Goal: Task Accomplishment & Management: Use online tool/utility

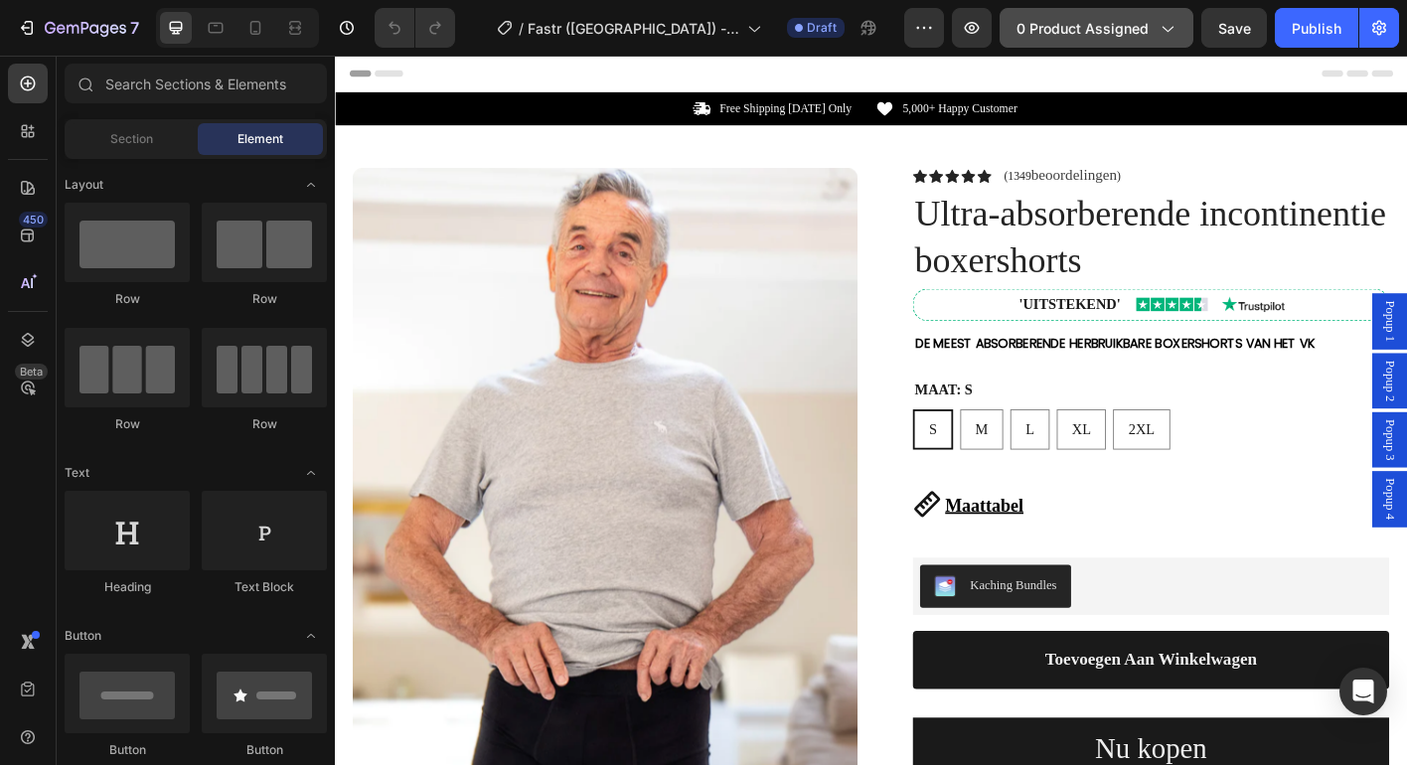
click at [1108, 37] on span "0 product assigned" at bounding box center [1082, 28] width 132 height 21
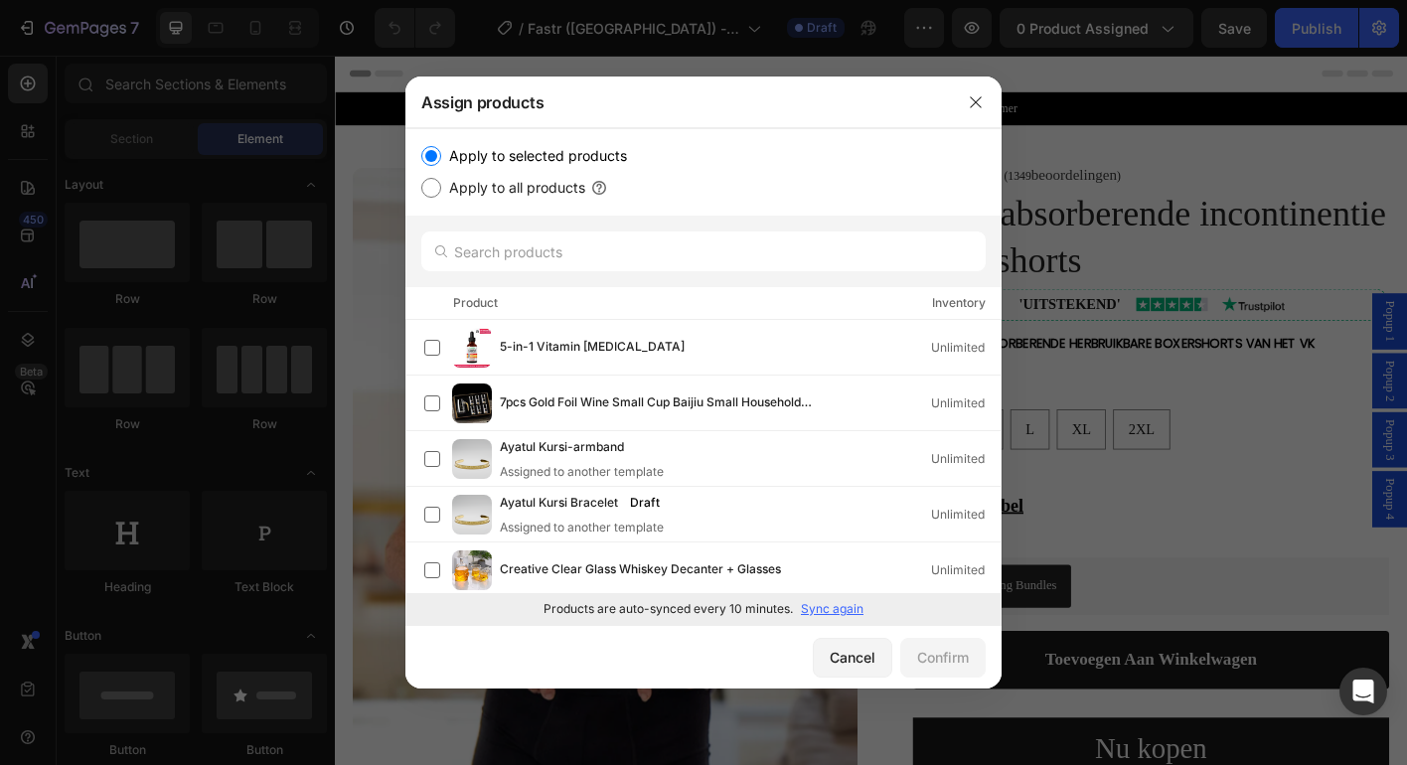
click at [616, 279] on div at bounding box center [703, 252] width 596 height 72
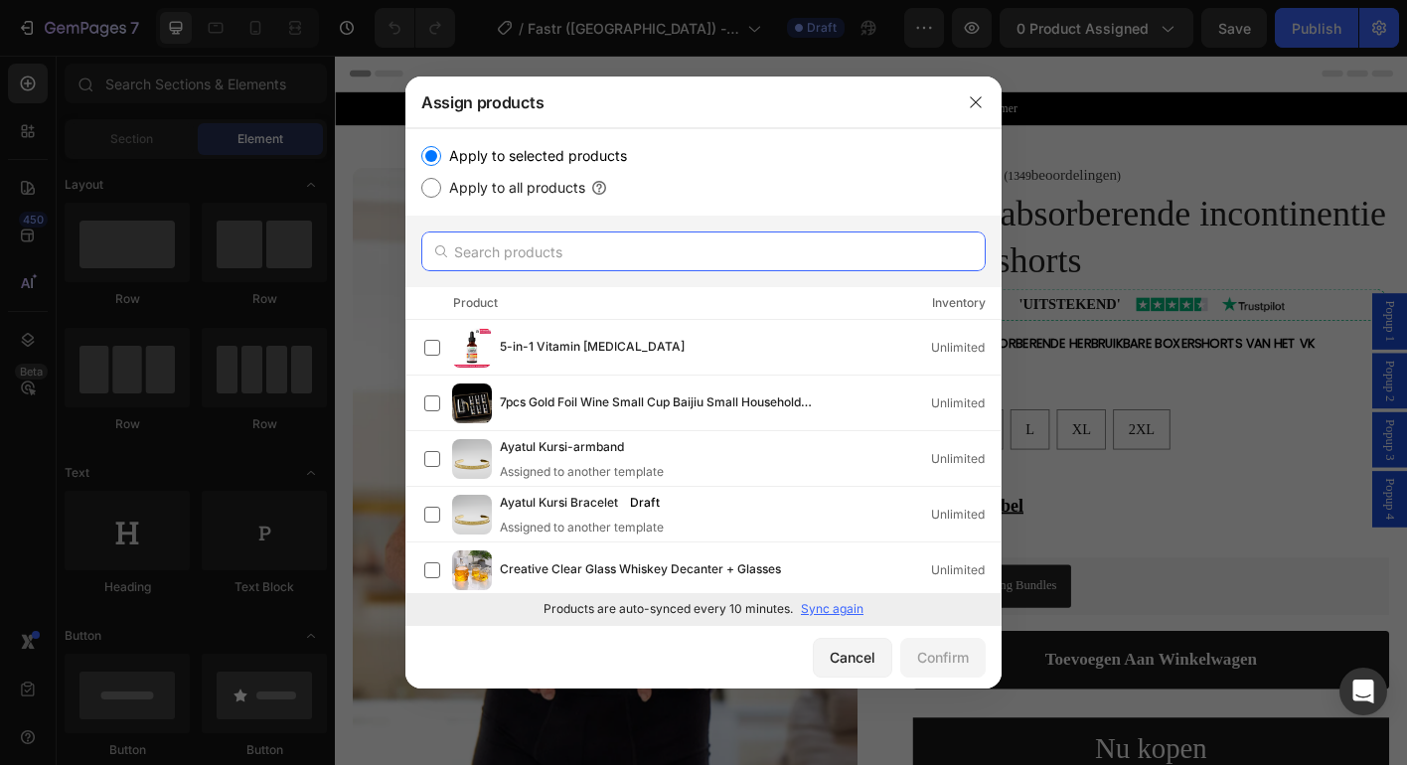
click at [616, 259] on input "text" at bounding box center [703, 251] width 564 height 40
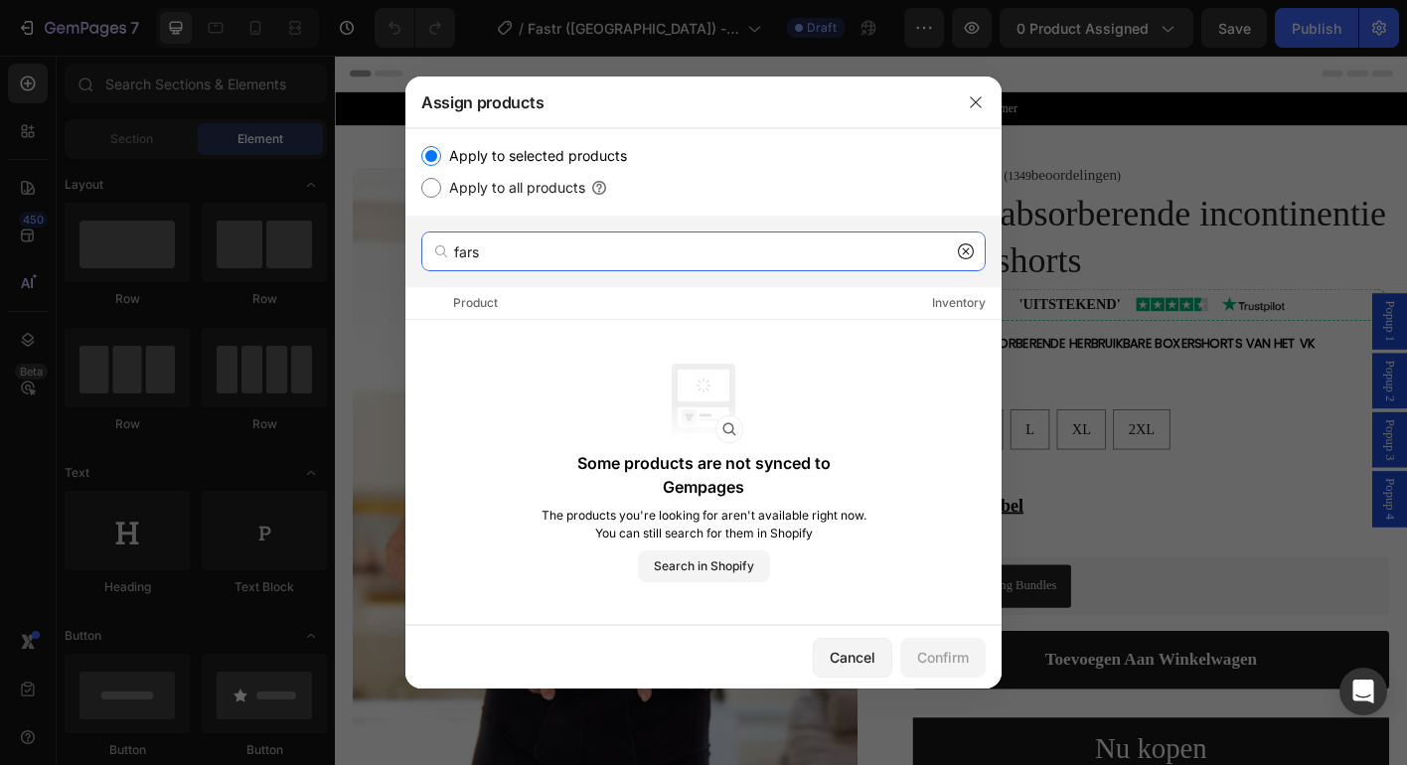
click at [688, 243] on input "fars" at bounding box center [703, 251] width 564 height 40
paste input "FastrFitnes"
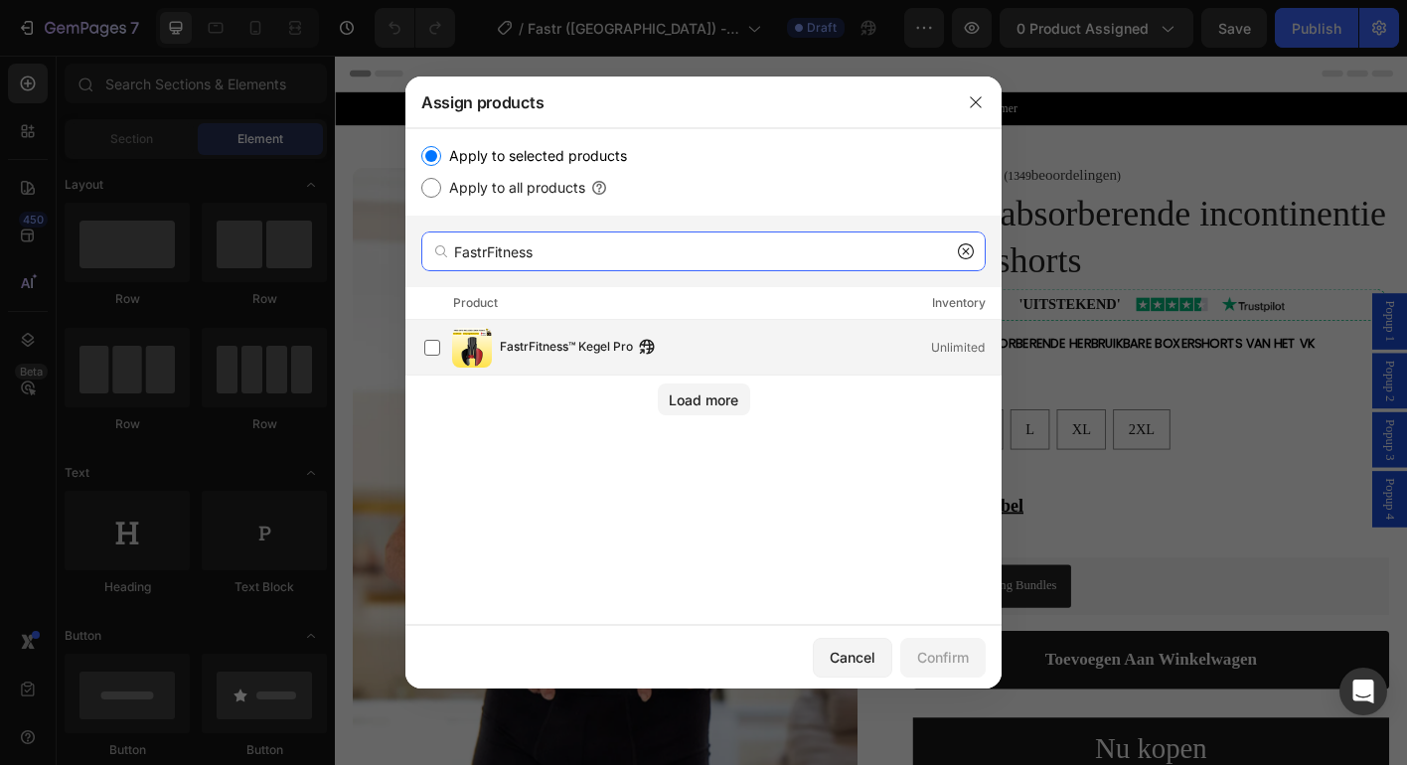
type input "FastrFitness"
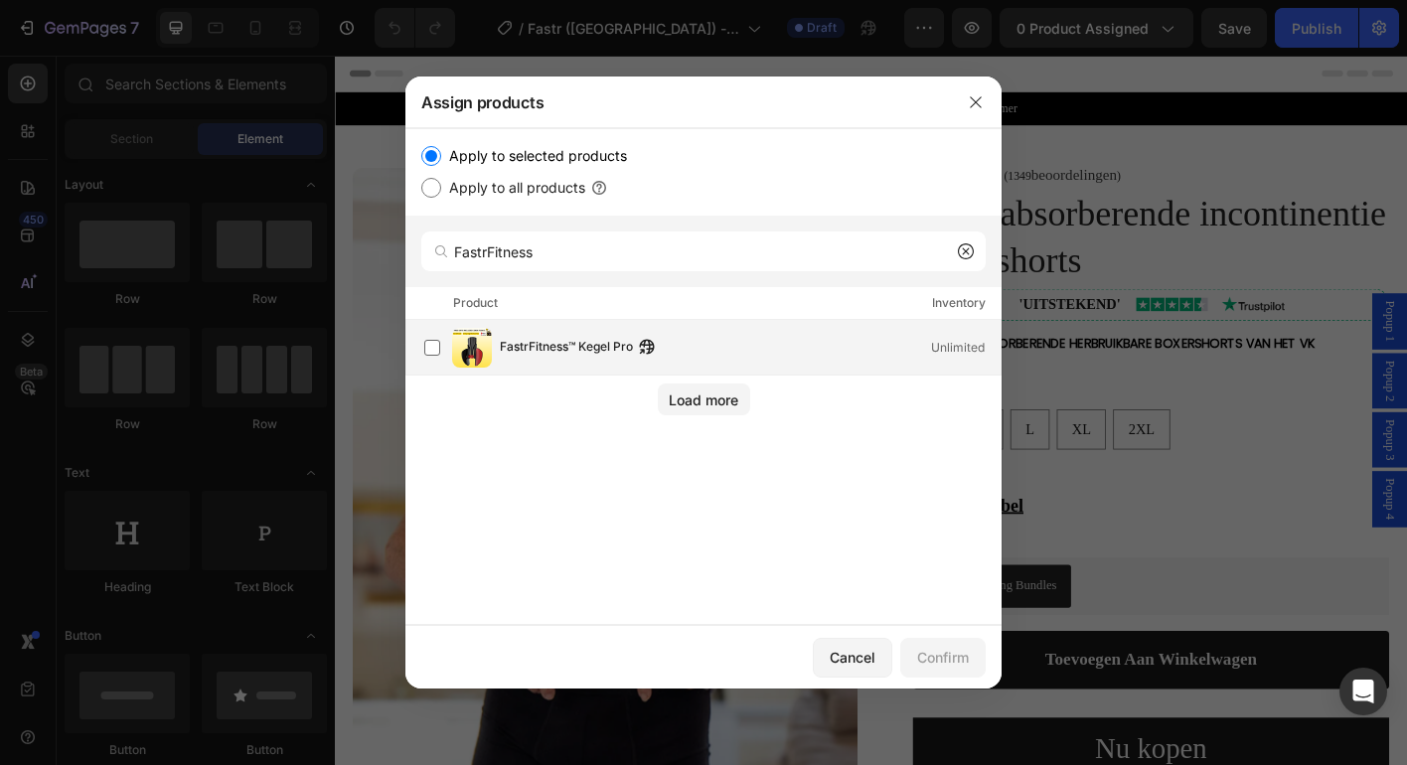
click at [674, 342] on div "FastrFitness™ Kegel Pro Unlimited" at bounding box center [750, 348] width 501 height 22
click at [943, 649] on div "Confirm" at bounding box center [943, 657] width 52 height 21
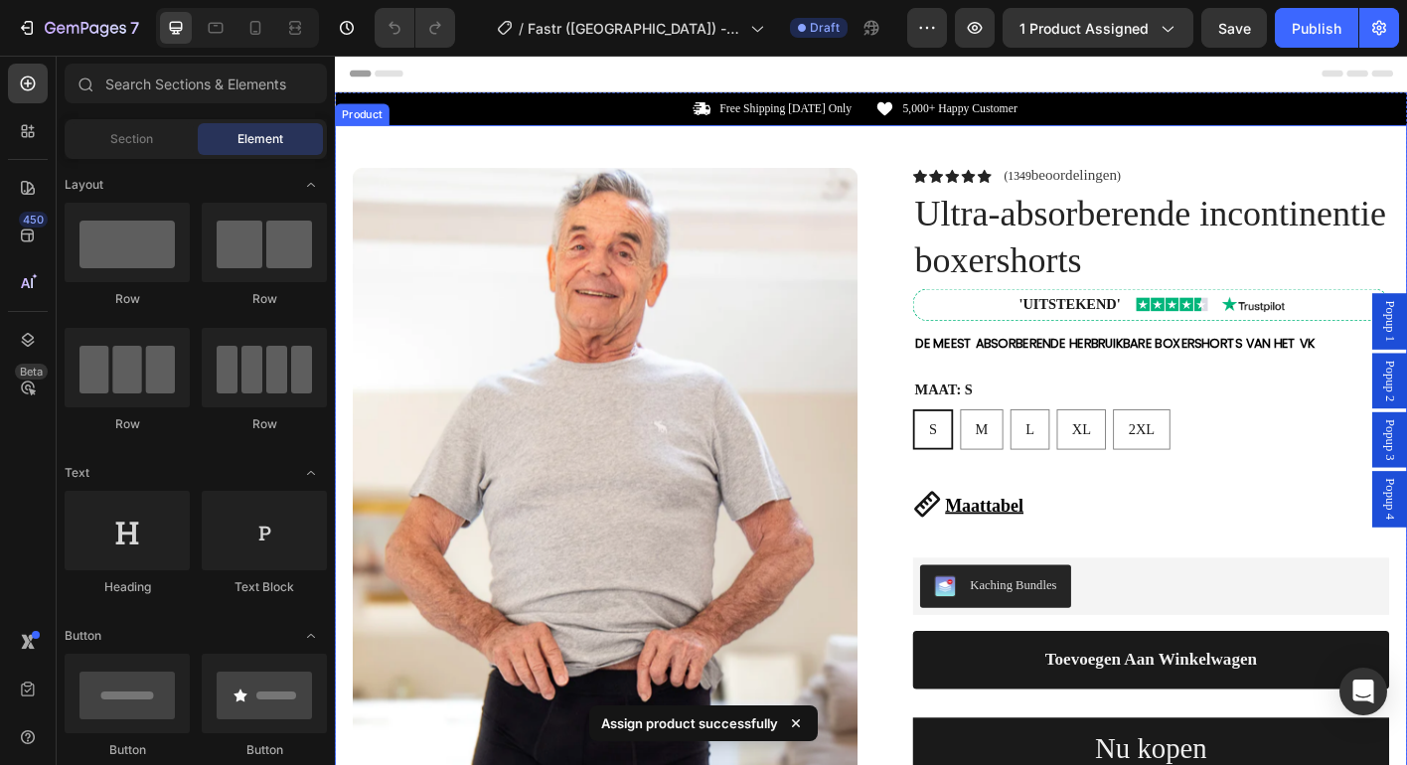
click at [922, 176] on div "Product Images Row Icon Icon Icon Icon Icon Icon List (1349 beoordelingen ) Tex…" at bounding box center [931, 734] width 1192 height 1202
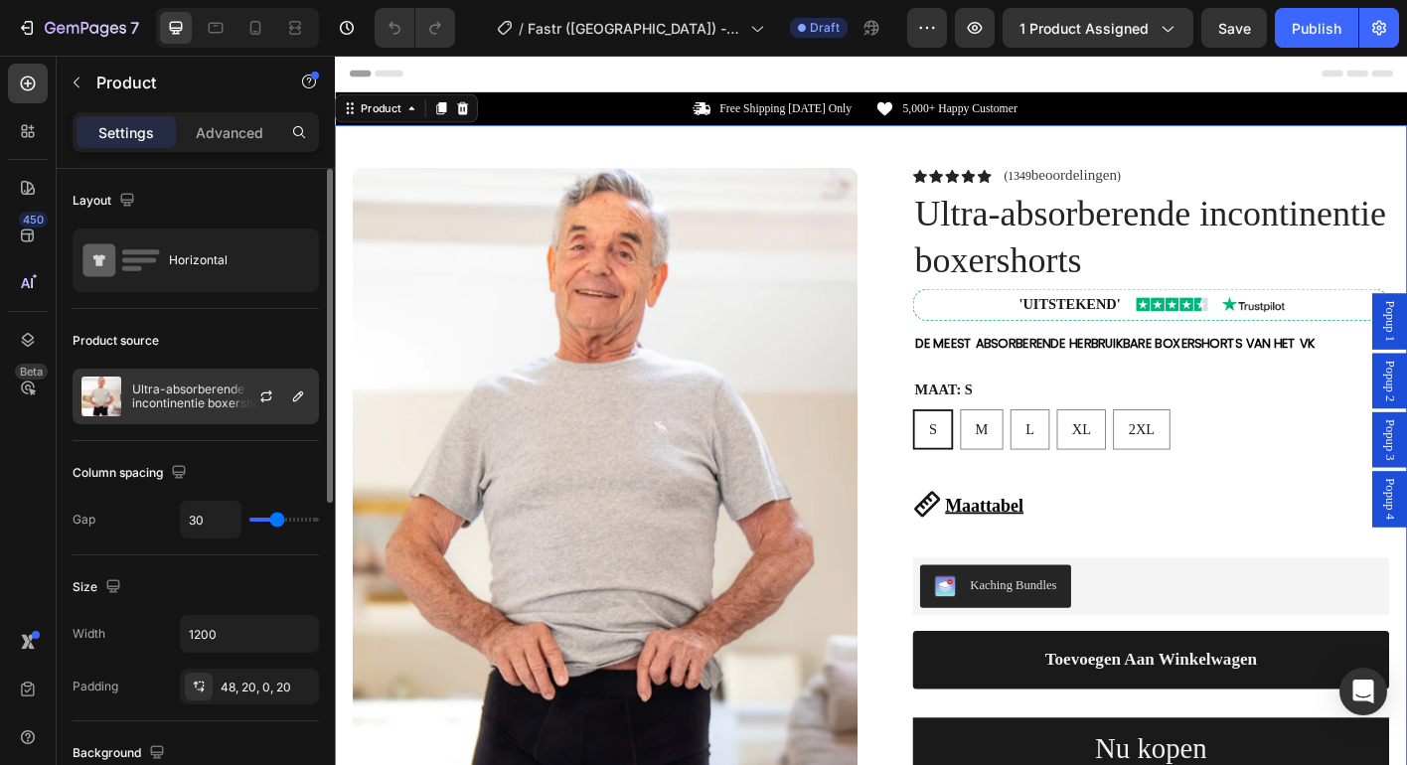
click at [202, 401] on p "Ultra-absorberende incontinentie boxershorts" at bounding box center [221, 396] width 178 height 28
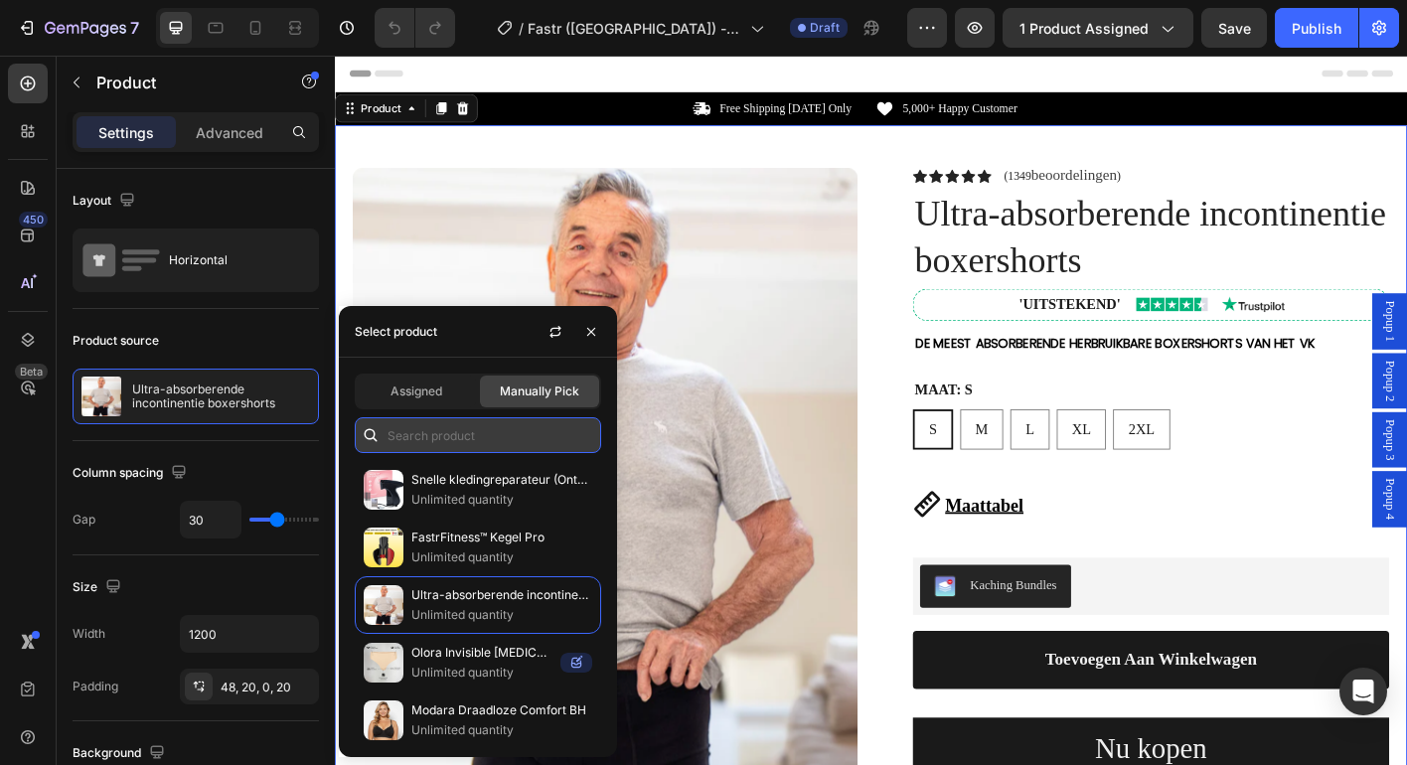
click at [426, 436] on input "text" at bounding box center [478, 435] width 246 height 36
paste input "FastrFitness"
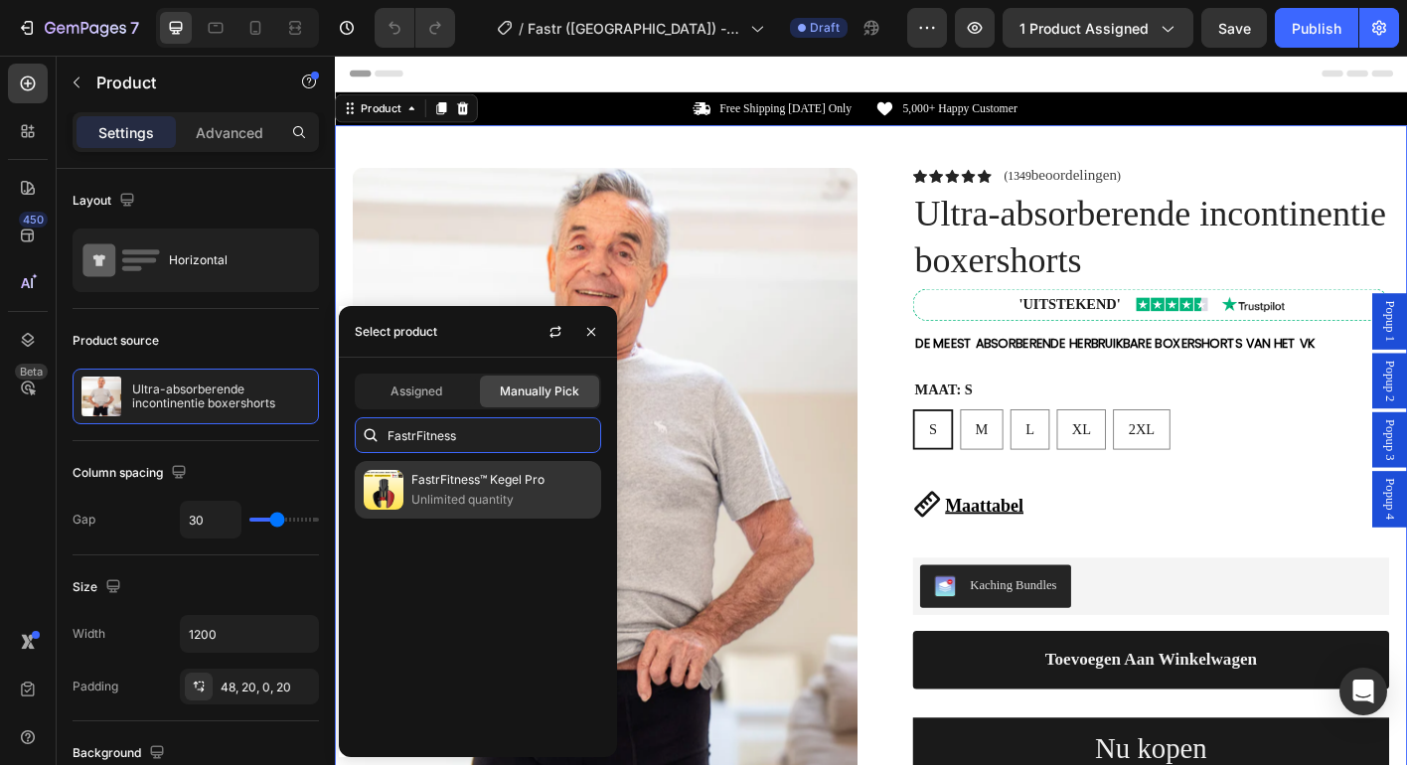
type input "FastrFitness"
click at [458, 484] on p "FastrFitness™ Kegel Pro" at bounding box center [501, 480] width 181 height 20
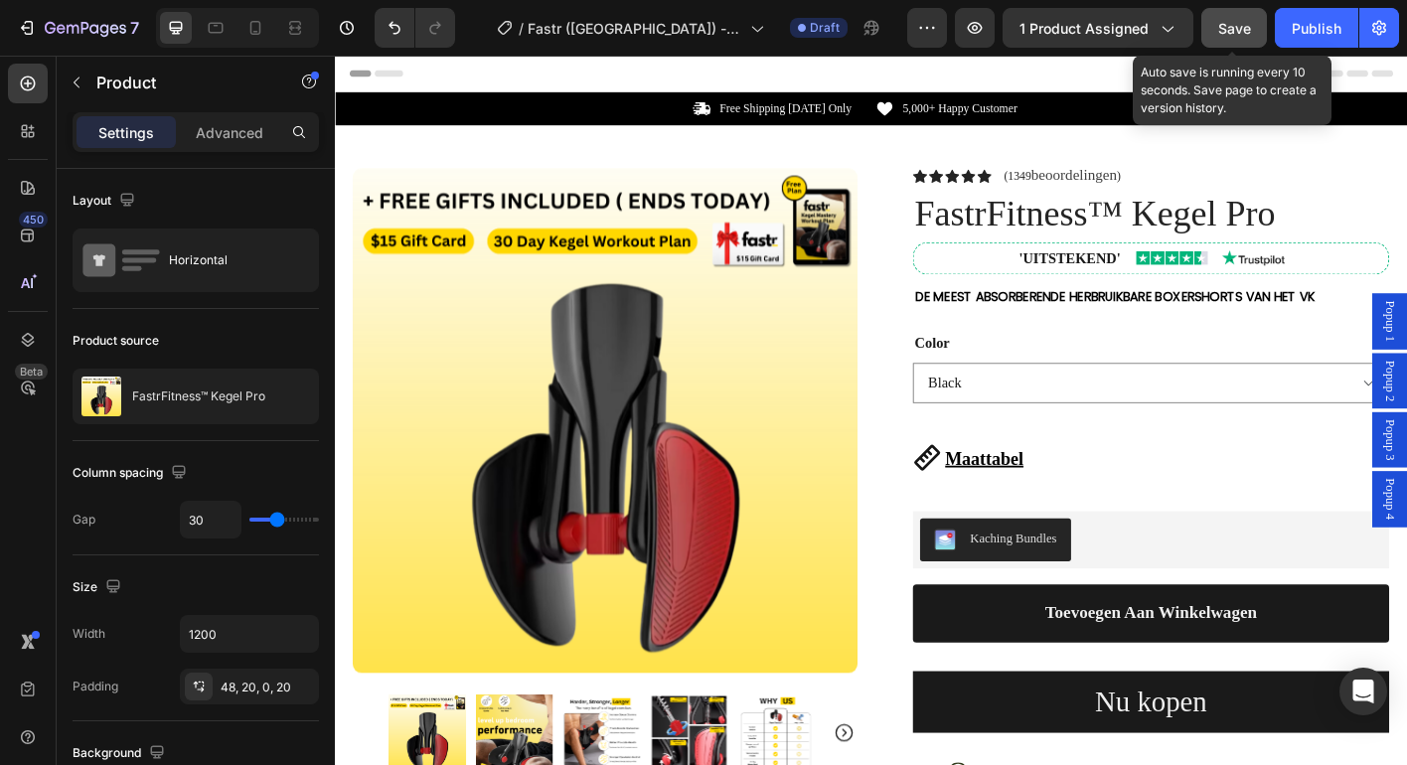
click at [1240, 24] on span "Save" at bounding box center [1234, 28] width 33 height 17
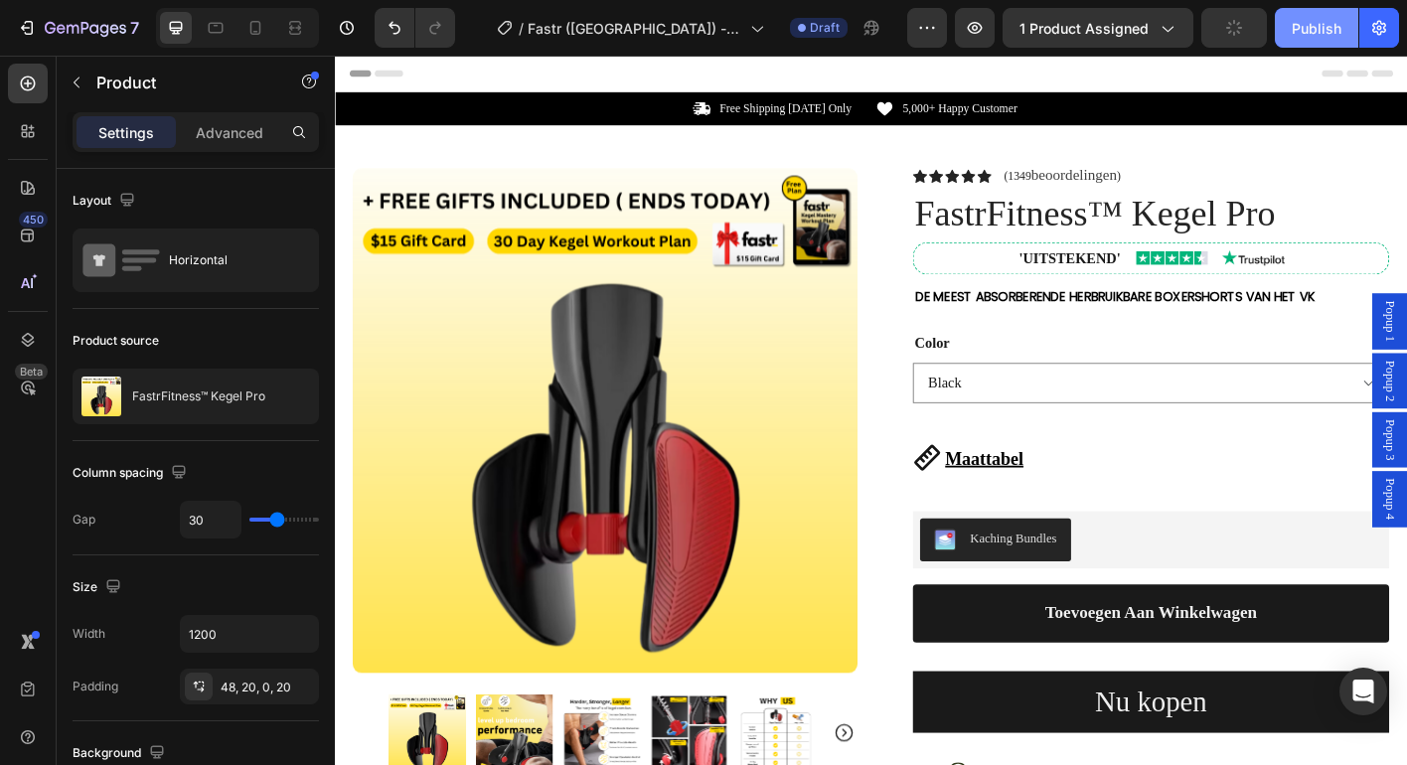
click at [1321, 32] on div "Publish" at bounding box center [1317, 28] width 50 height 21
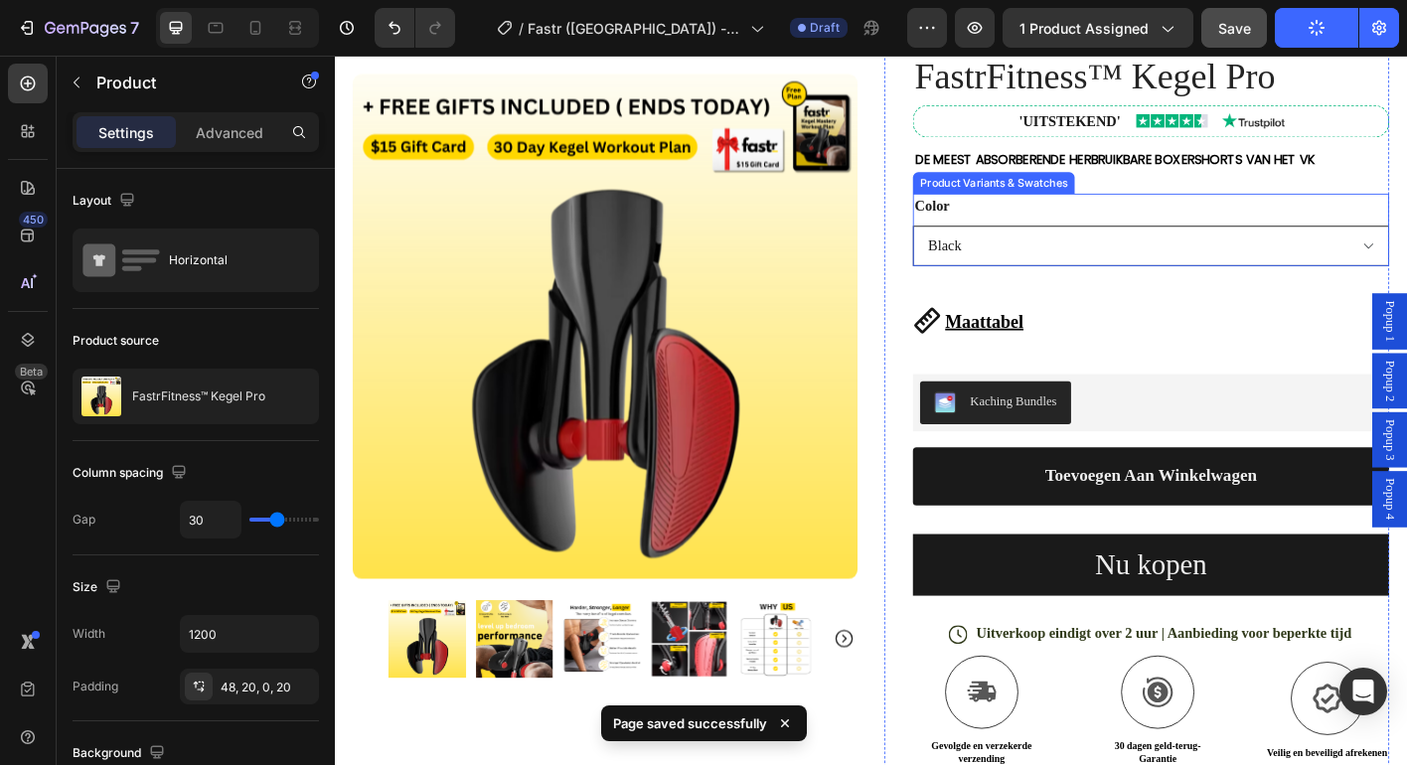
scroll to position [154, 0]
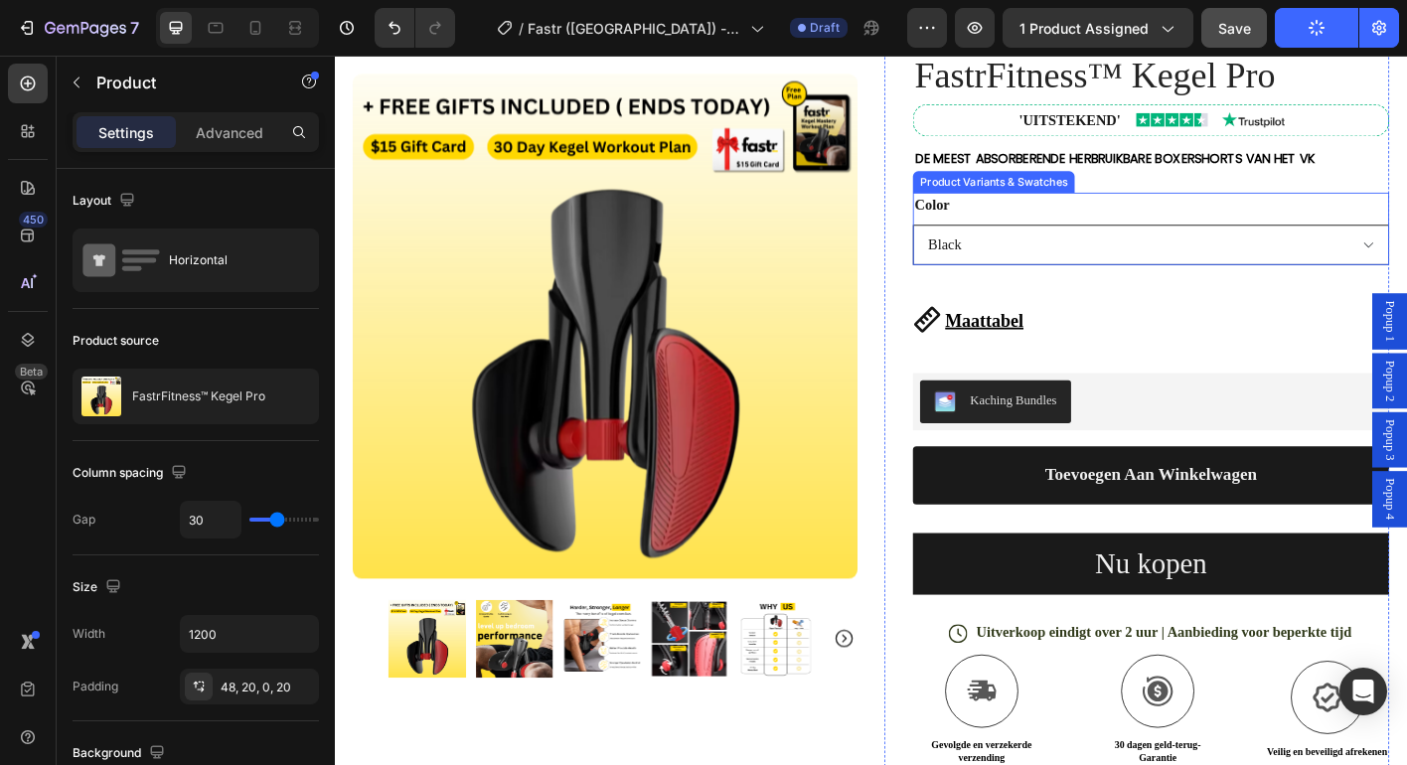
click at [1204, 275] on select "Black Grey" at bounding box center [1243, 265] width 530 height 45
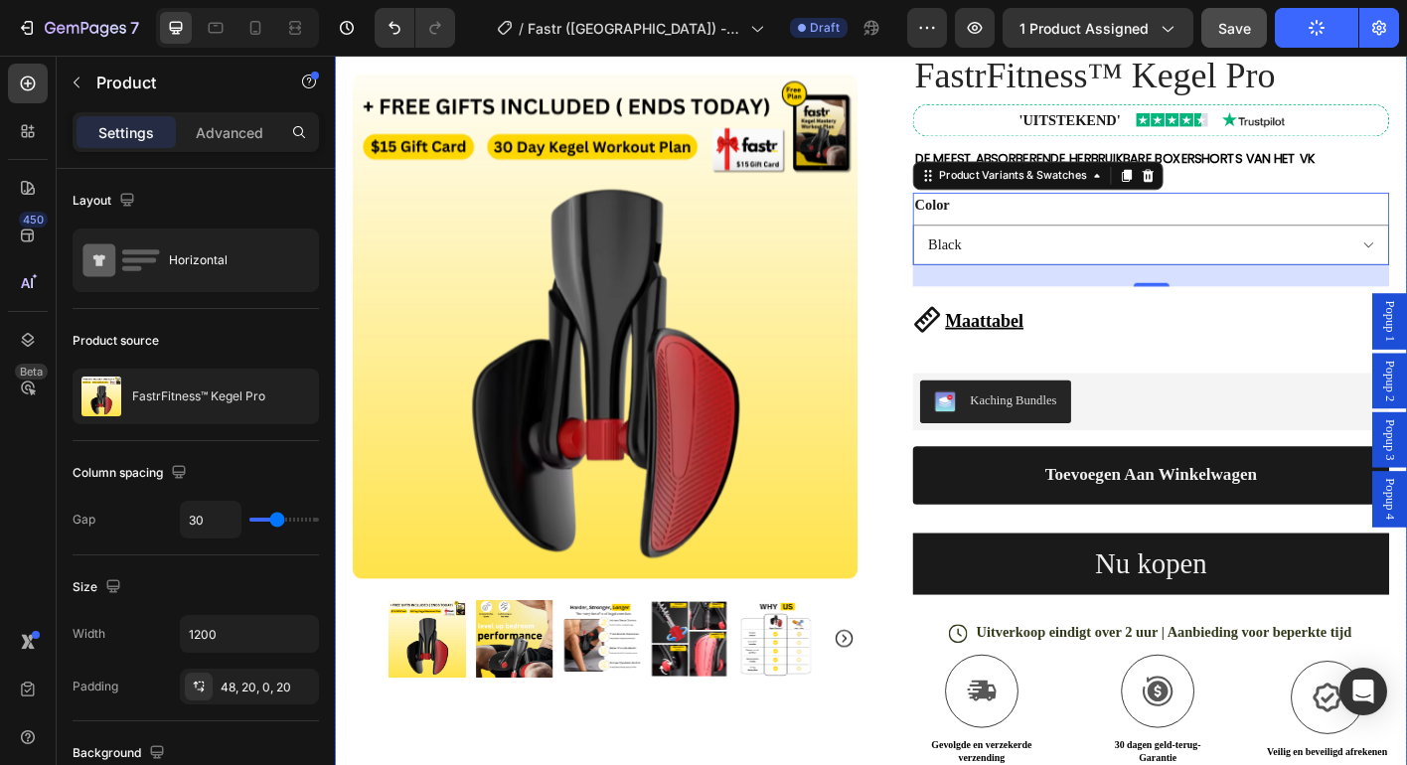
click at [1406, 167] on div "Product Images Row Icon Icon Icon Icon Icon Icon List (1349 beoordelingen ) Tex…" at bounding box center [931, 554] width 1192 height 1150
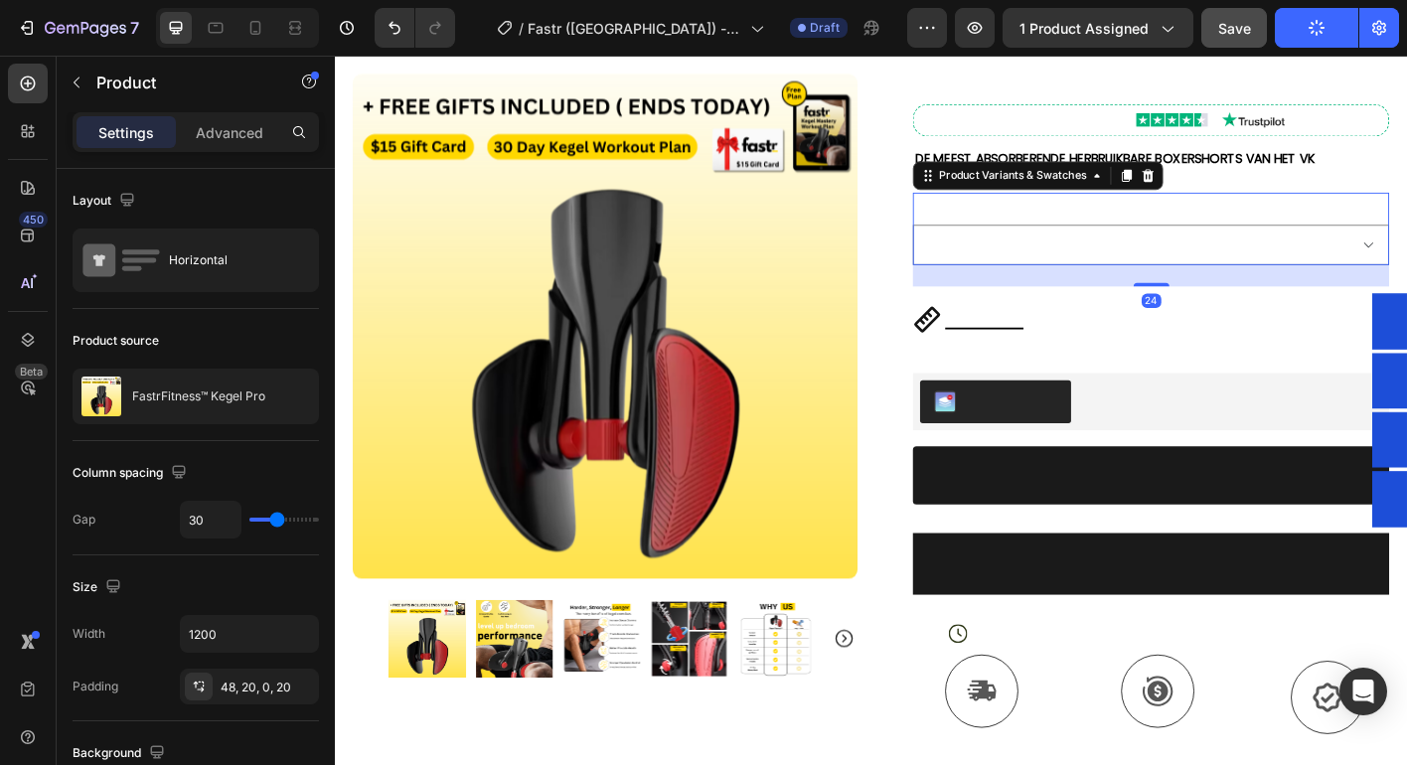
click at [1116, 228] on div "Color Black Grey" at bounding box center [1243, 248] width 530 height 80
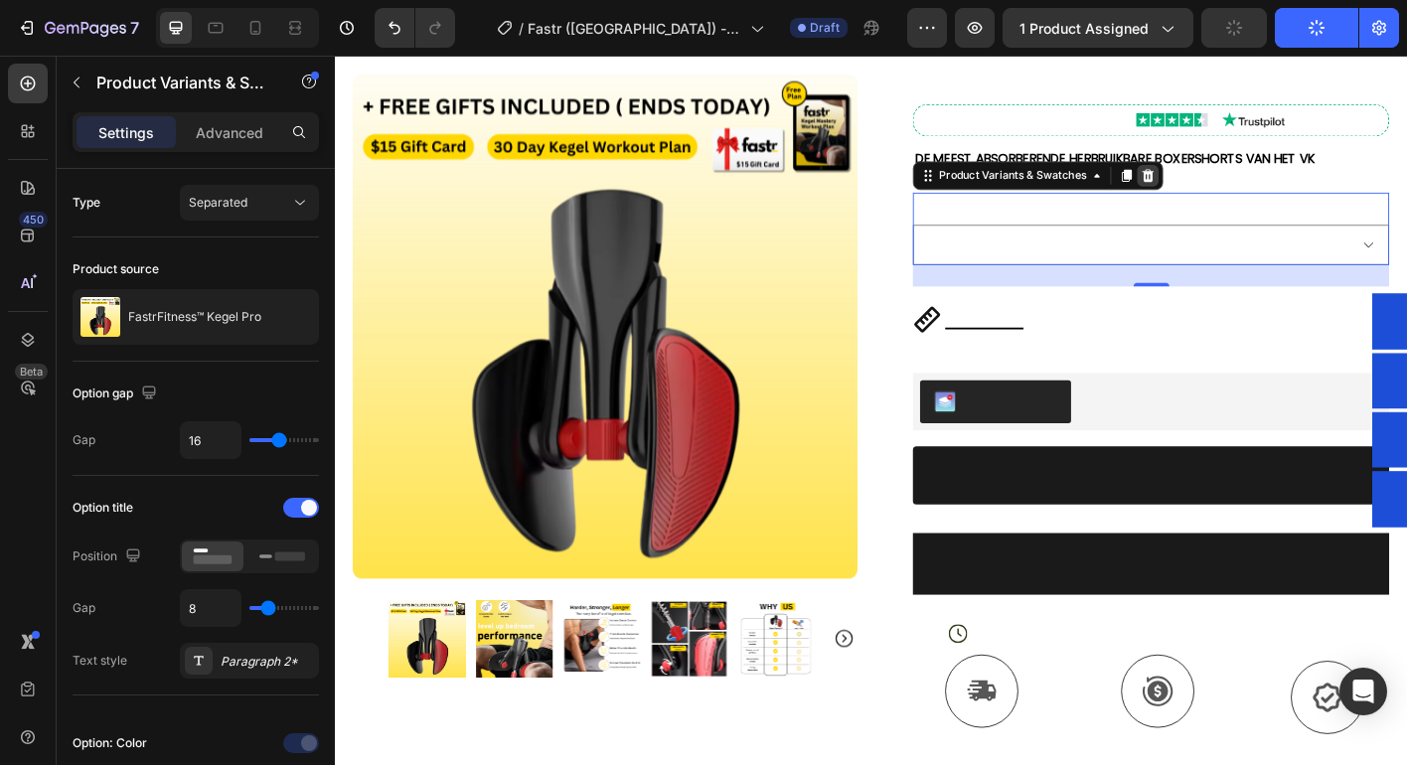
click at [1233, 194] on icon at bounding box center [1239, 189] width 13 height 14
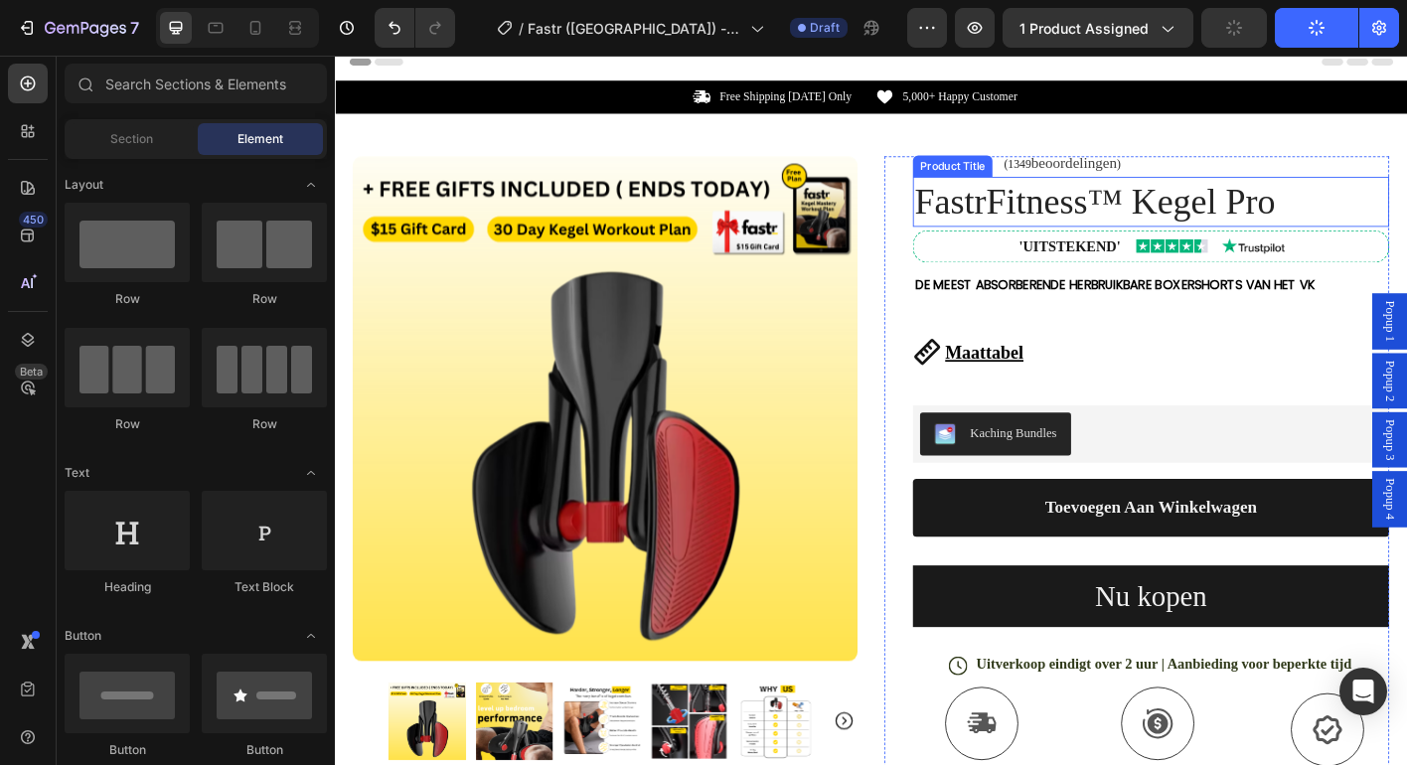
scroll to position [0, 0]
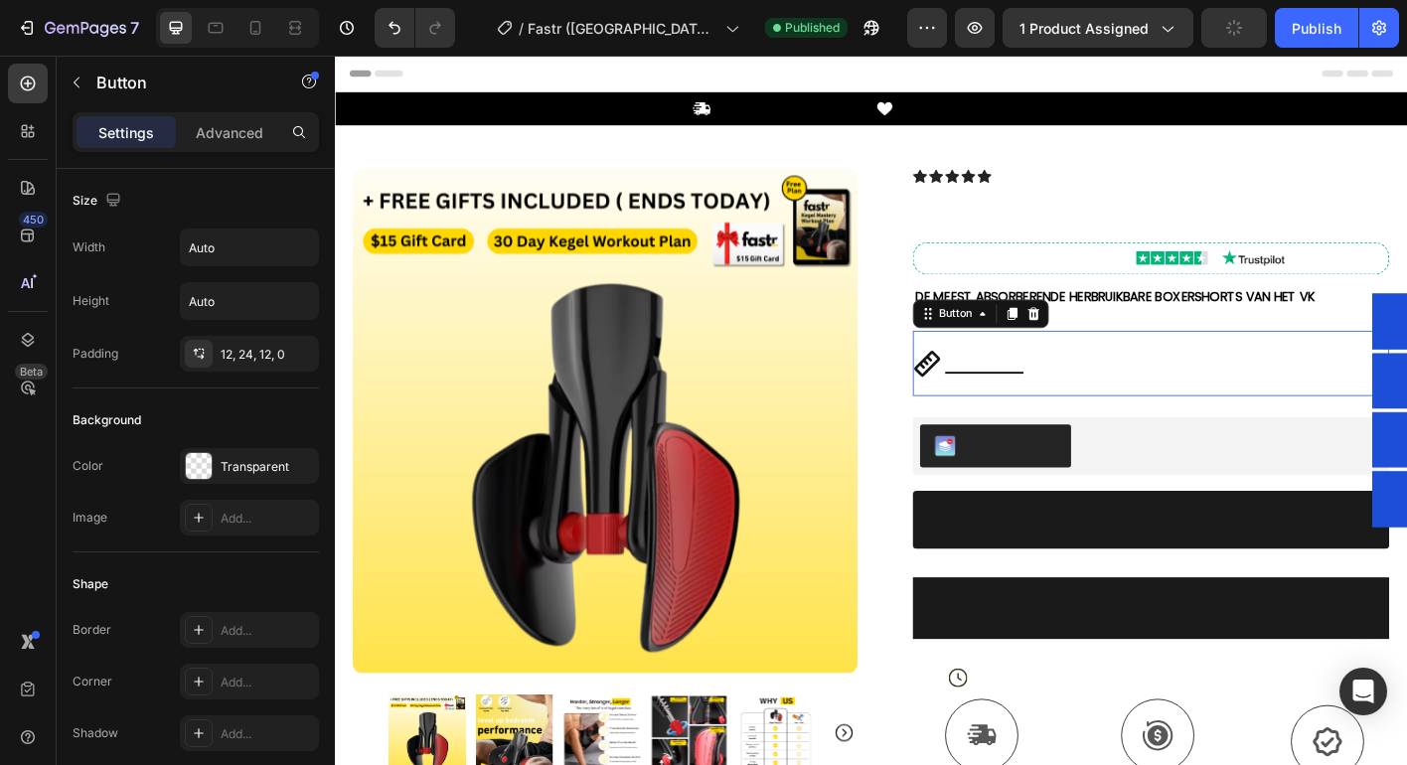
click at [1172, 398] on div "Maattabel Button 0" at bounding box center [1243, 398] width 530 height 73
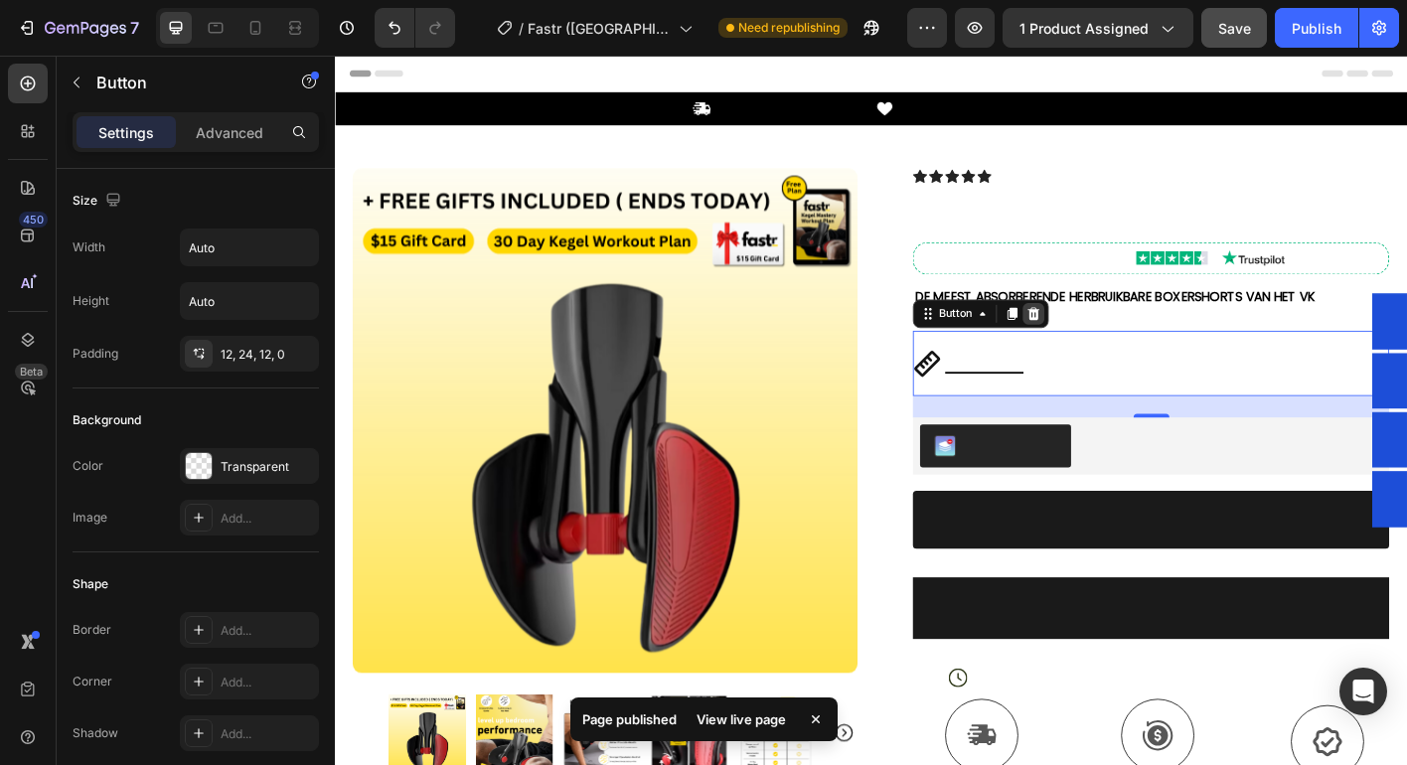
click at [1109, 344] on icon at bounding box center [1112, 343] width 13 height 14
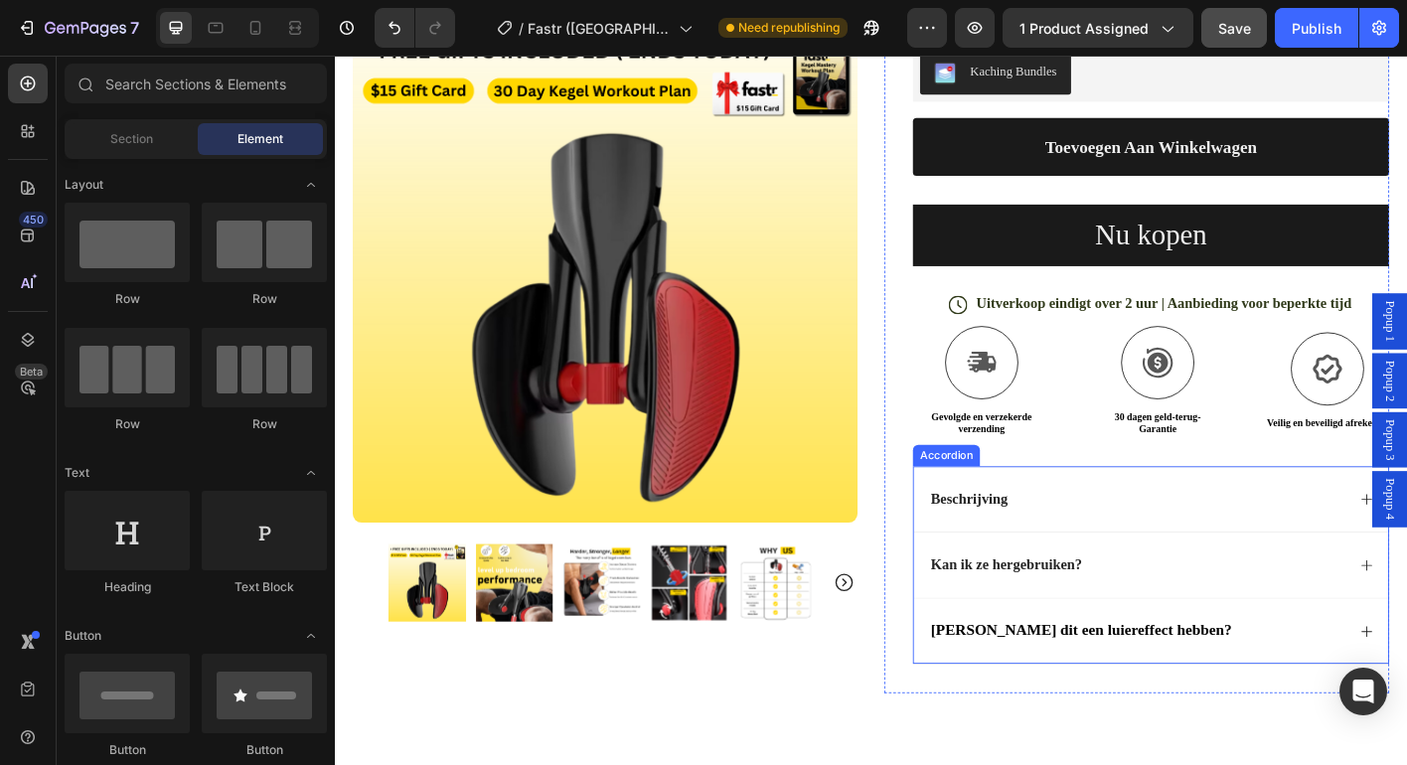
scroll to position [566, 0]
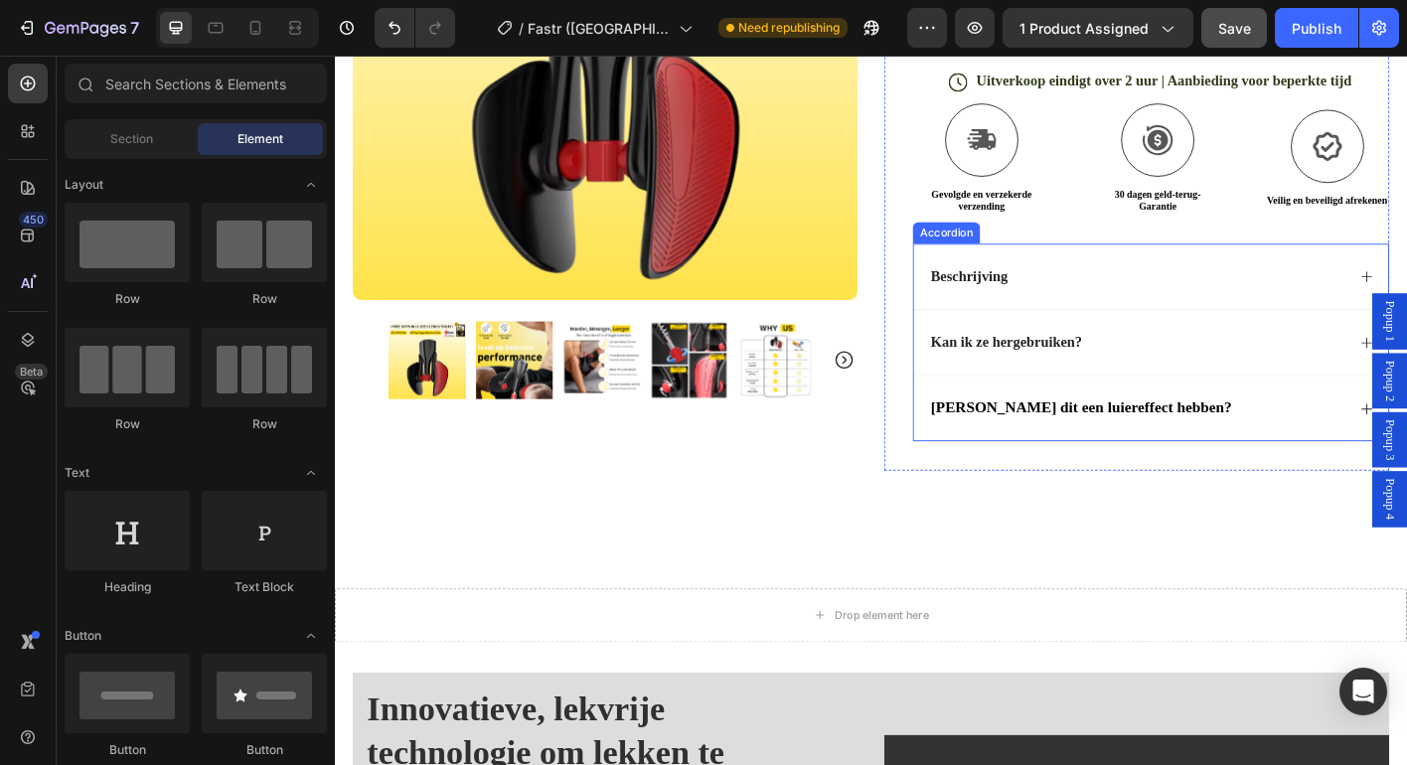
click at [1168, 304] on div "Beschrijving" at bounding box center [1226, 301] width 464 height 27
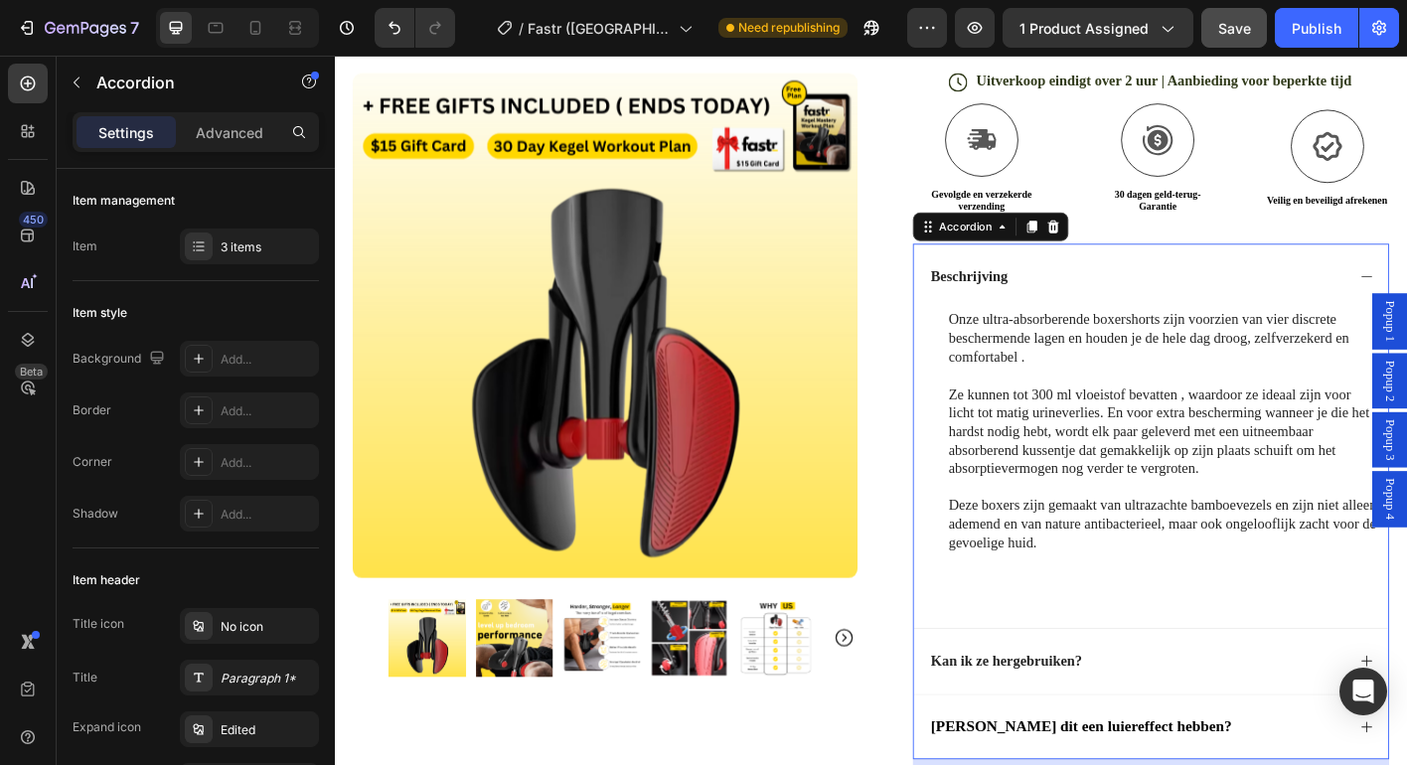
click at [1307, 289] on div "Beschrijving" at bounding box center [1226, 301] width 464 height 27
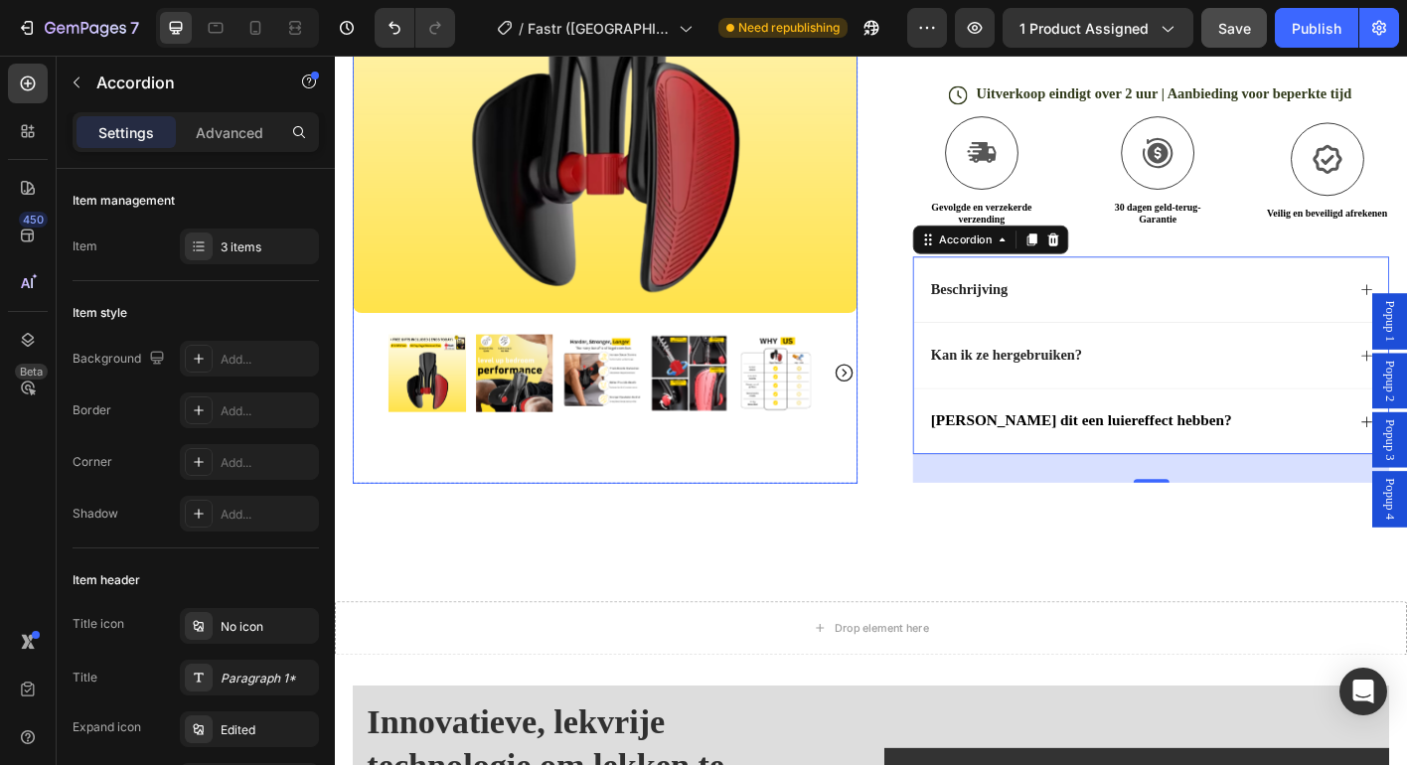
scroll to position [171, 0]
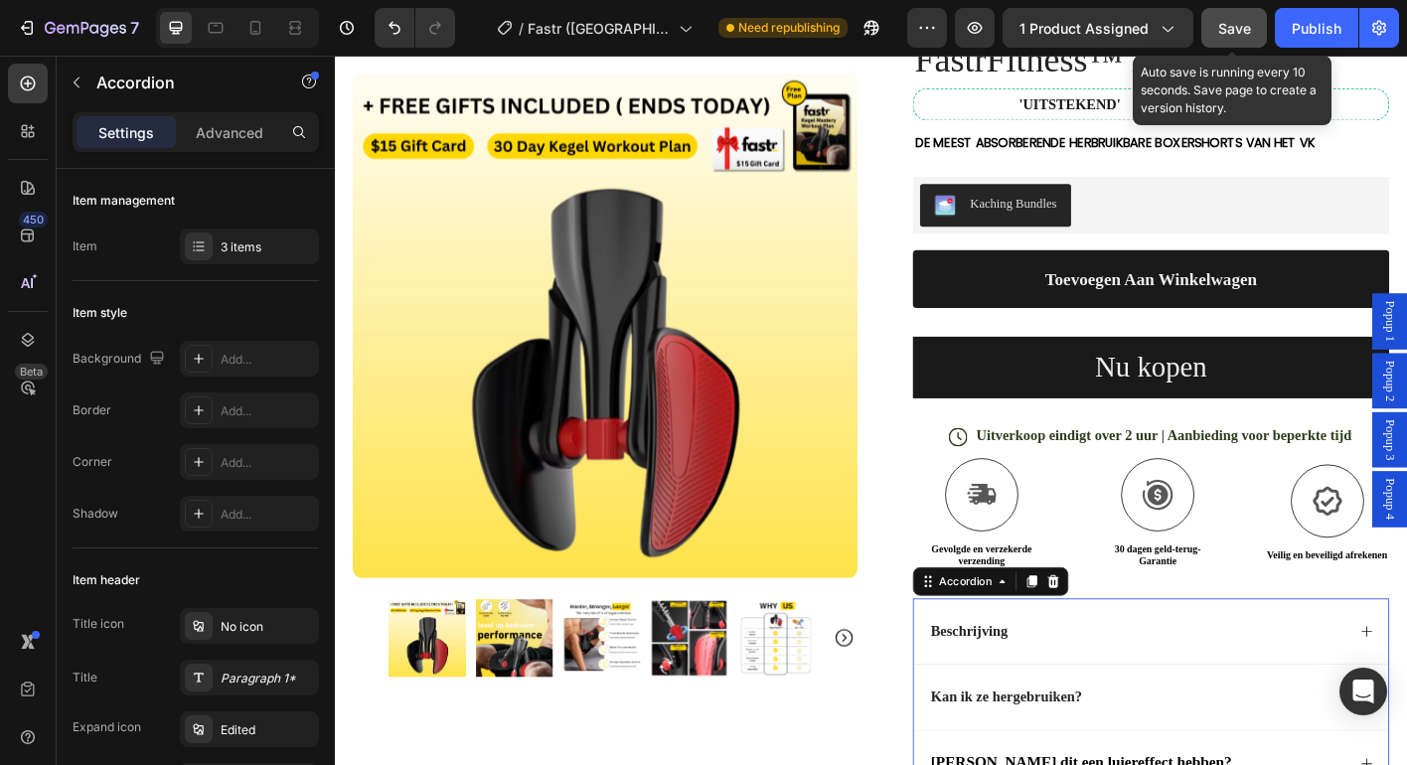
click at [1223, 24] on span "Save" at bounding box center [1234, 28] width 33 height 17
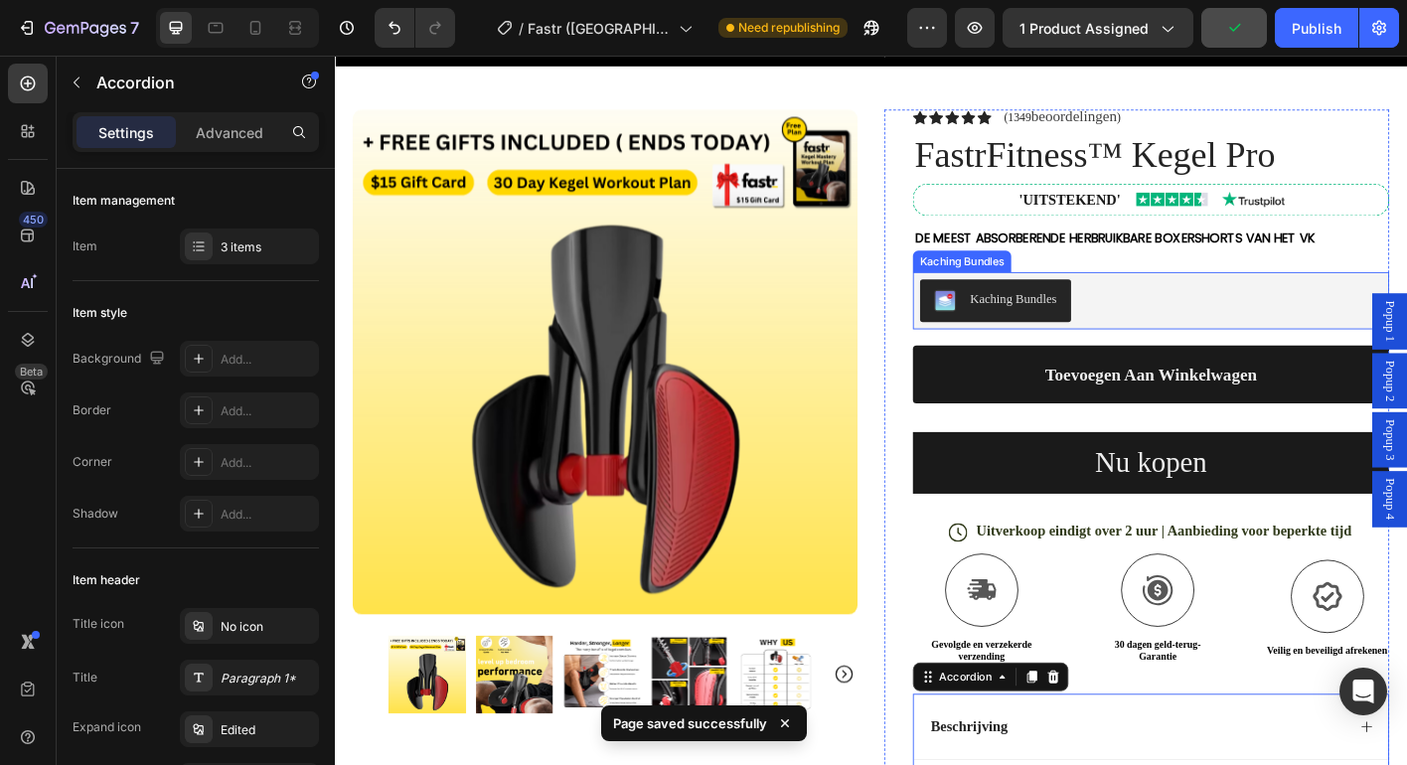
scroll to position [0, 0]
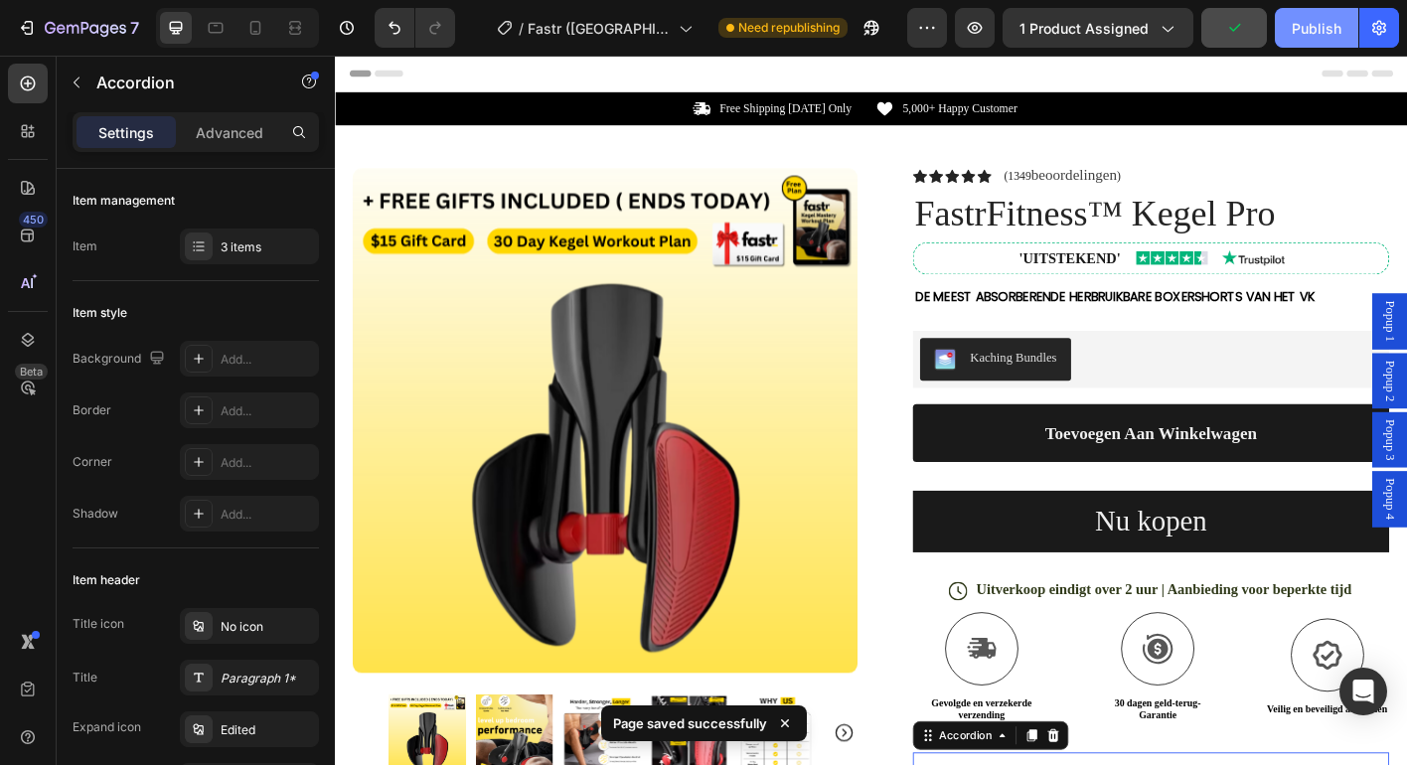
click at [1327, 28] on div "Publish" at bounding box center [1317, 28] width 50 height 21
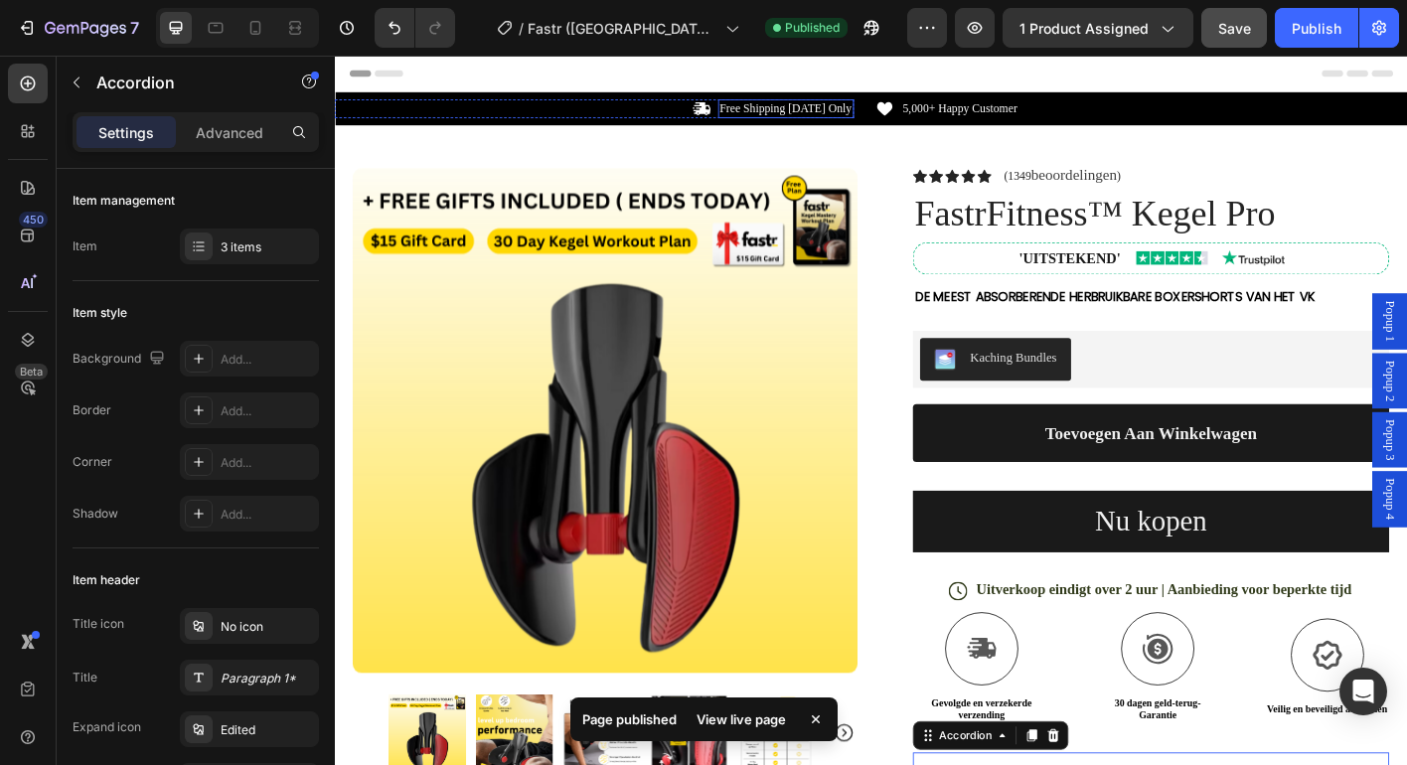
click at [839, 118] on p "Free Shipping Today Only" at bounding box center [836, 114] width 147 height 17
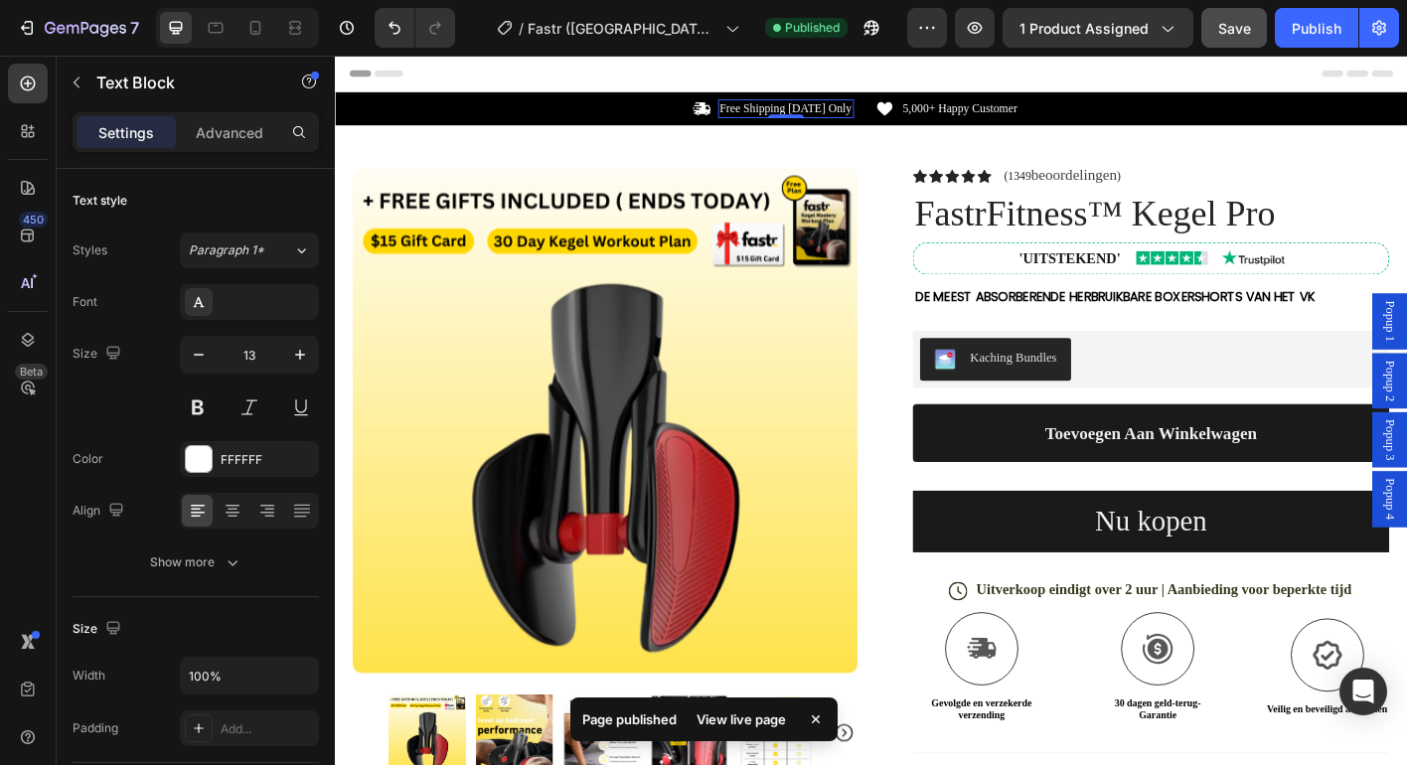
click at [839, 118] on p "Free Shipping Today Only" at bounding box center [836, 114] width 147 height 17
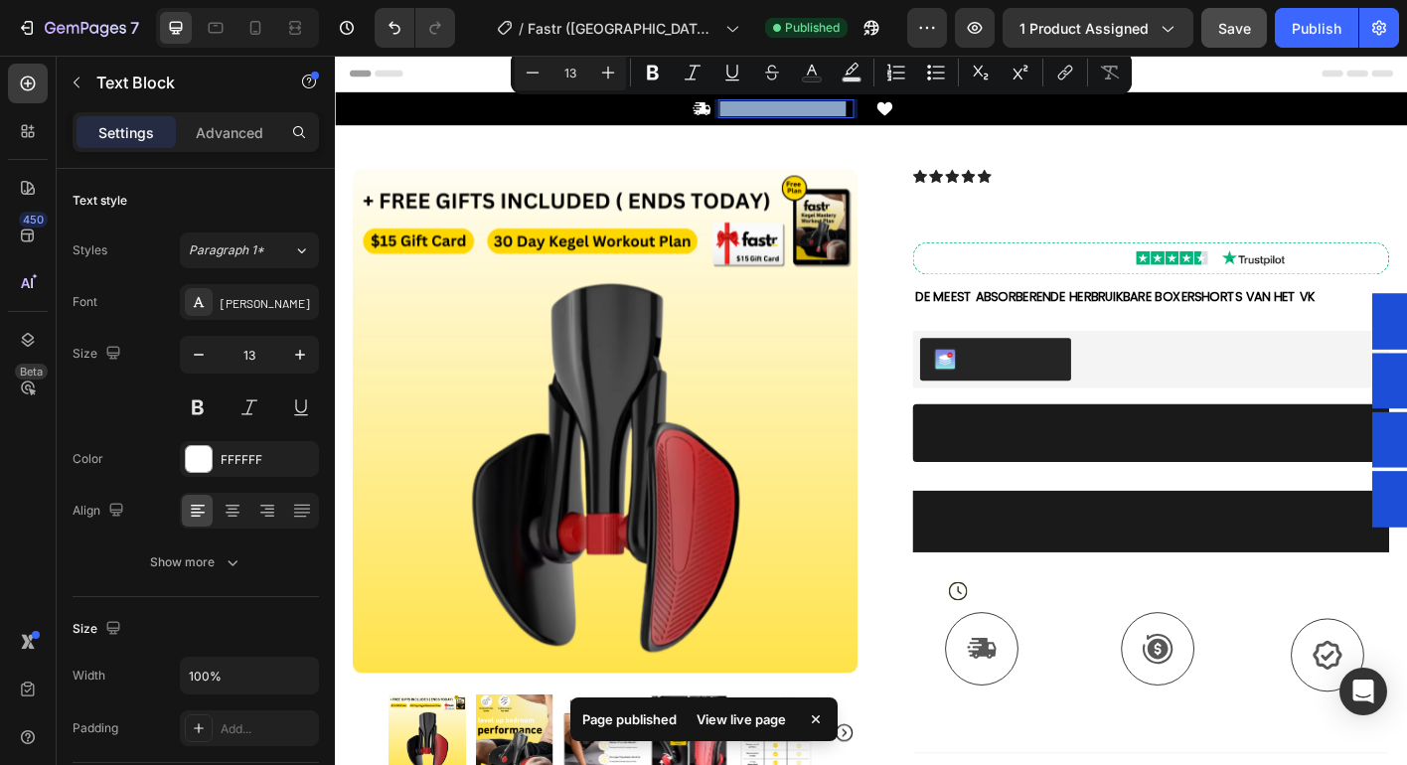
copy p "Free Shipping Today Only"
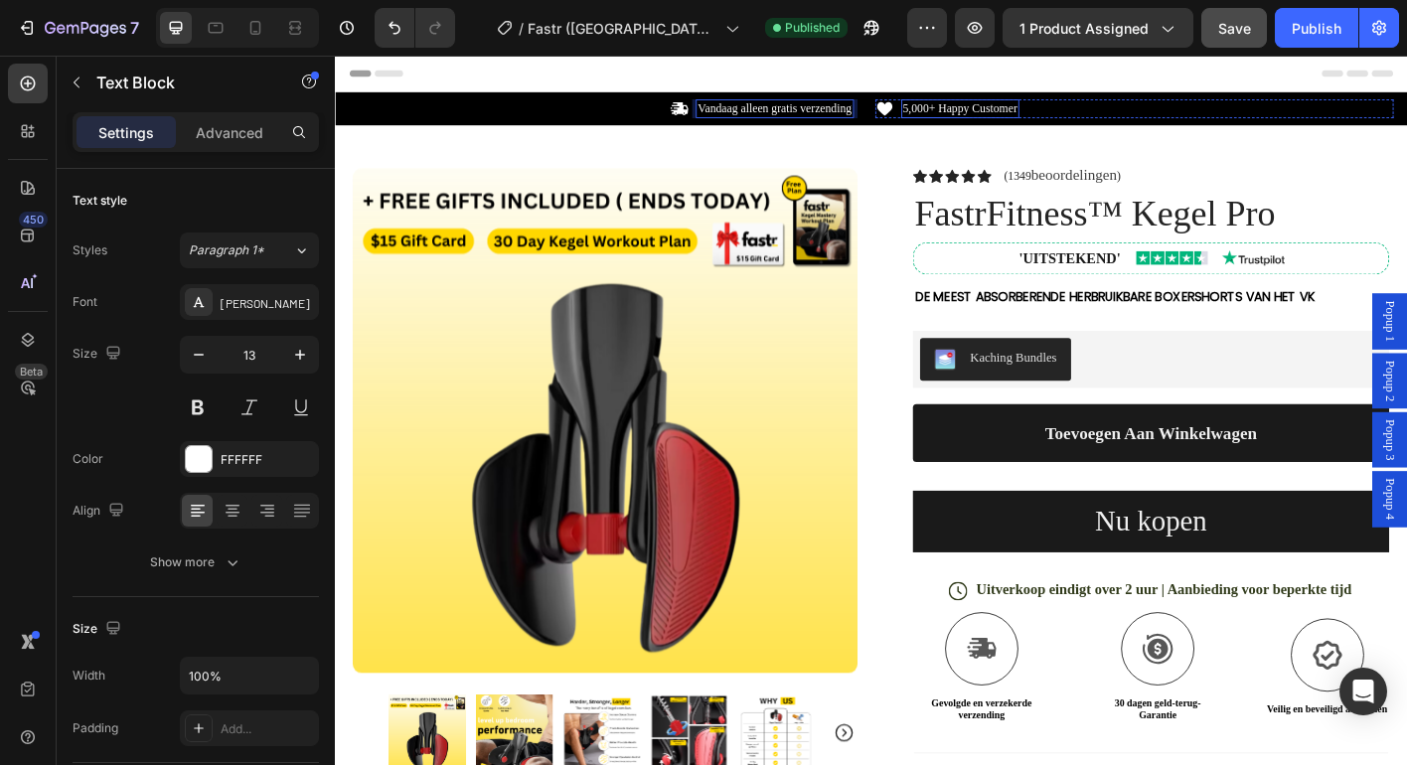
click at [1041, 116] on p "5,000+ Happy Customer" at bounding box center [1030, 114] width 127 height 17
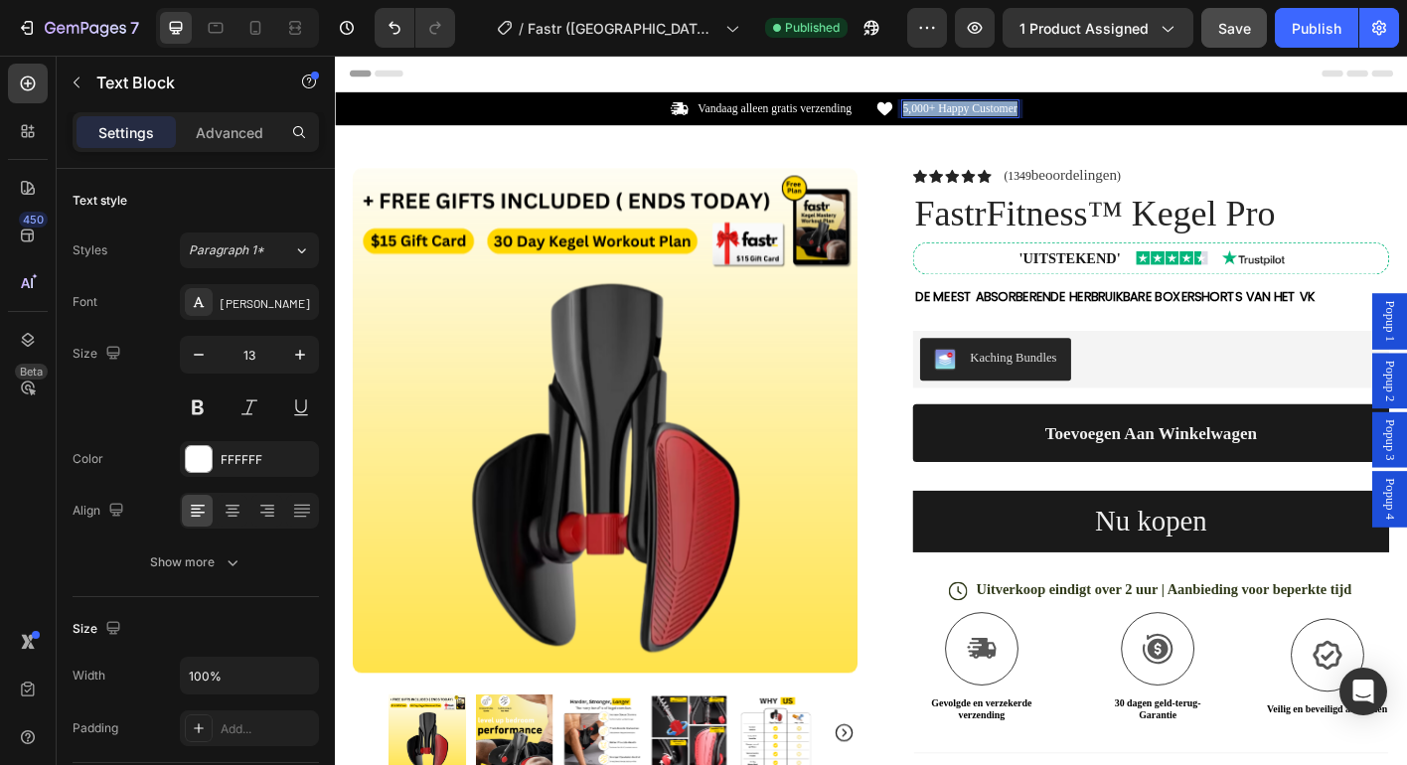
click at [1041, 116] on p "5,000+ Happy Customer" at bounding box center [1030, 114] width 127 height 17
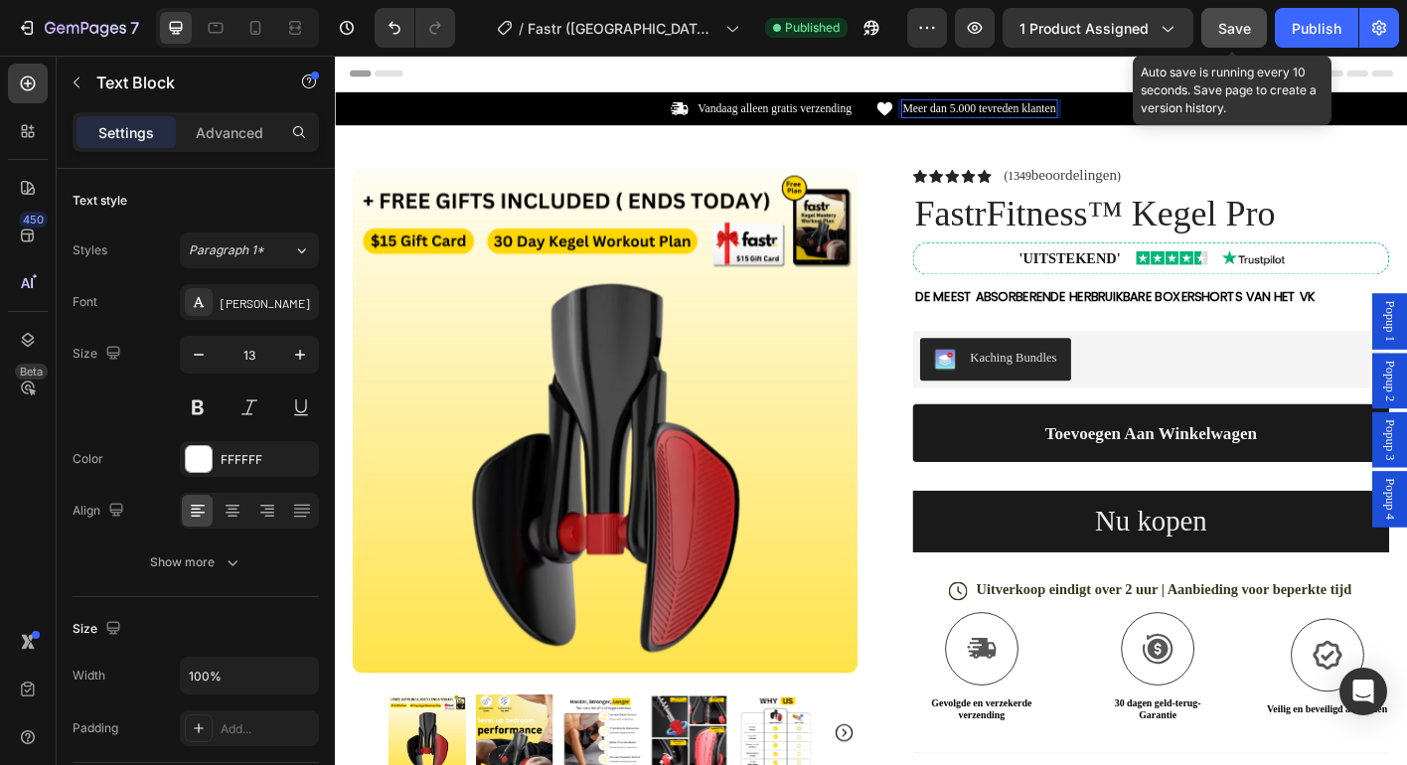
click at [1243, 22] on span "Save" at bounding box center [1234, 28] width 33 height 17
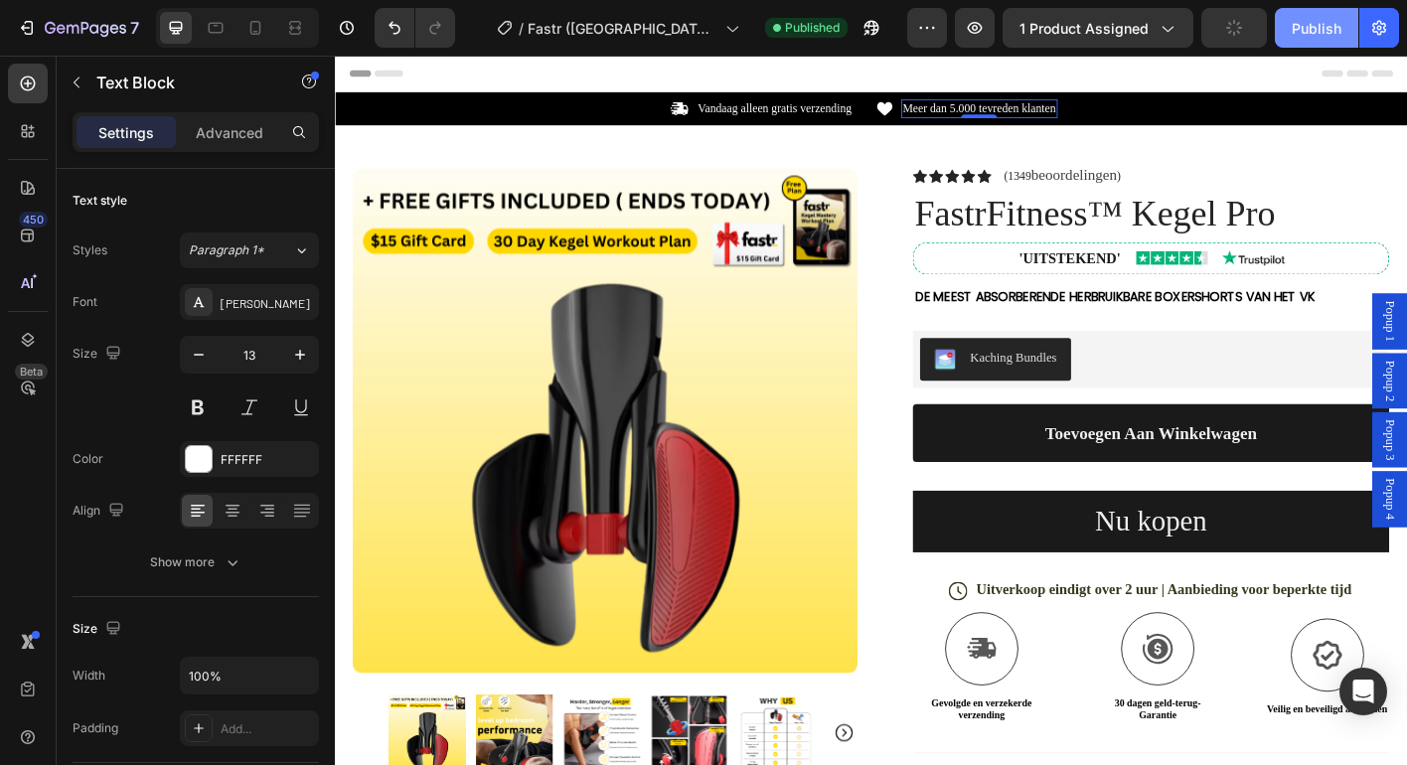
click at [1319, 29] on div "Publish" at bounding box center [1317, 28] width 50 height 21
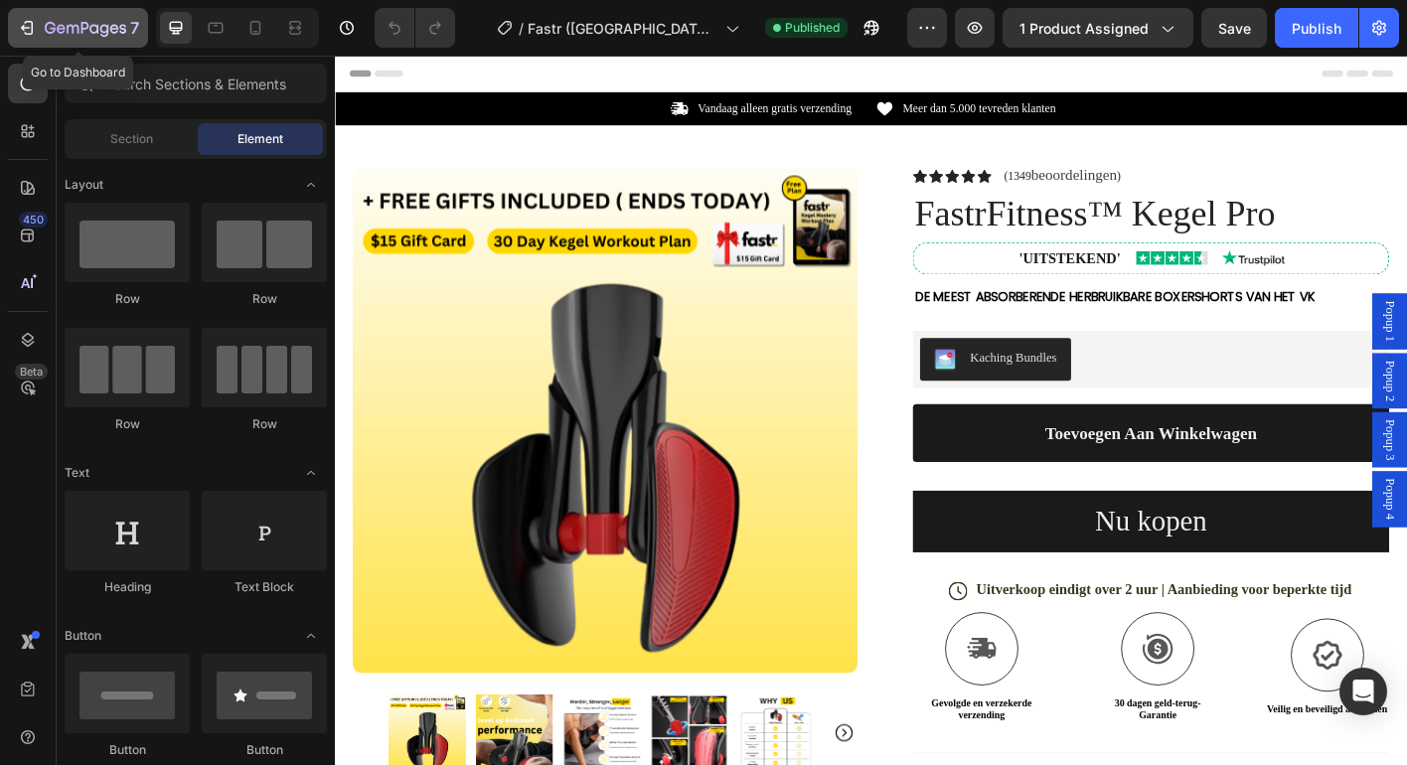
click at [102, 35] on icon "button" at bounding box center [85, 29] width 81 height 17
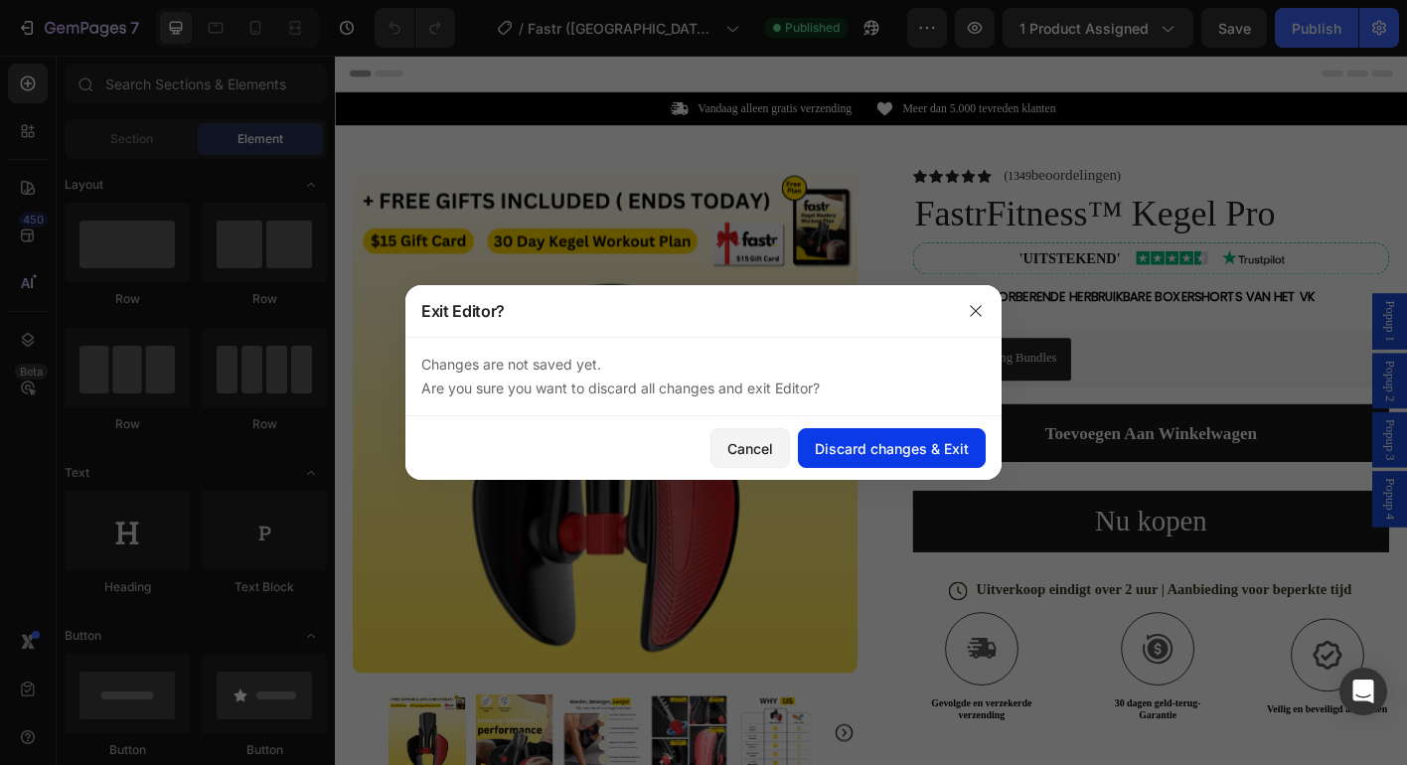
click at [926, 441] on div "Discard changes & Exit" at bounding box center [892, 448] width 154 height 21
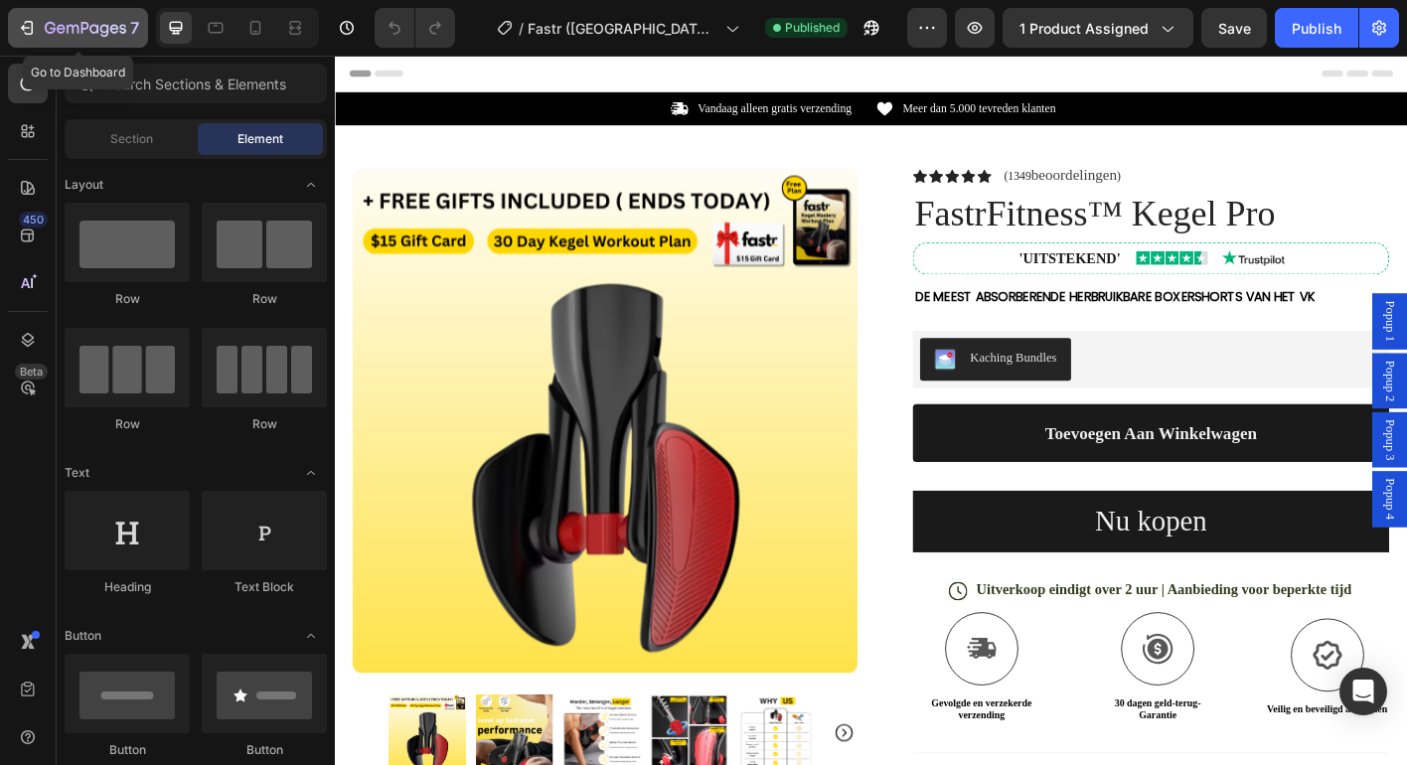
click at [55, 27] on icon "button" at bounding box center [85, 29] width 81 height 17
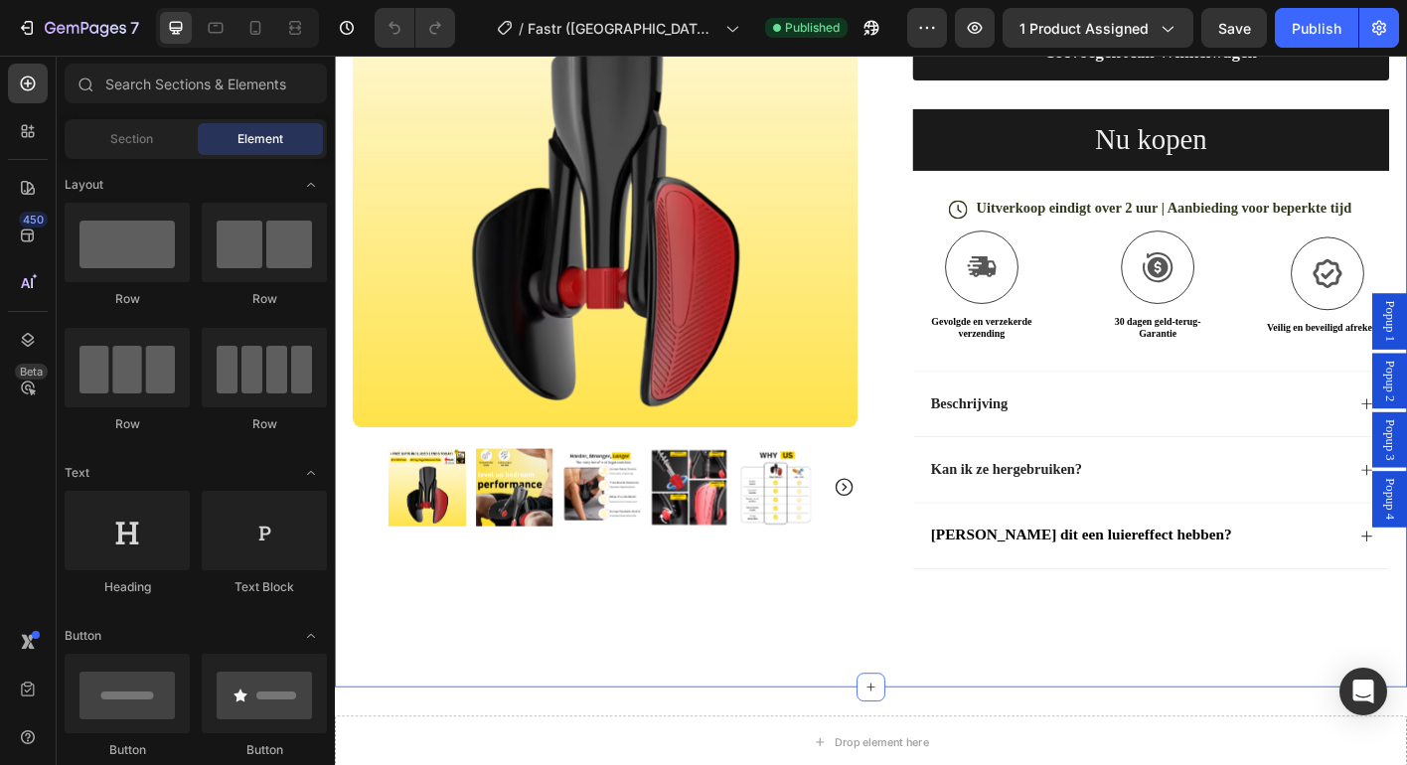
scroll to position [476, 0]
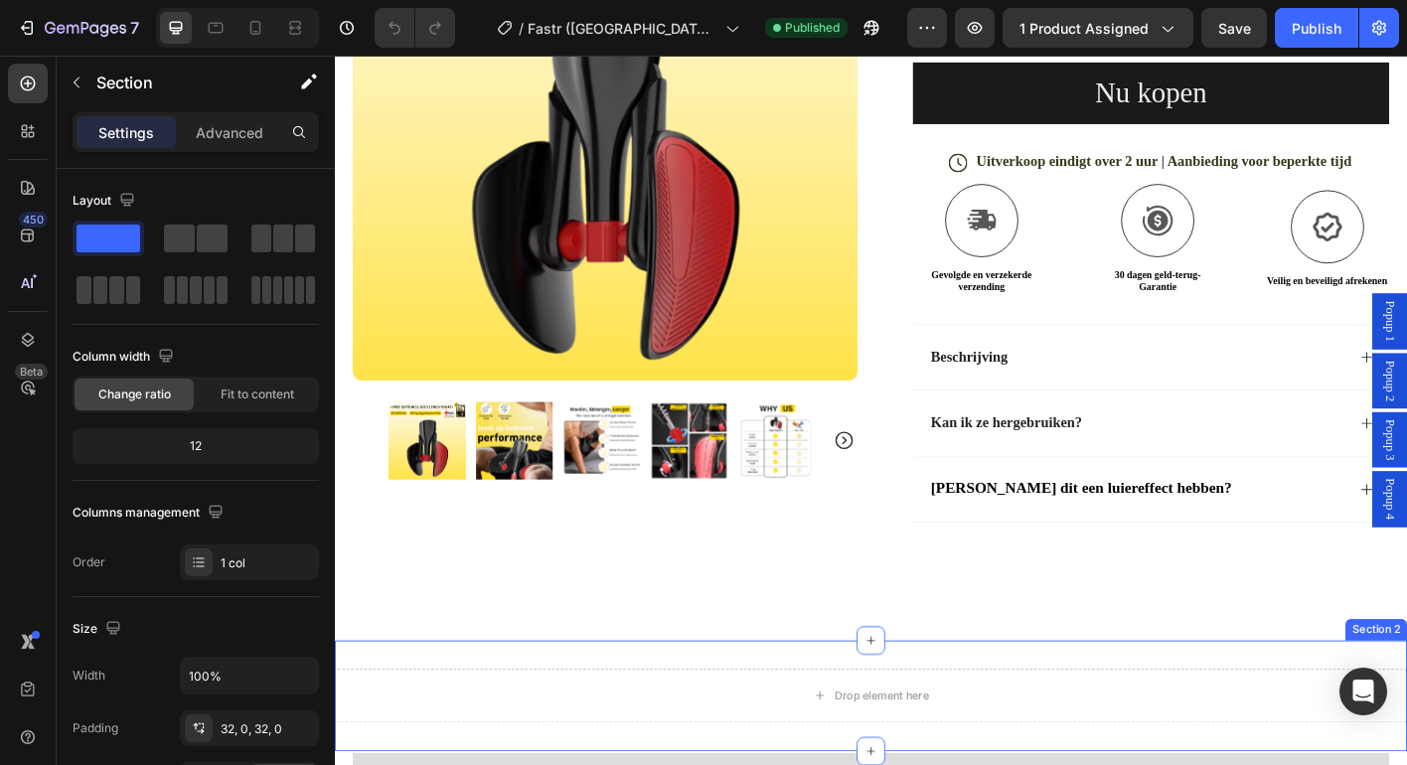
click at [1077, 729] on div "Drop element here Section 2" at bounding box center [931, 767] width 1192 height 123
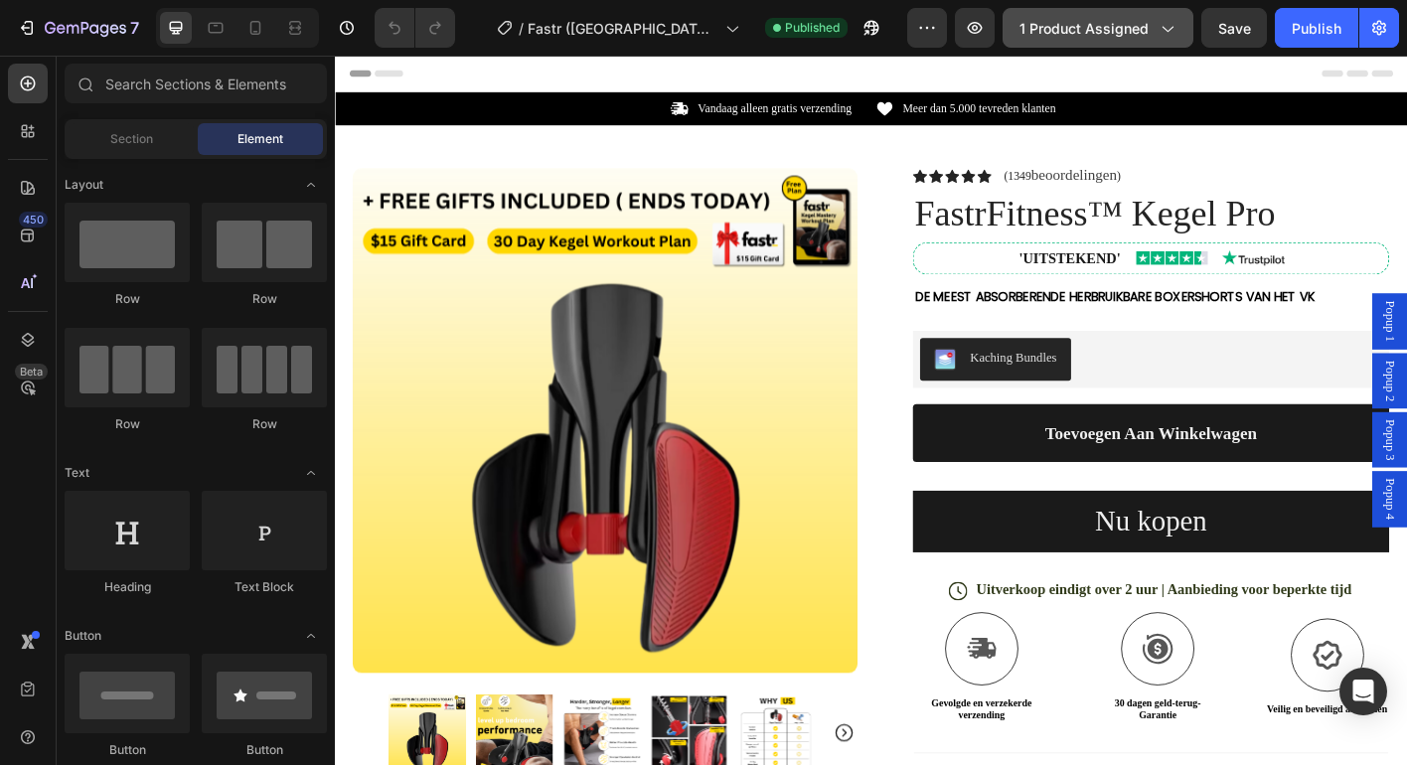
click at [1067, 27] on span "1 product assigned" at bounding box center [1083, 28] width 129 height 21
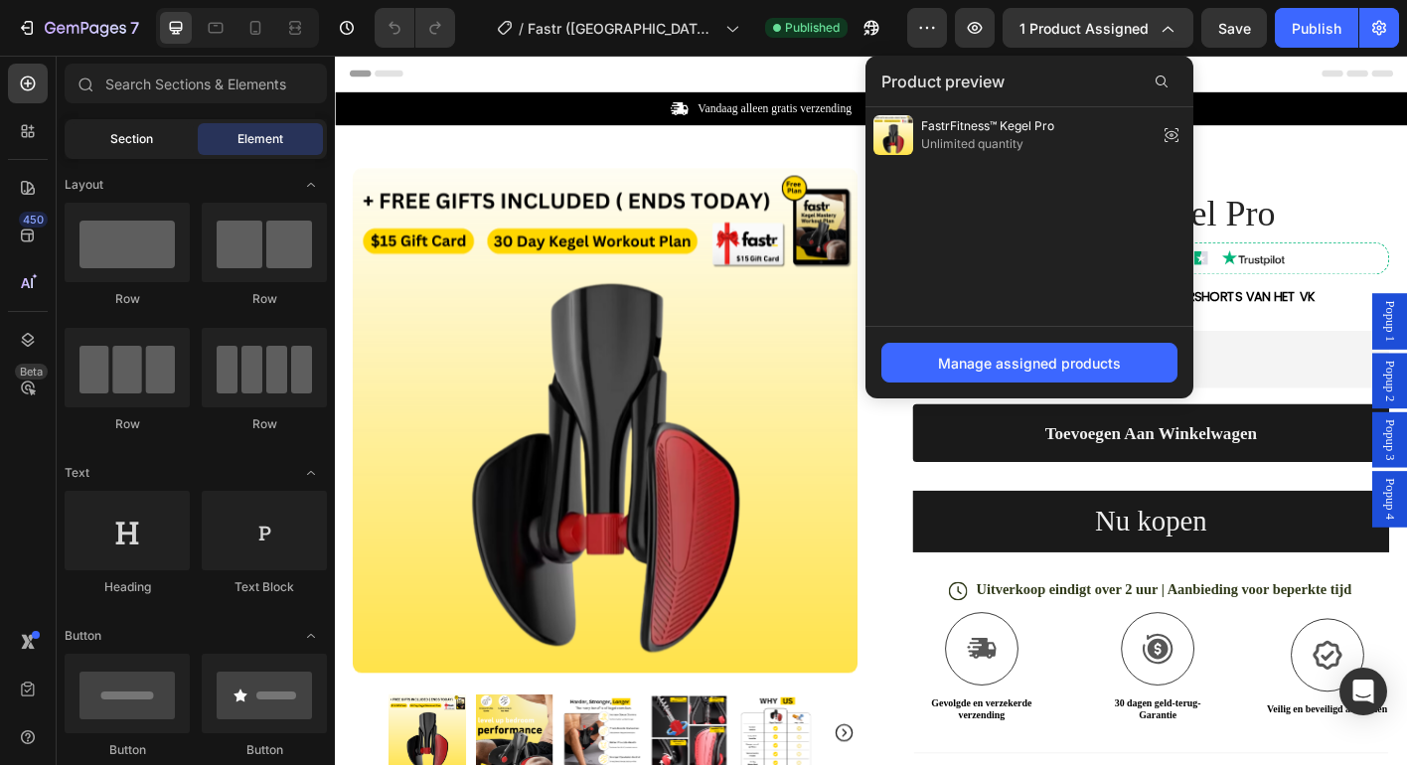
click at [124, 132] on span "Section" at bounding box center [131, 139] width 43 height 18
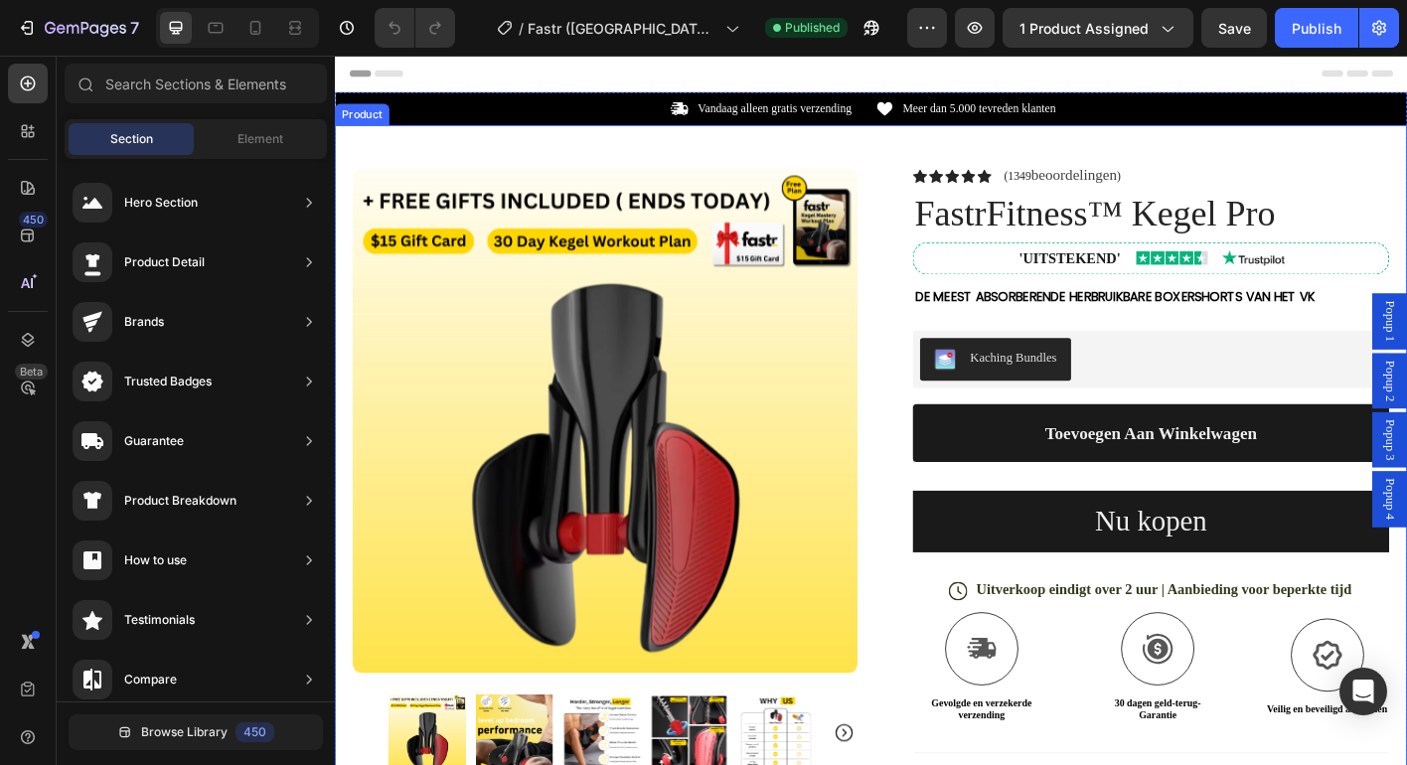
click at [926, 180] on div "Product Images Row Icon Icon Icon Icon Icon Icon List (1349 beoordelingen ) Tex…" at bounding box center [931, 608] width 1192 height 950
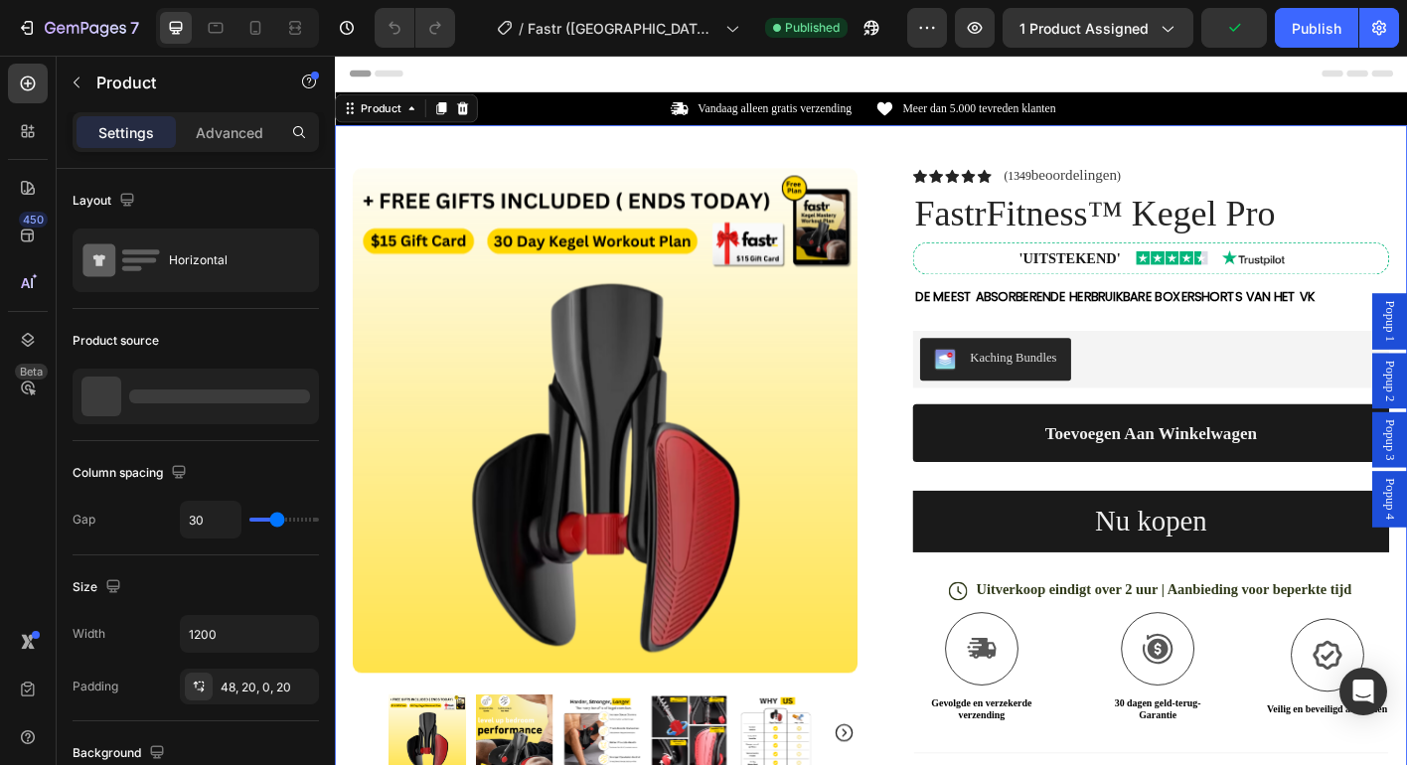
click at [1088, 6] on div "7 Version history / Fastr (Holanda) - Aug 19, 10:55:07 Published Preview 1 prod…" at bounding box center [703, 28] width 1407 height 57
click at [1088, 21] on span "1 product assigned" at bounding box center [1083, 28] width 129 height 21
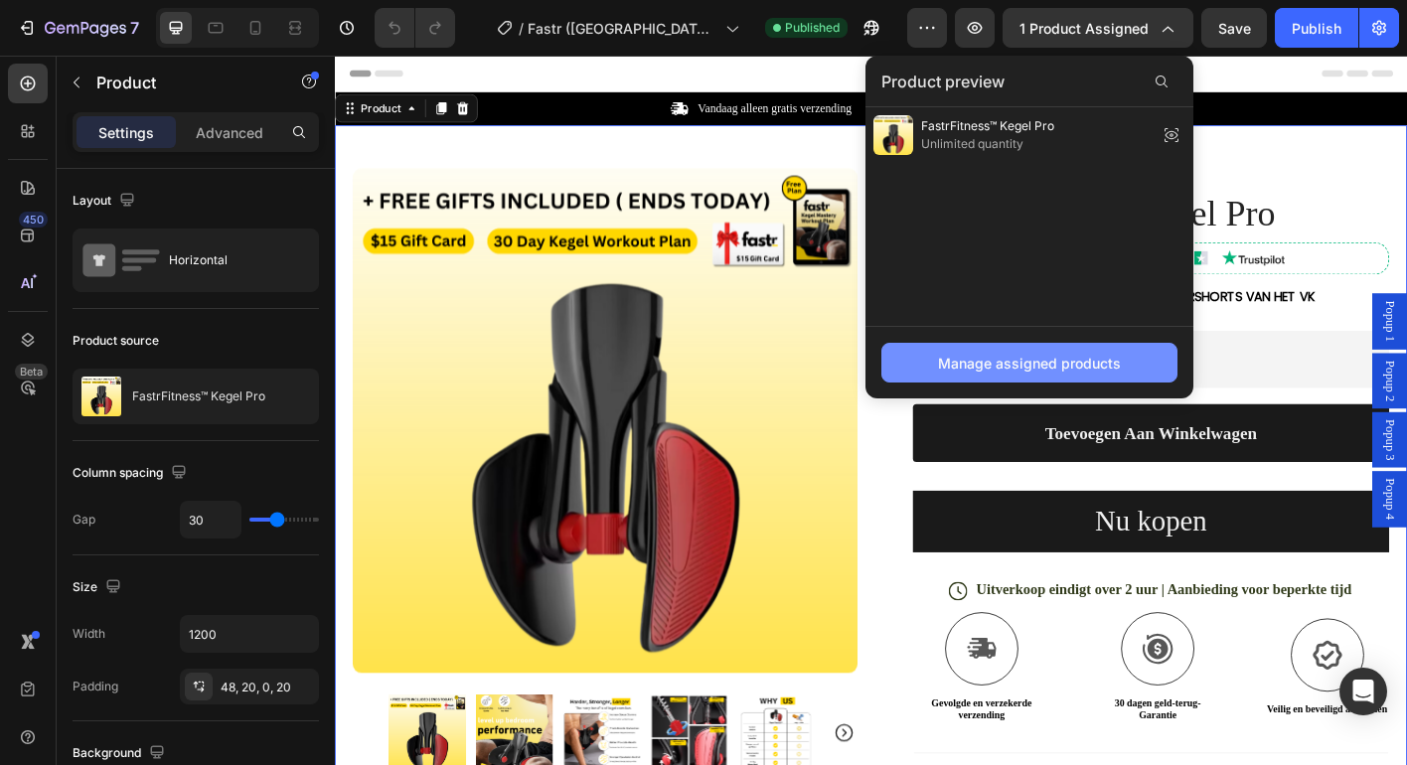
click at [1104, 361] on div "Manage assigned products" at bounding box center [1029, 363] width 183 height 21
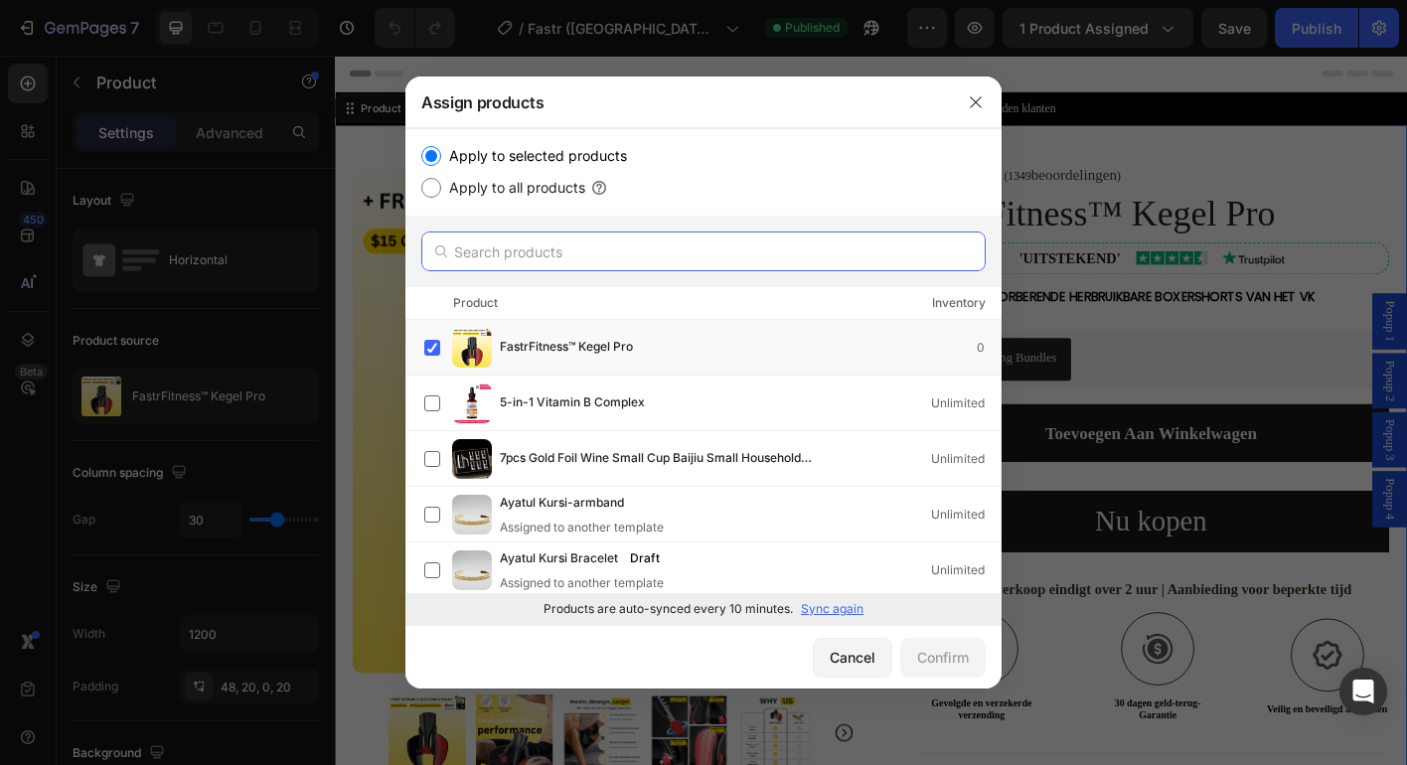
click at [641, 263] on input "text" at bounding box center [703, 251] width 564 height 40
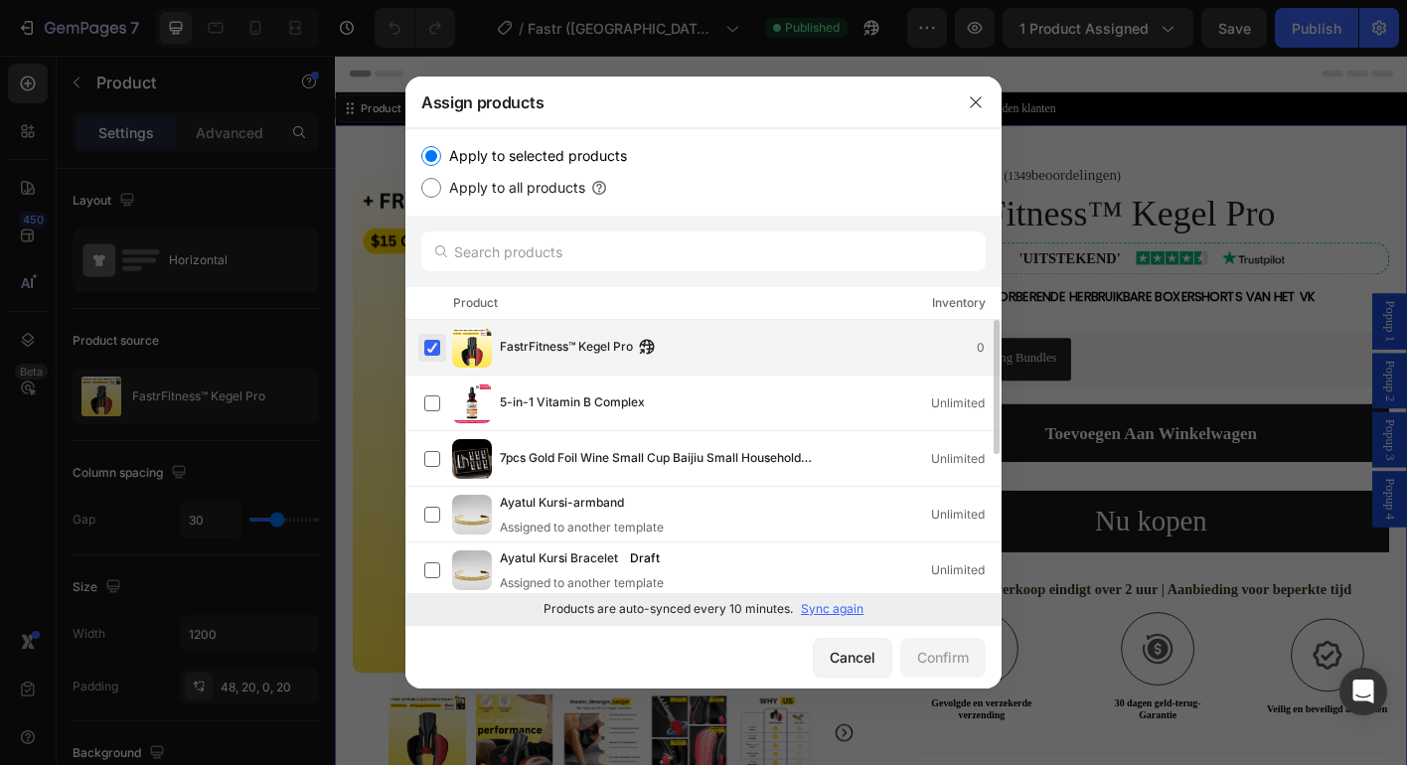
click at [433, 344] on label at bounding box center [432, 348] width 16 height 16
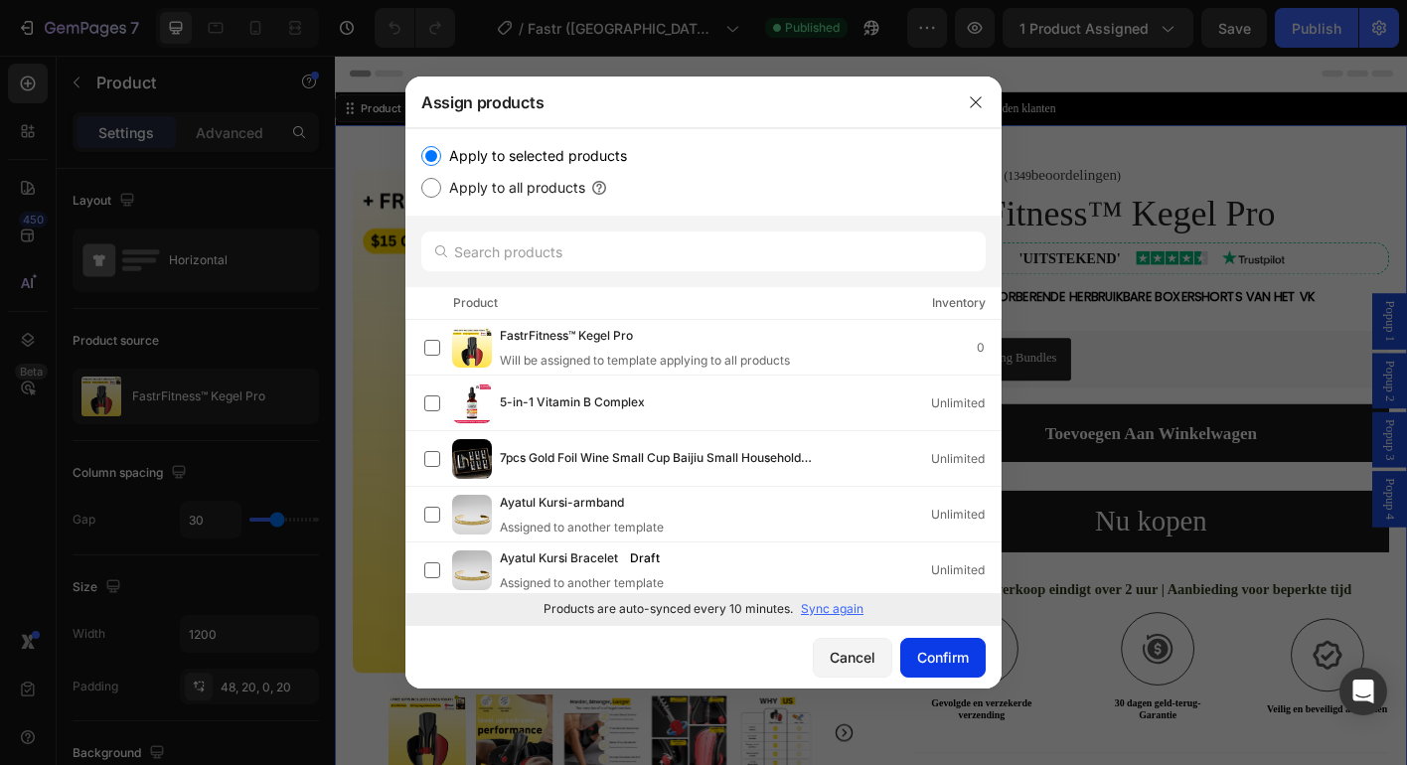
click at [967, 661] on div "Confirm" at bounding box center [943, 657] width 52 height 21
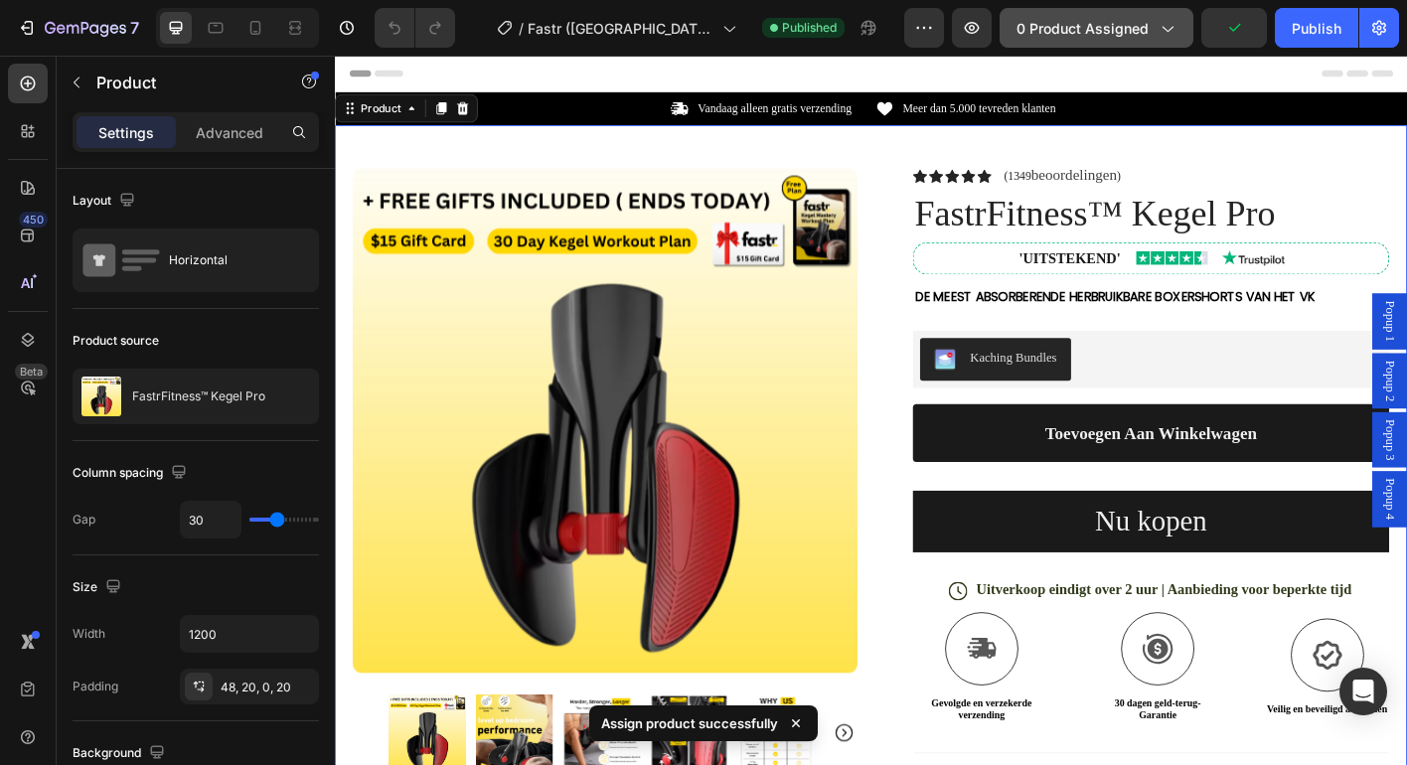
click at [1101, 23] on span "0 product assigned" at bounding box center [1082, 28] width 132 height 21
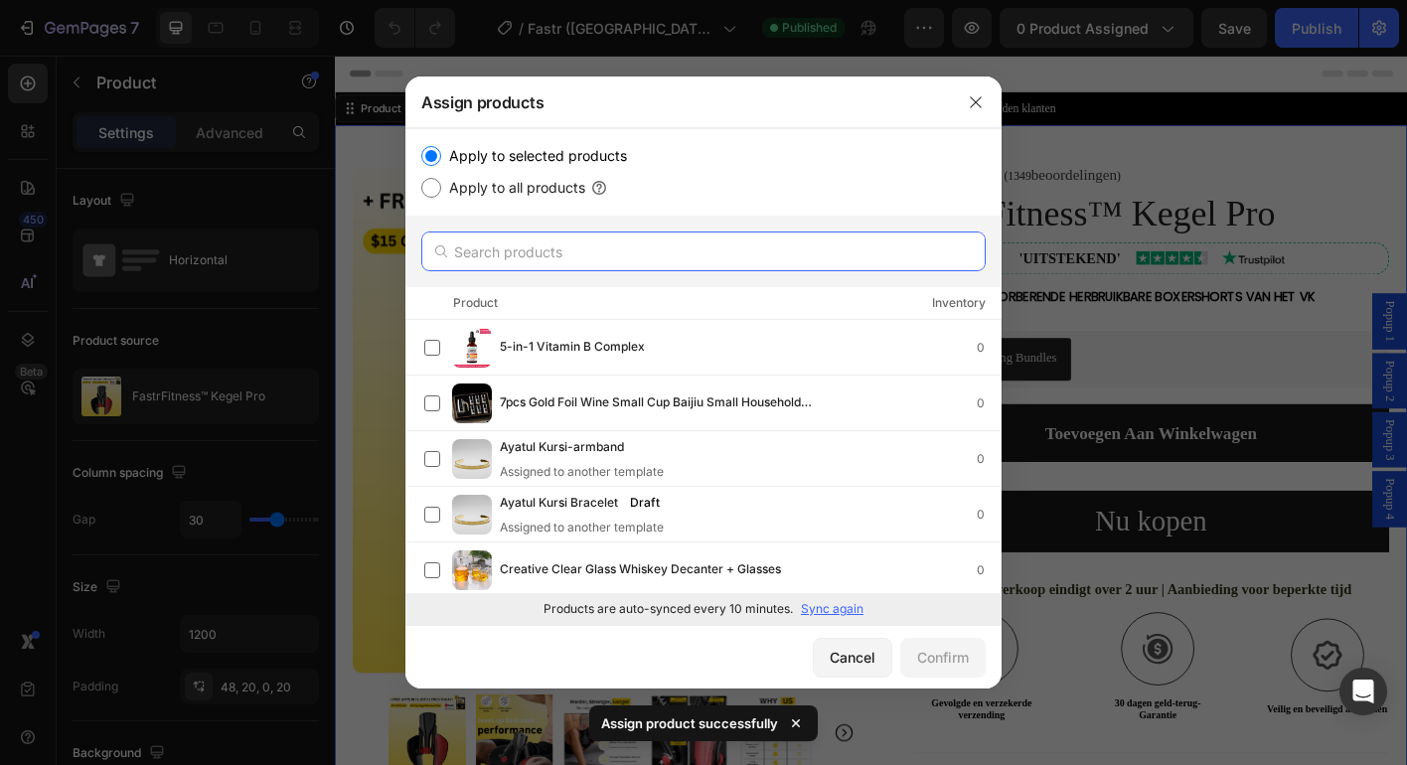
click at [750, 256] on input "text" at bounding box center [703, 251] width 564 height 40
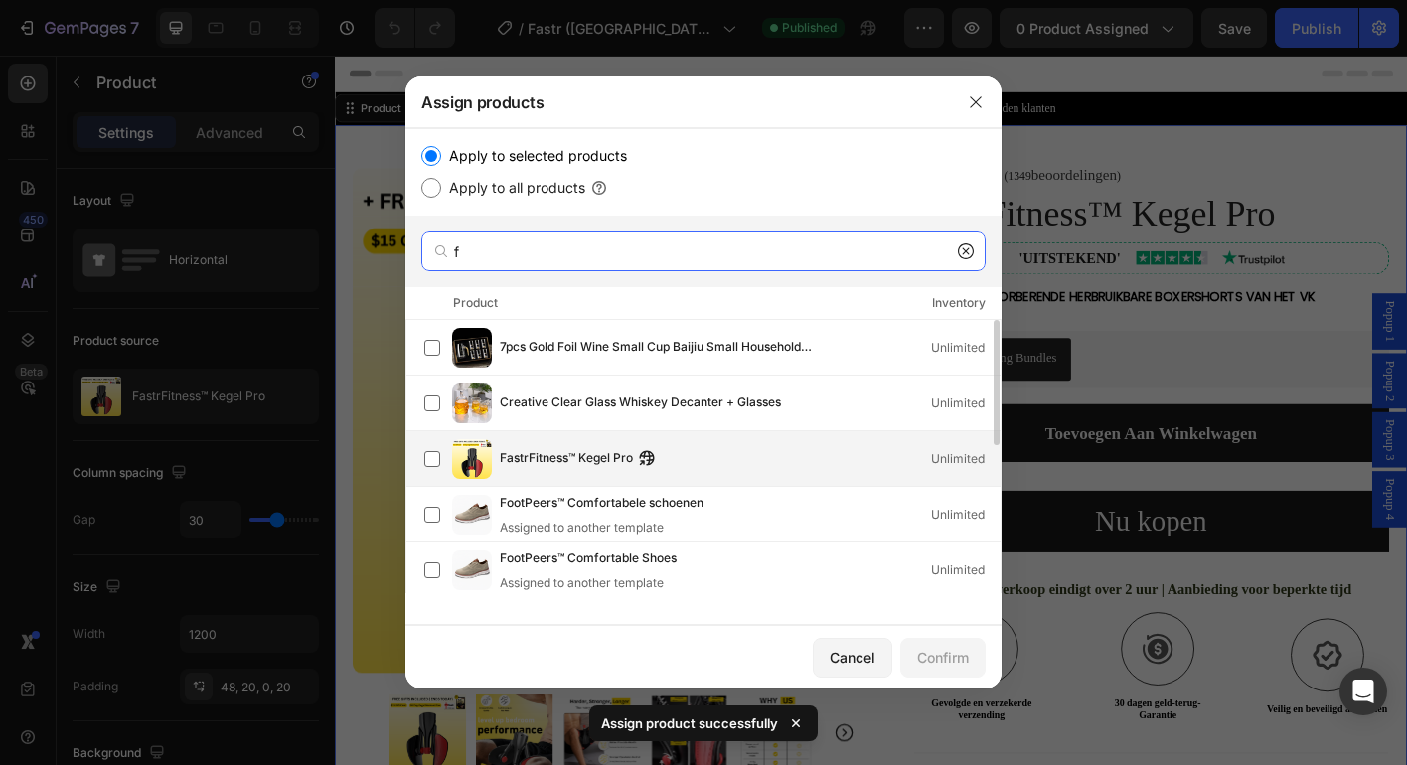
type input "f"
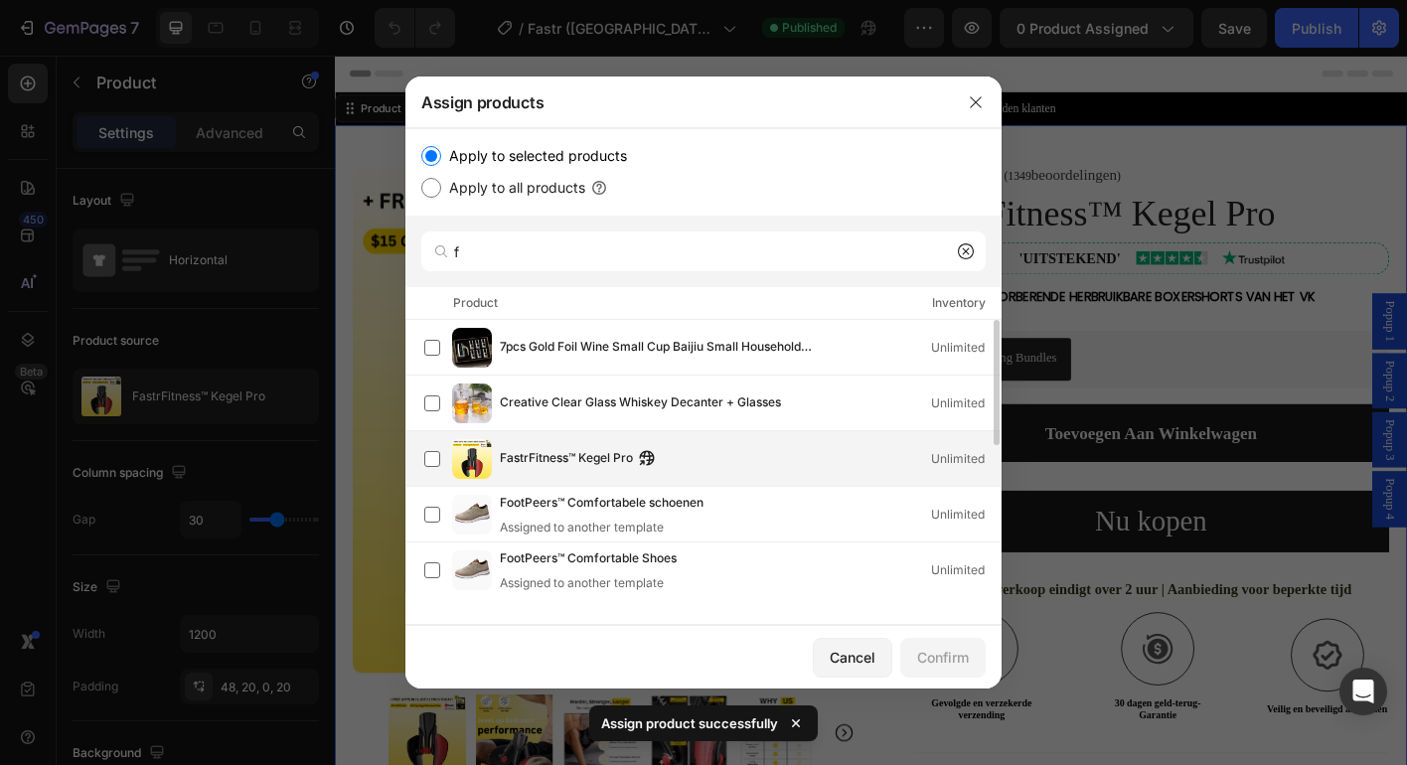
click at [808, 460] on div "FastrFitness™ Kegel Pro Unlimited" at bounding box center [750, 459] width 501 height 22
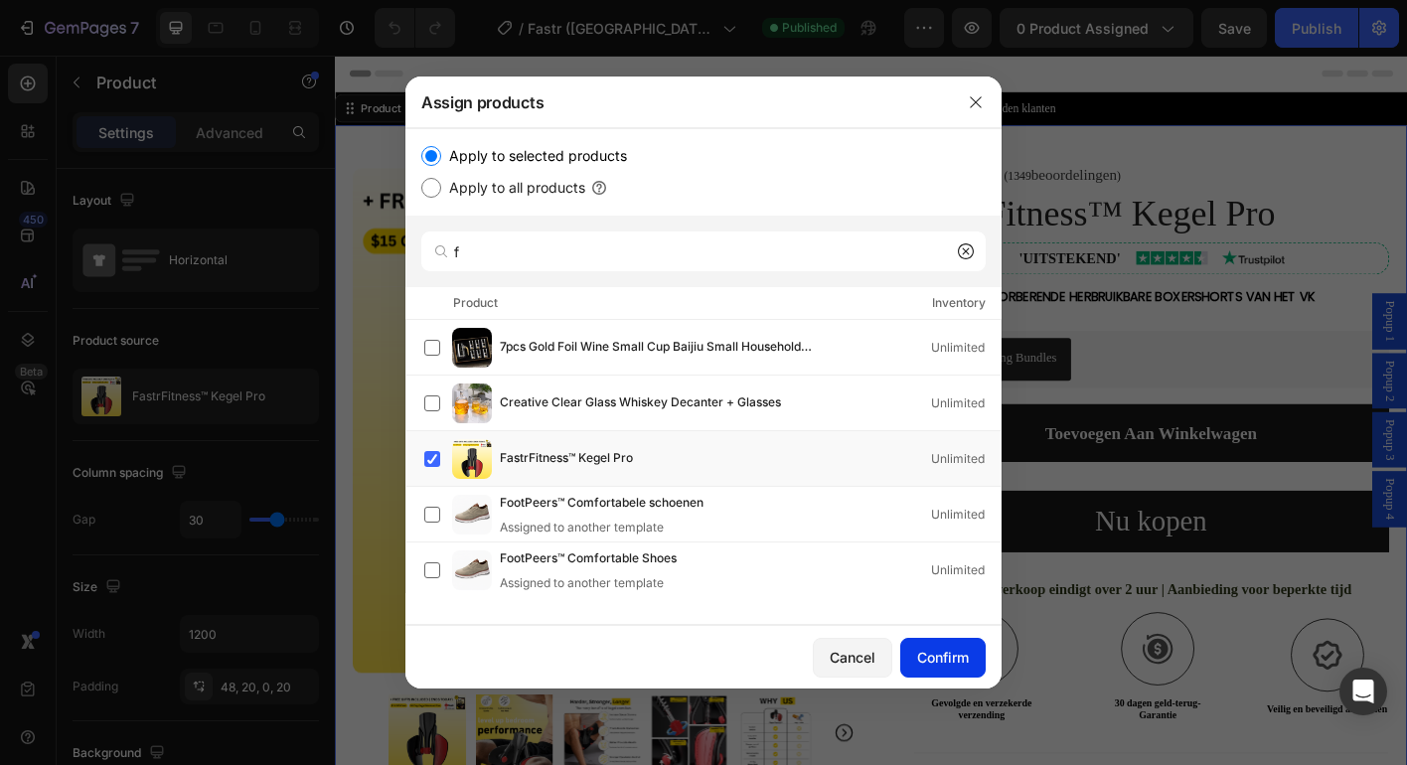
click at [945, 655] on div "Confirm" at bounding box center [943, 657] width 52 height 21
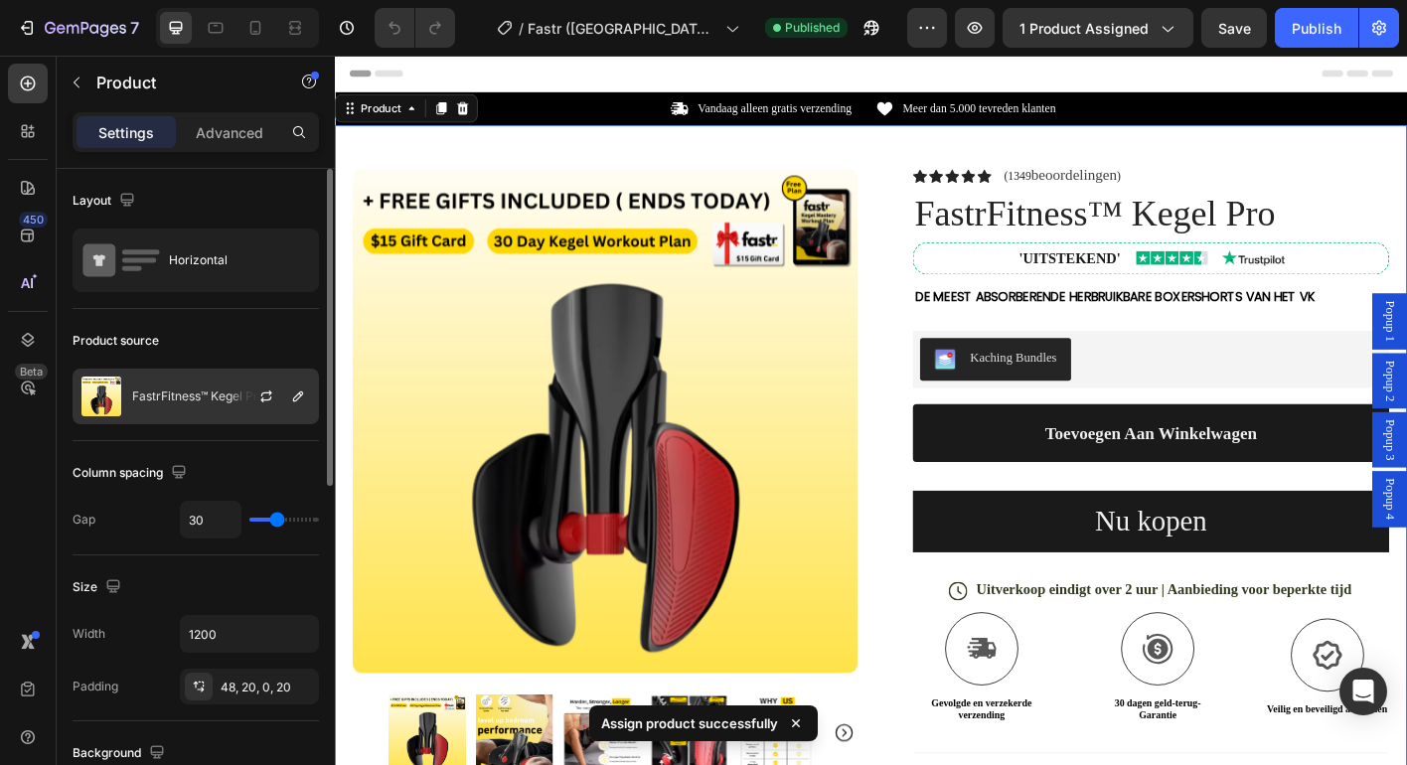
click at [252, 386] on div at bounding box center [273, 397] width 87 height 54
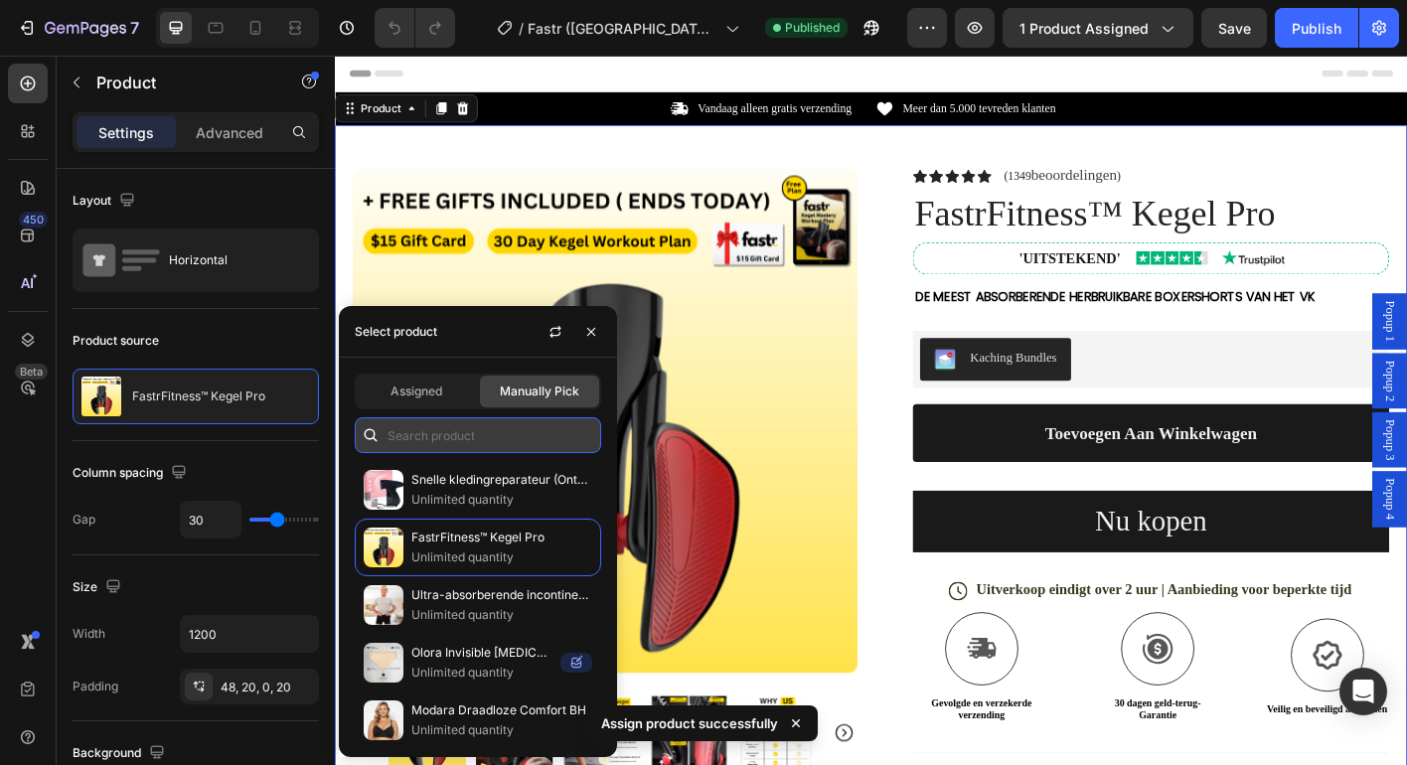
click at [492, 436] on input "text" at bounding box center [478, 435] width 246 height 36
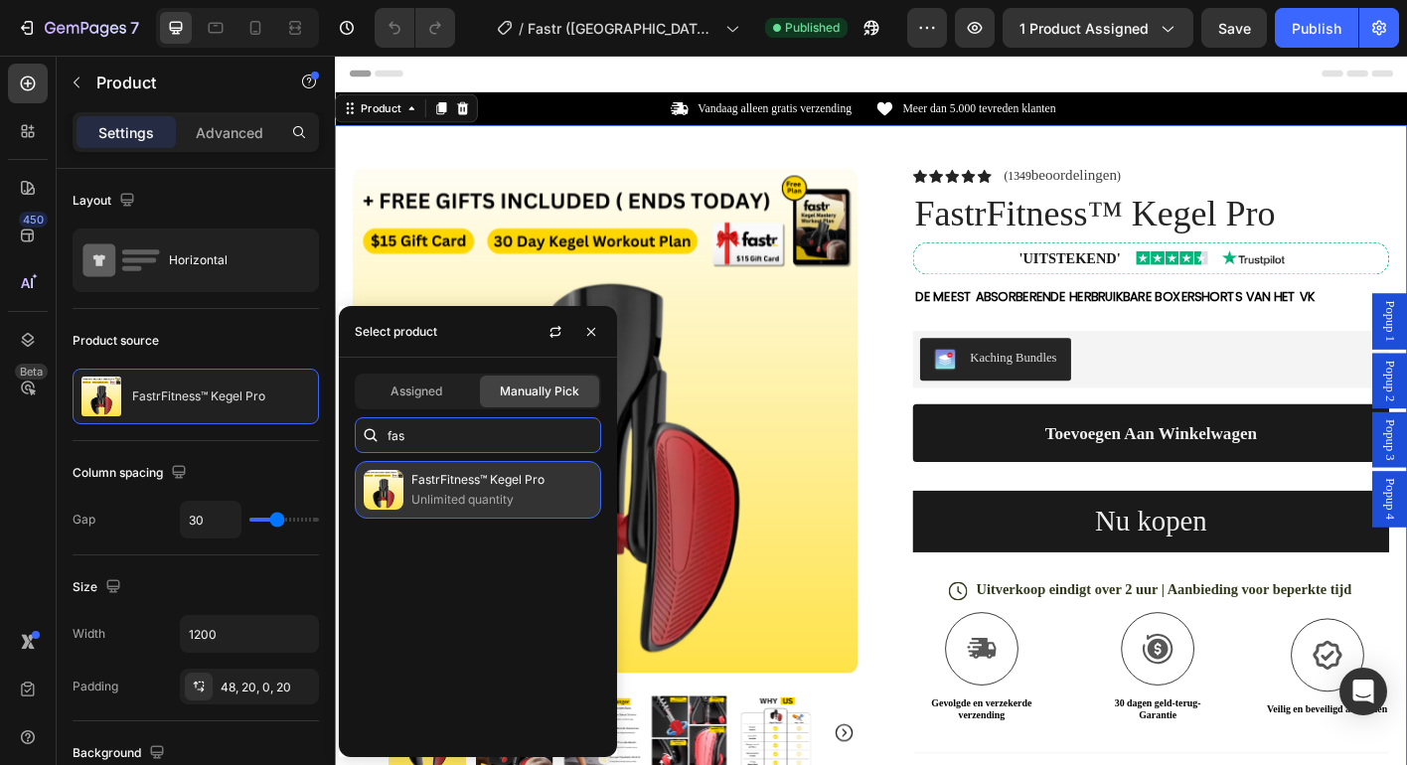
type input "fas"
click at [492, 490] on p "Unlimited quantity" at bounding box center [501, 500] width 181 height 20
click at [486, 501] on p "Unlimited quantity" at bounding box center [501, 500] width 181 height 20
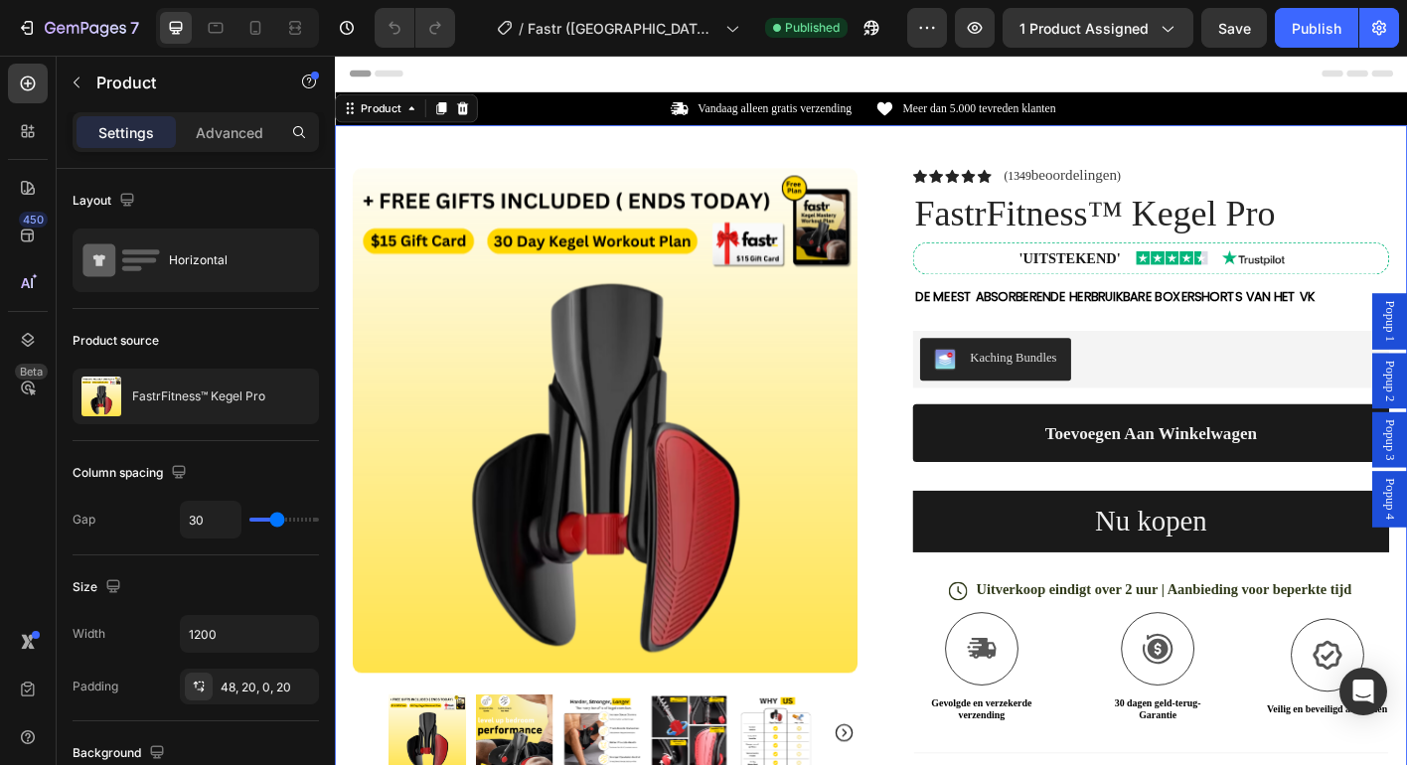
click at [525, 153] on div "Product Images Row Icon Icon Icon Icon Icon Icon List (1349 beoordelingen ) Tex…" at bounding box center [931, 608] width 1192 height 950
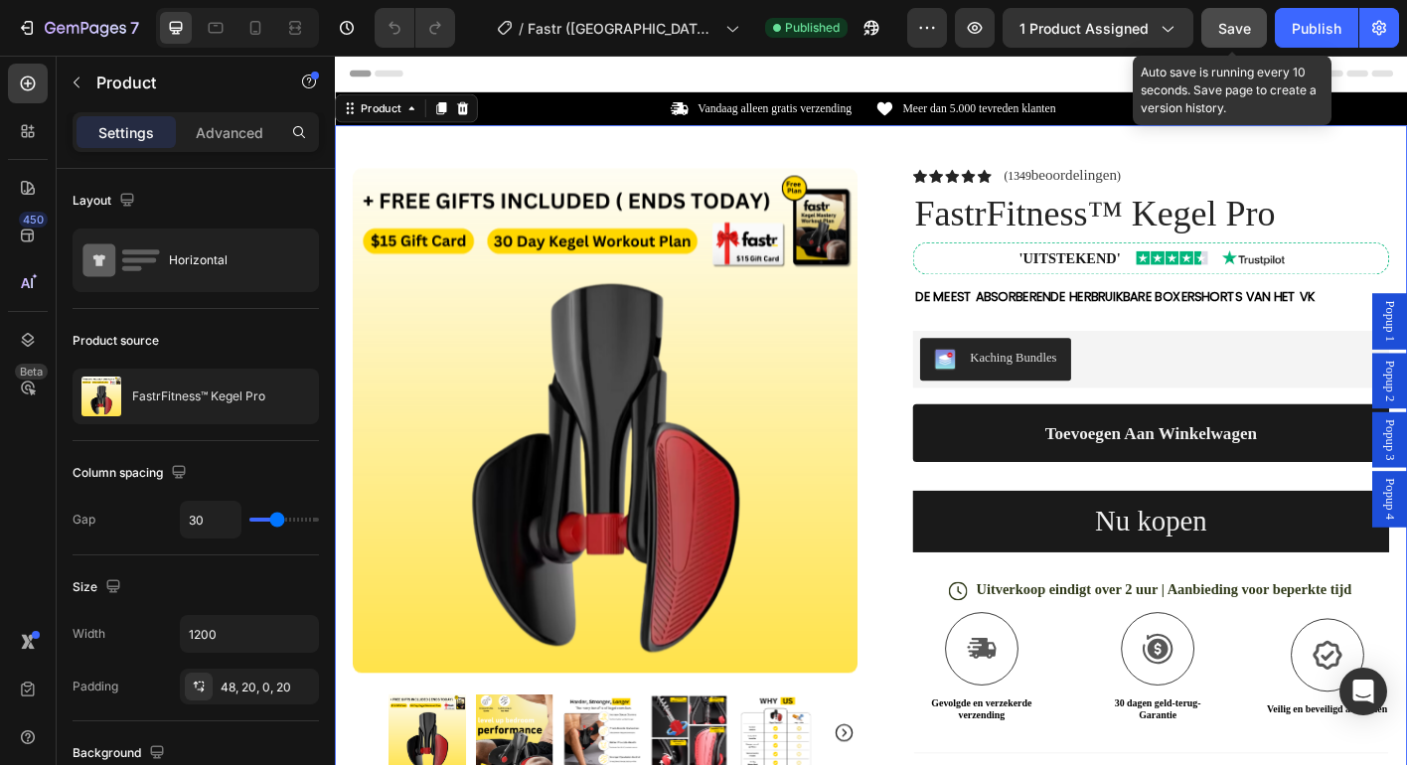
click at [1265, 28] on button "Save" at bounding box center [1234, 28] width 66 height 40
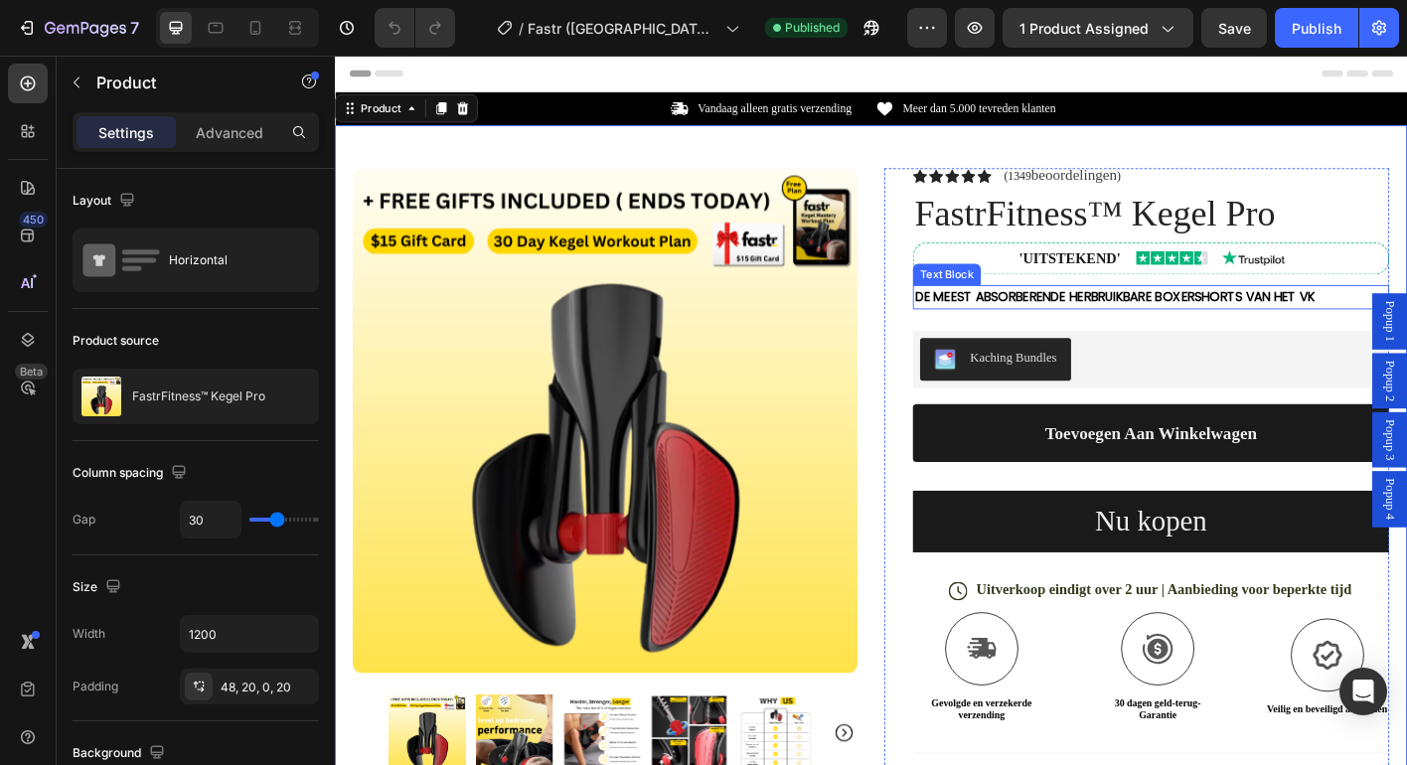
click at [1124, 321] on strong "DE MEEST ABSORBERENDE HERBRUIKBARE BOXERSHORTS VAN HET VK" at bounding box center [1202, 324] width 445 height 20
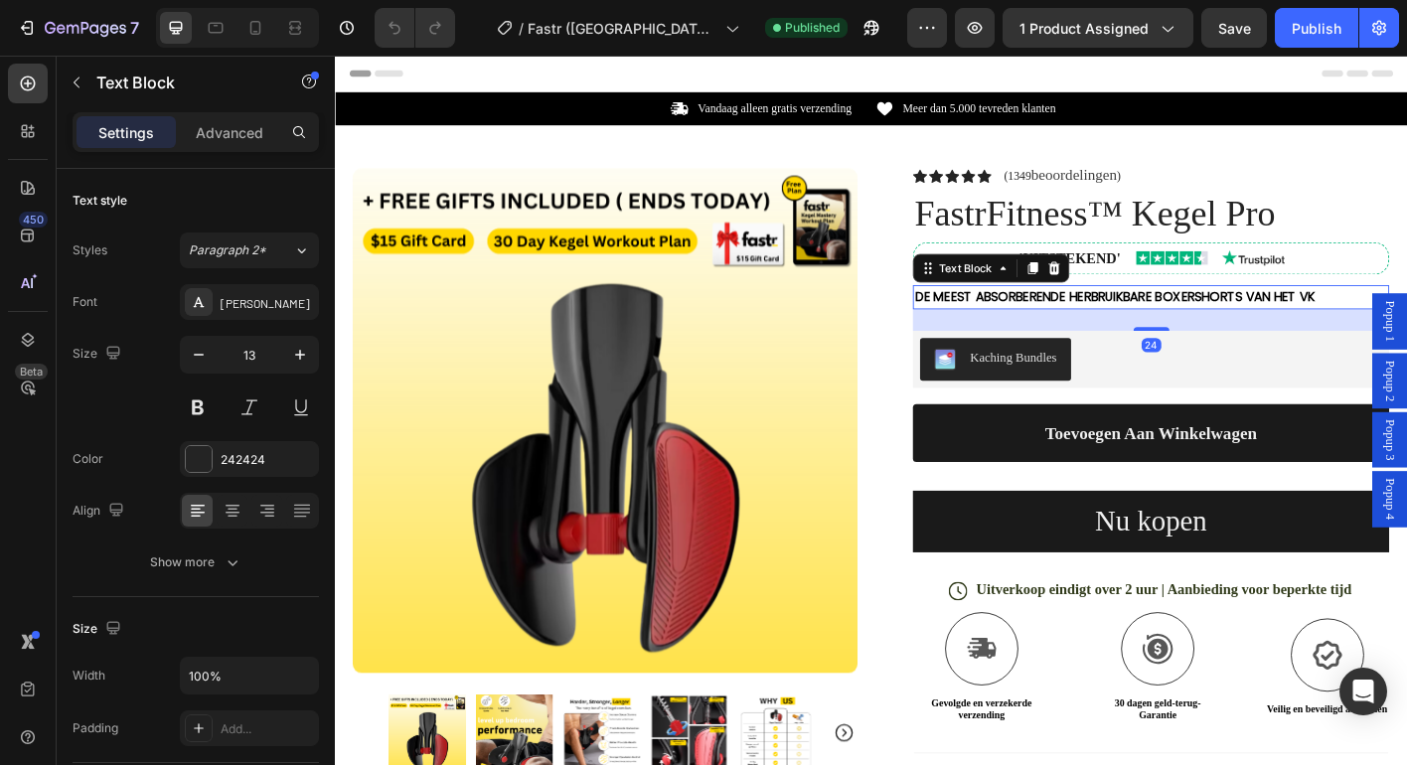
click at [1124, 321] on strong "DE MEEST ABSORBERENDE HERBRUIKBARE BOXERSHORTS VAN HET VK" at bounding box center [1202, 324] width 445 height 20
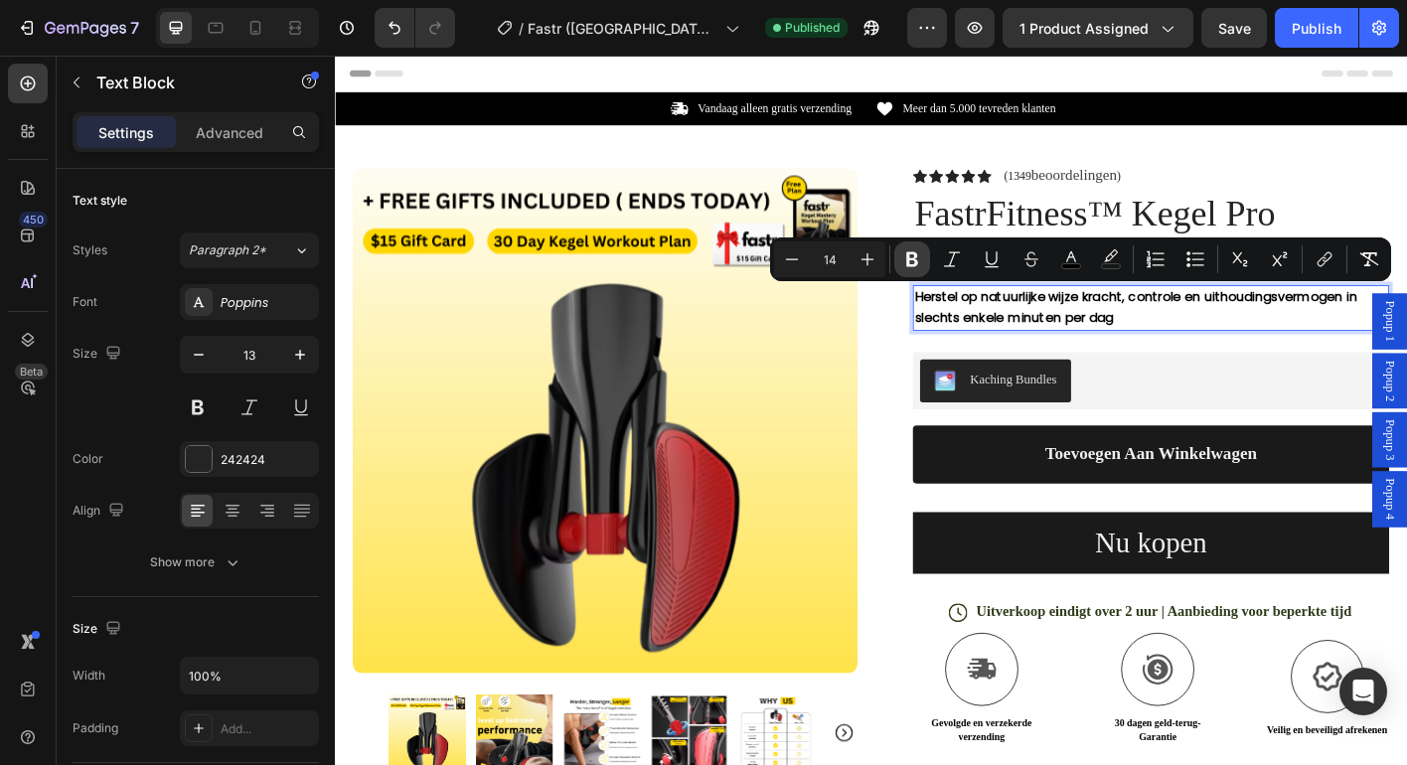
click at [906, 254] on icon "Editor contextual toolbar" at bounding box center [912, 259] width 20 height 20
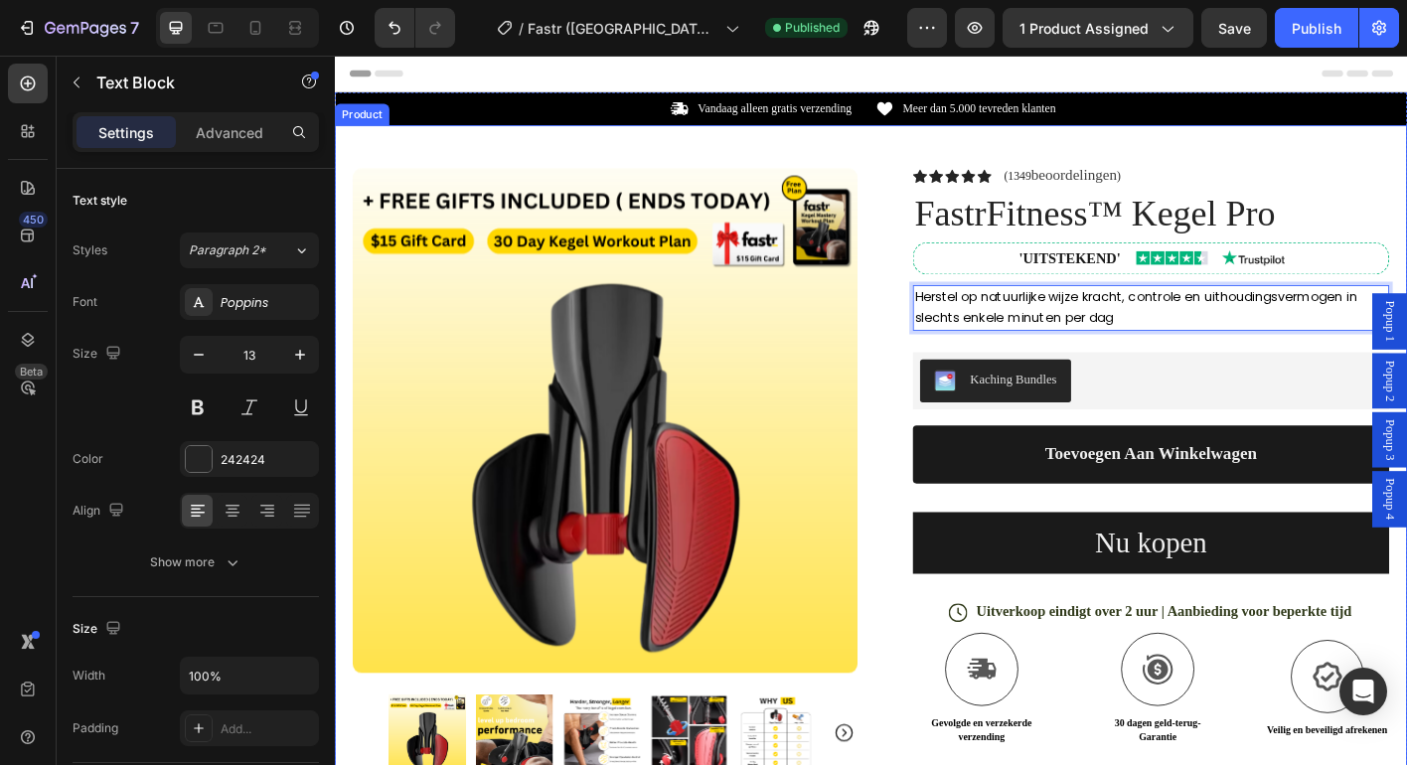
click at [1335, 159] on div "Product Images Row Icon Icon Icon Icon Icon Icon List (1349 beoordelingen ) Tex…" at bounding box center [931, 619] width 1192 height 973
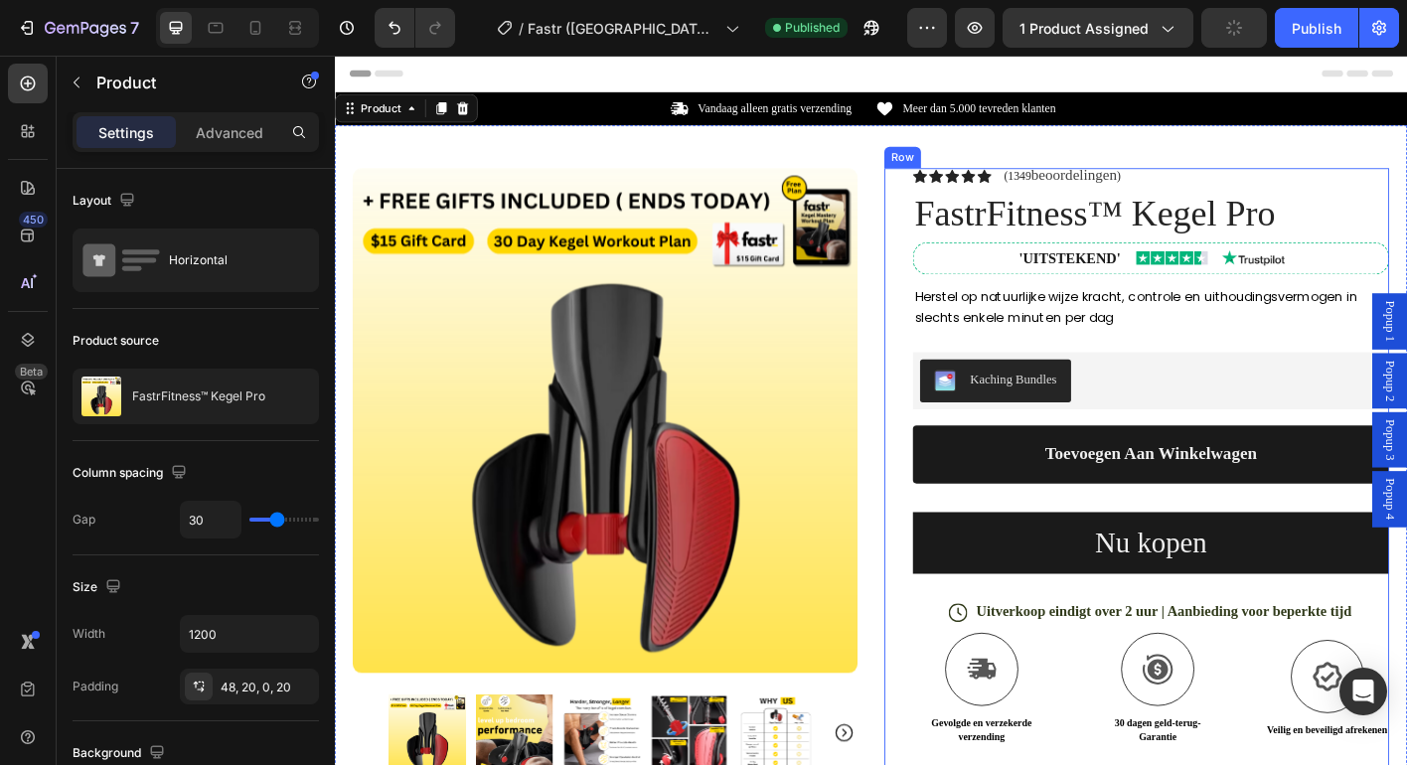
click at [1216, 369] on div "Icon Icon Icon Icon Icon Icon List (1349 beoordelingen ) Text Block Row FastrFi…" at bounding box center [1243, 643] width 530 height 925
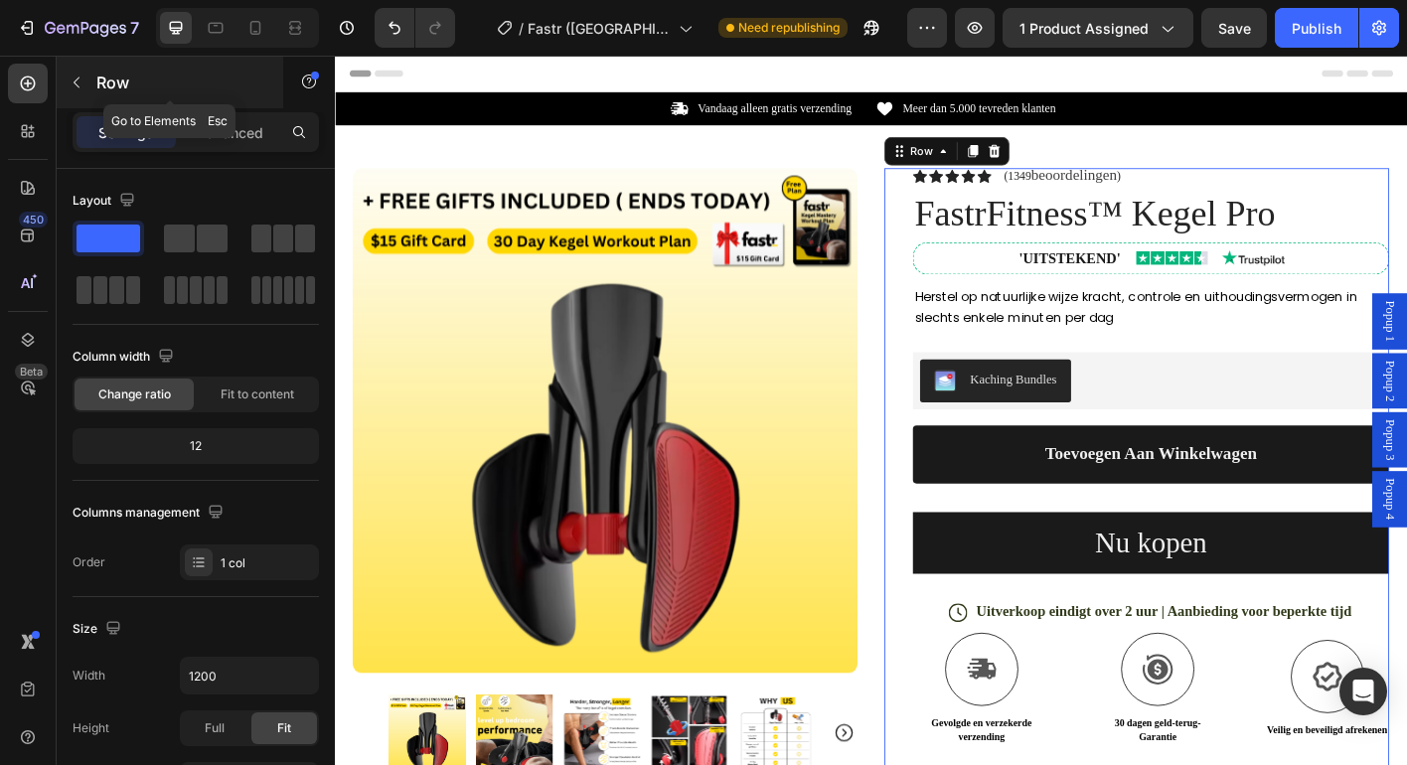
click at [77, 78] on icon "button" at bounding box center [77, 83] width 16 height 16
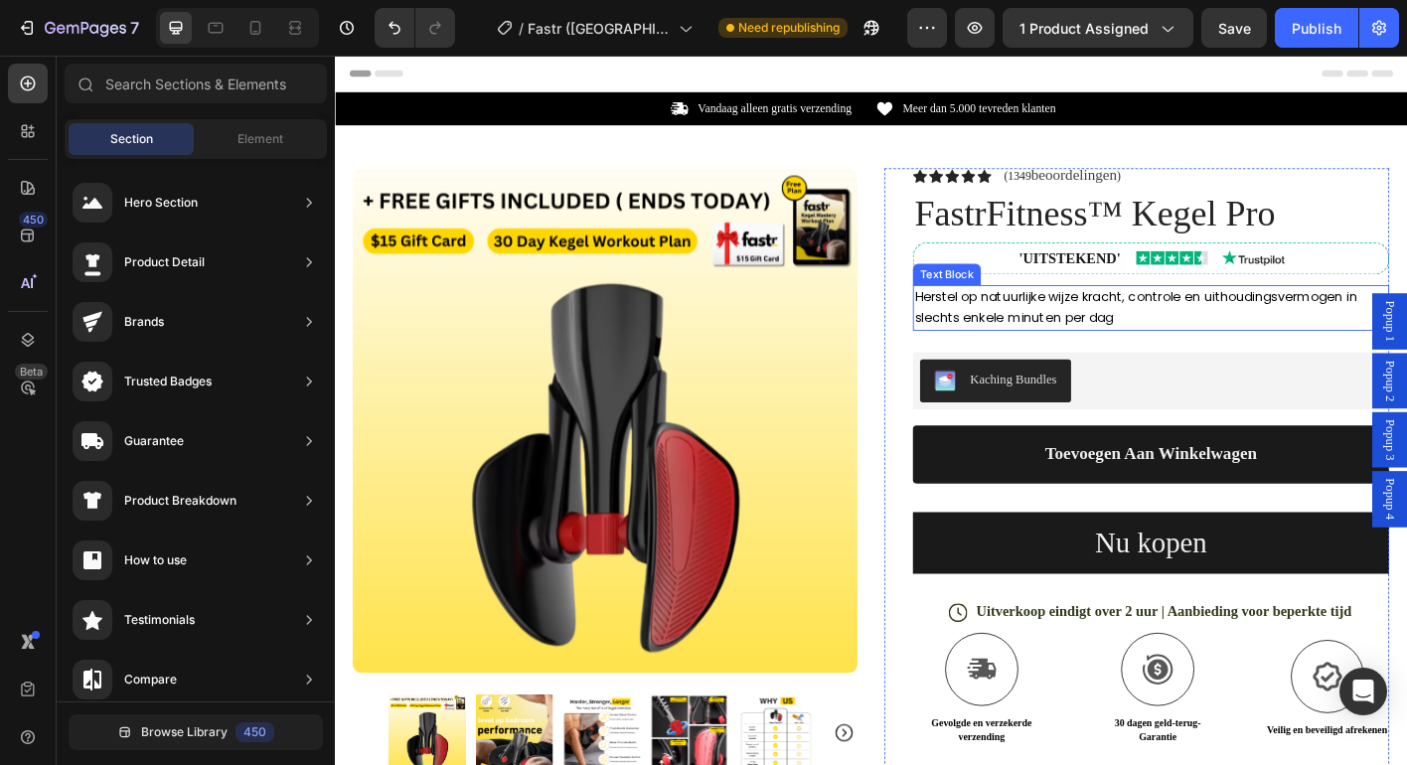
click at [1186, 333] on span "Herstel op natuurlijke wijze kracht, controle en uithoudingsvermogen in slechts…" at bounding box center [1226, 335] width 492 height 43
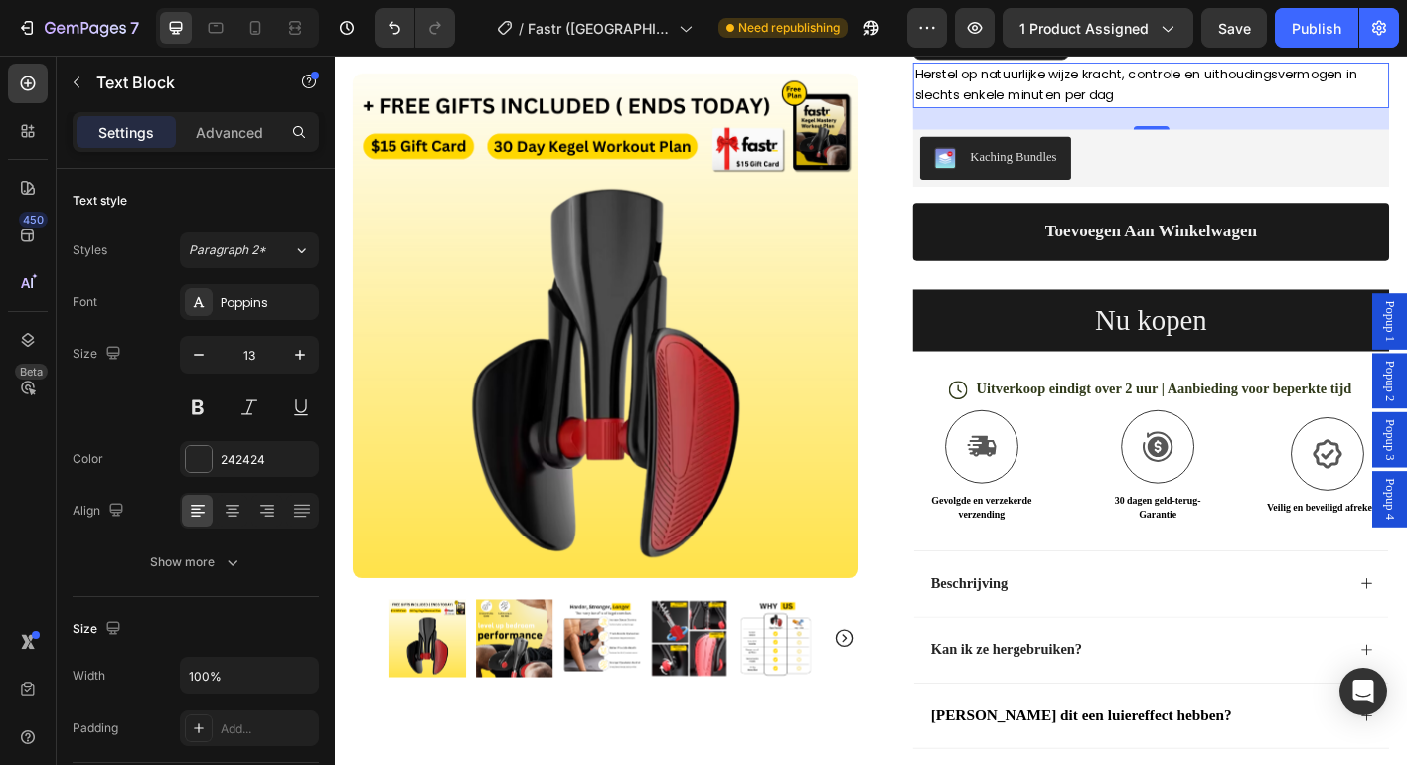
scroll to position [261, 0]
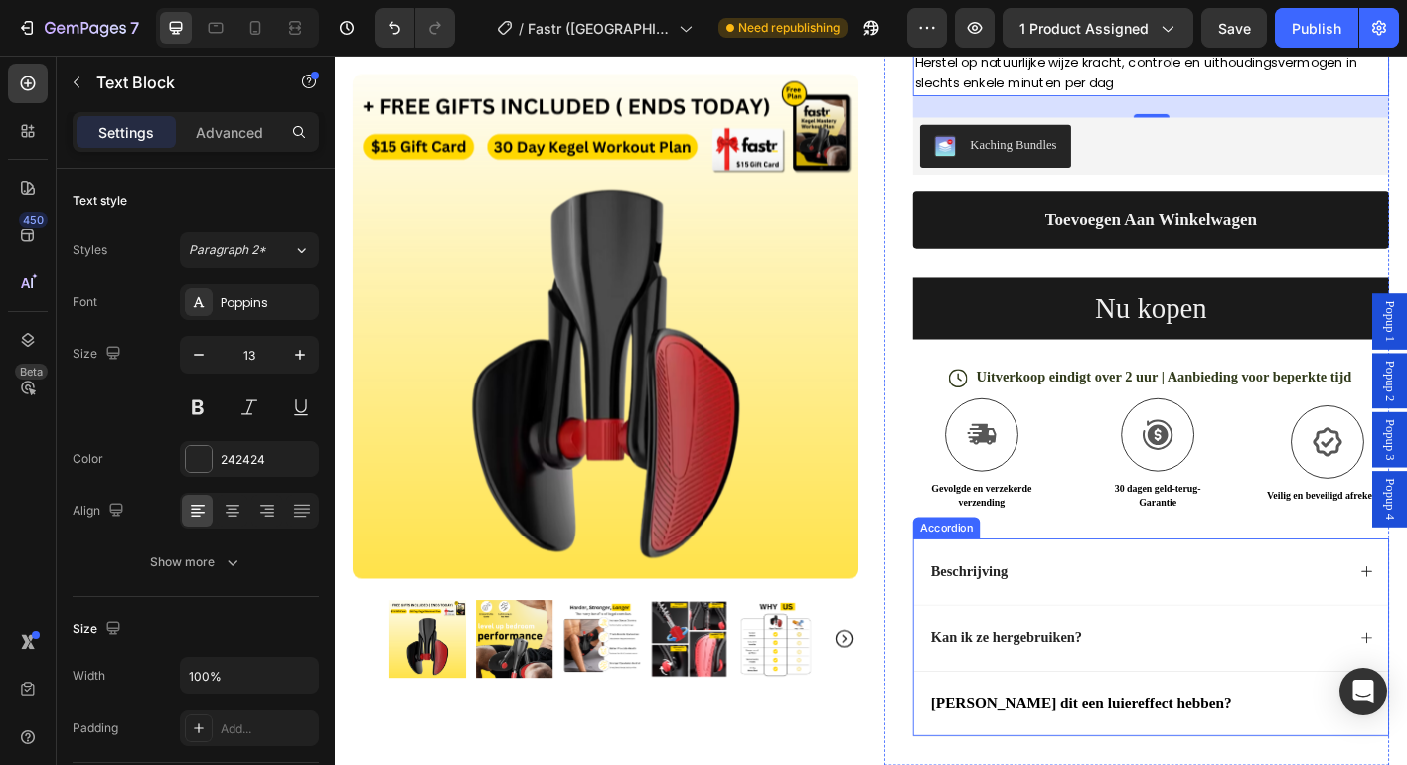
click at [1065, 626] on strong "Beschrijving" at bounding box center [1039, 628] width 85 height 17
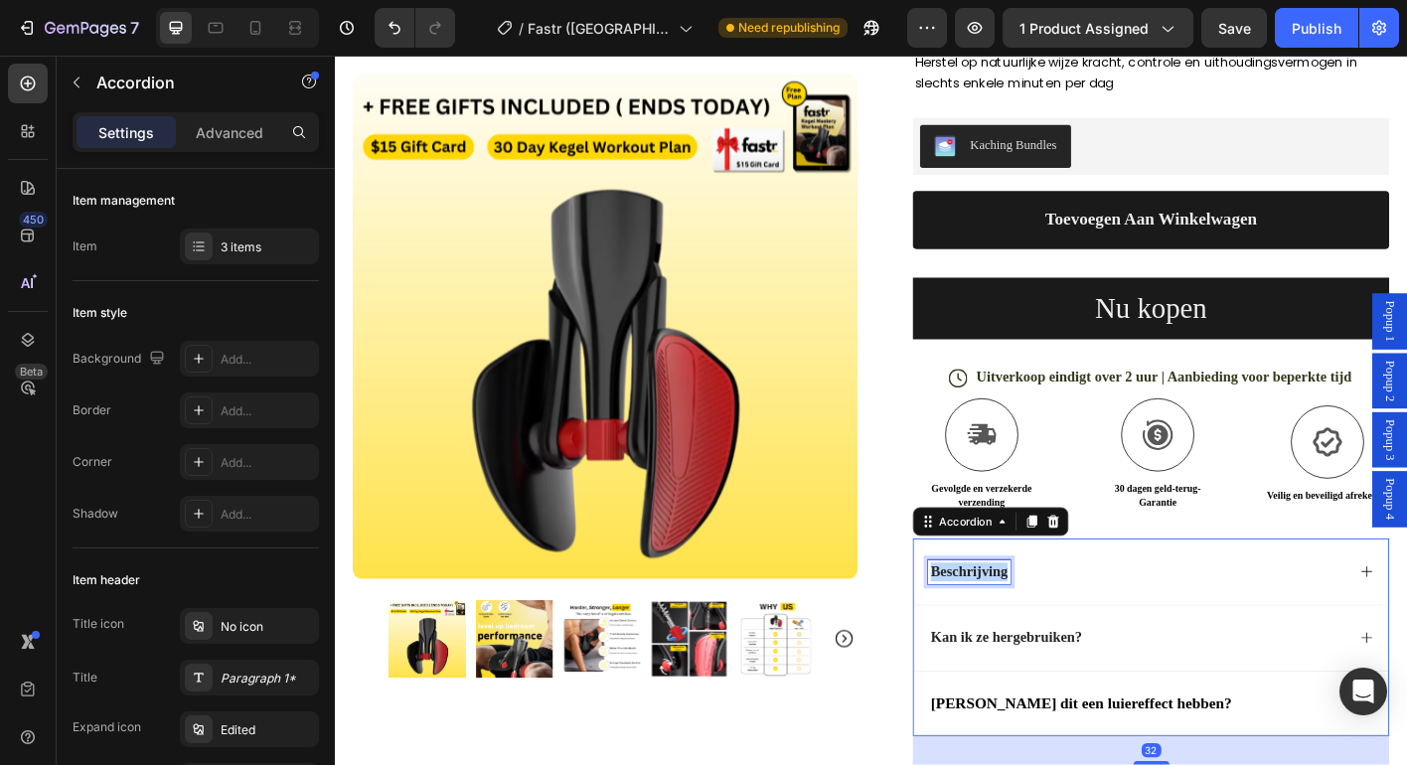
click at [1065, 626] on strong "Beschrijving" at bounding box center [1039, 628] width 85 height 17
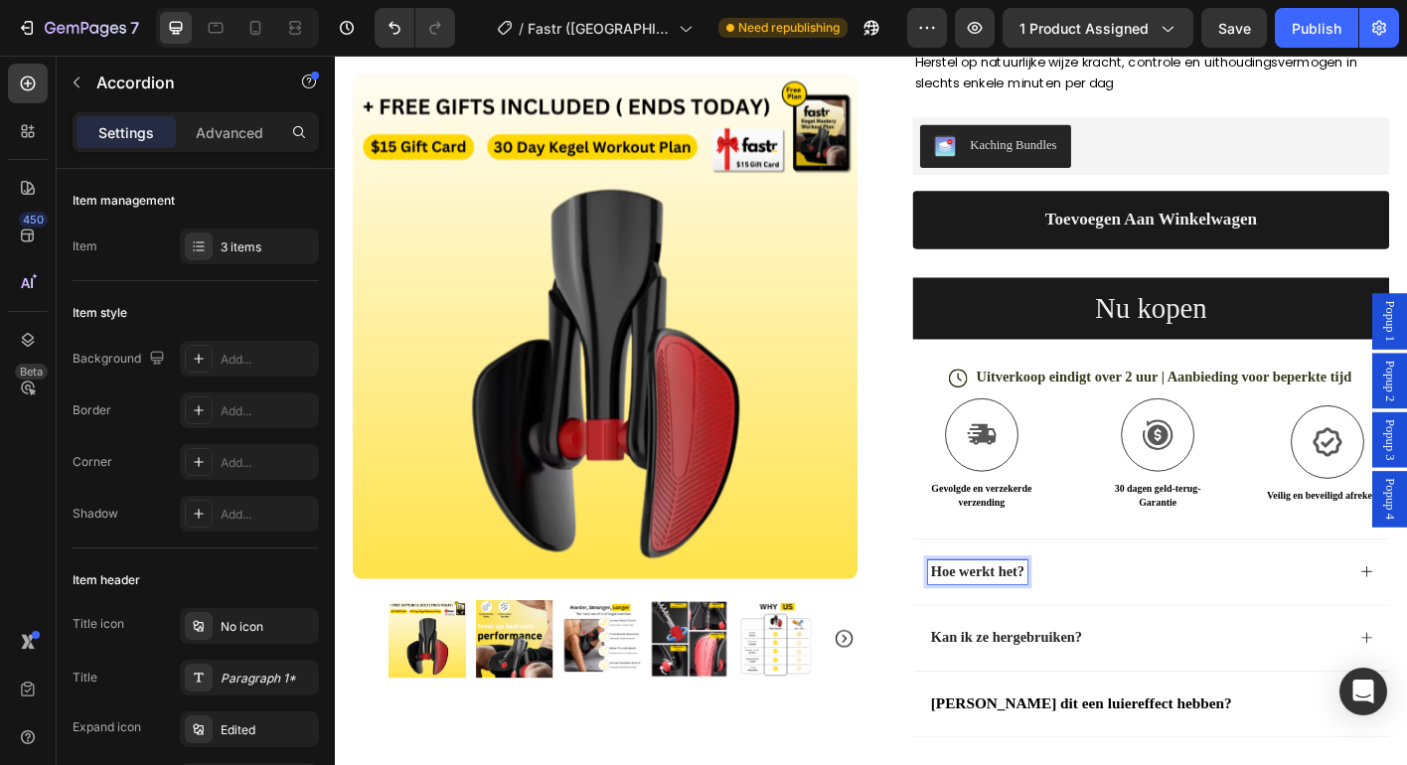
click at [1406, 632] on div "Hoe werkt het?" at bounding box center [1226, 629] width 464 height 27
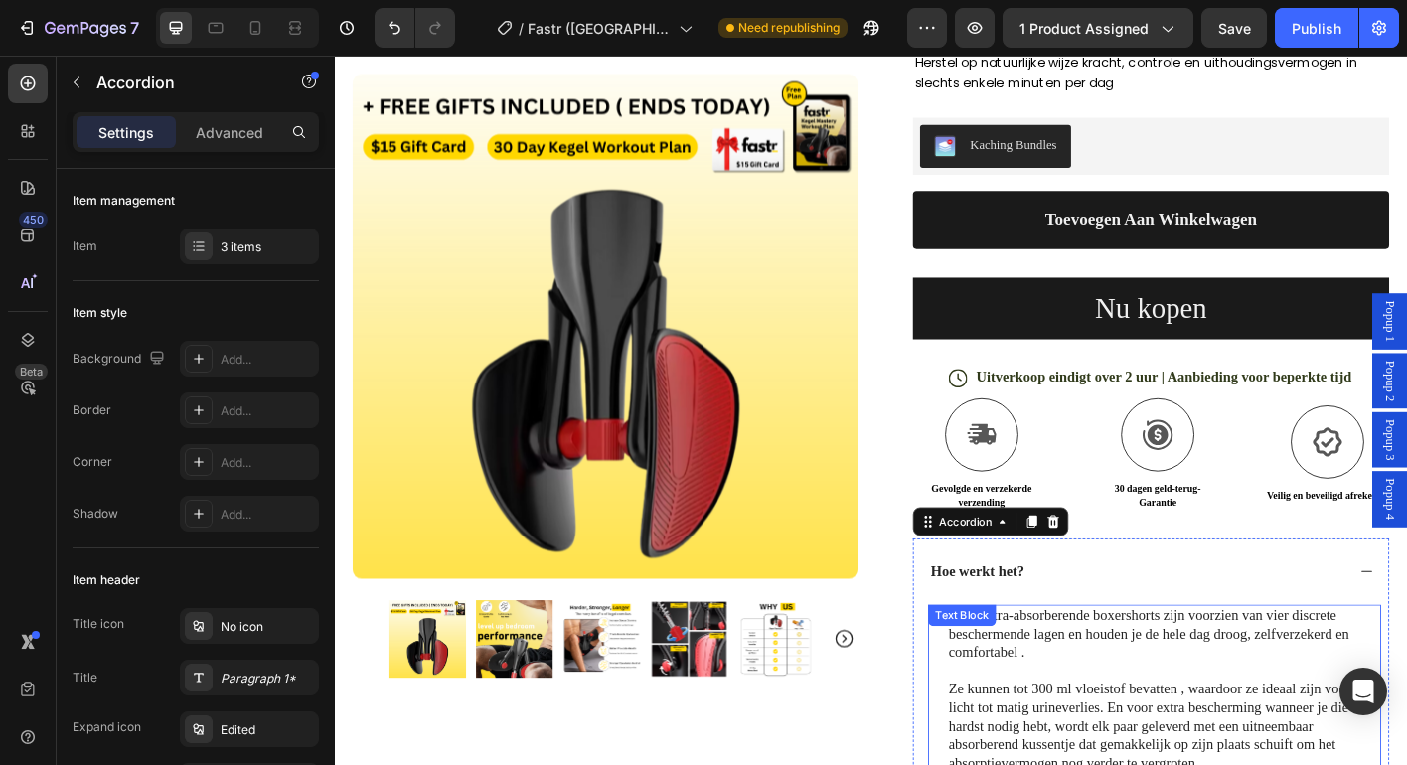
click at [1248, 699] on p "Onze ultra-absorberende boxershorts zijn voorzien van vier discrete beschermend…" at bounding box center [1256, 699] width 479 height 62
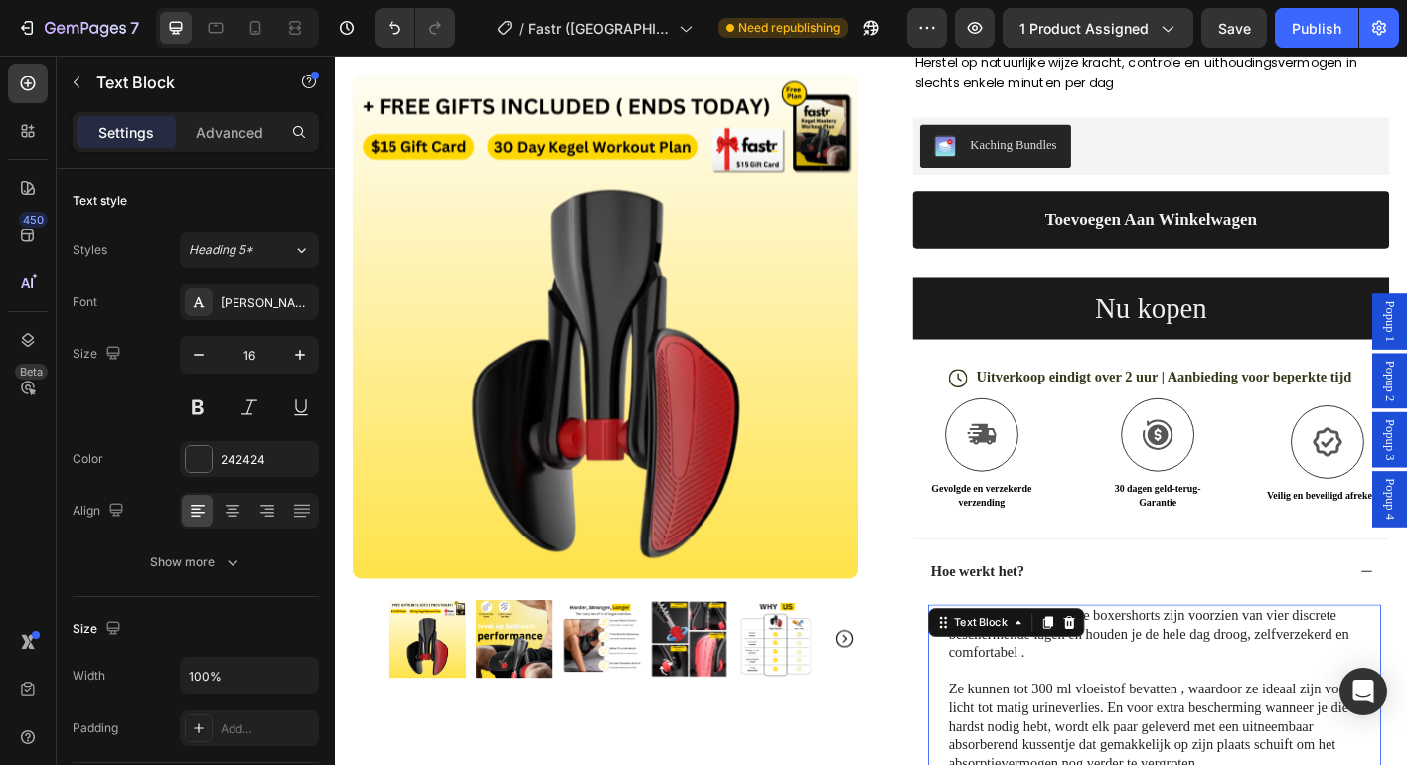
click at [1248, 699] on p "Onze ultra-absorberende boxershorts zijn voorzien van vier discrete beschermend…" at bounding box center [1256, 699] width 479 height 62
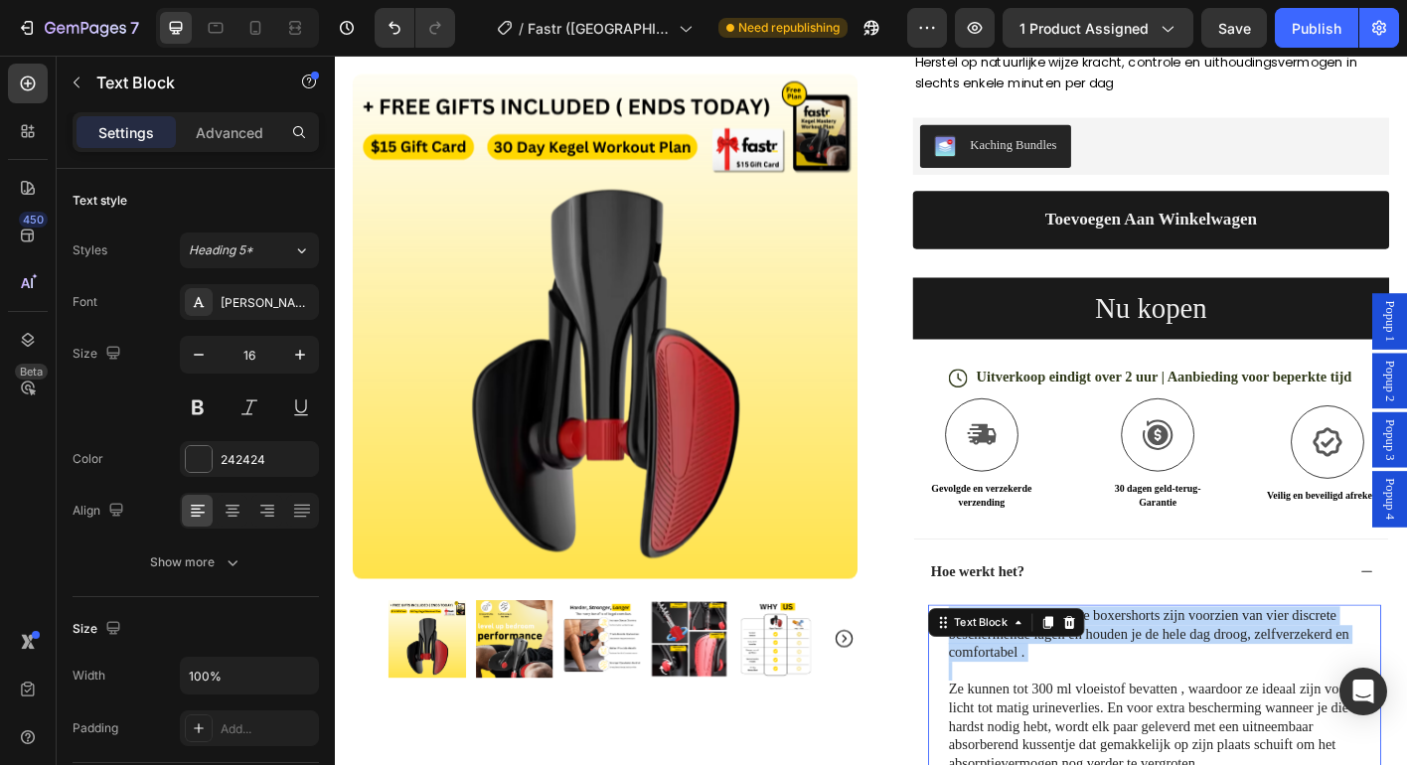
click at [1248, 699] on p "Onze ultra-absorberende boxershorts zijn voorzien van vier discrete beschermend…" at bounding box center [1256, 699] width 479 height 62
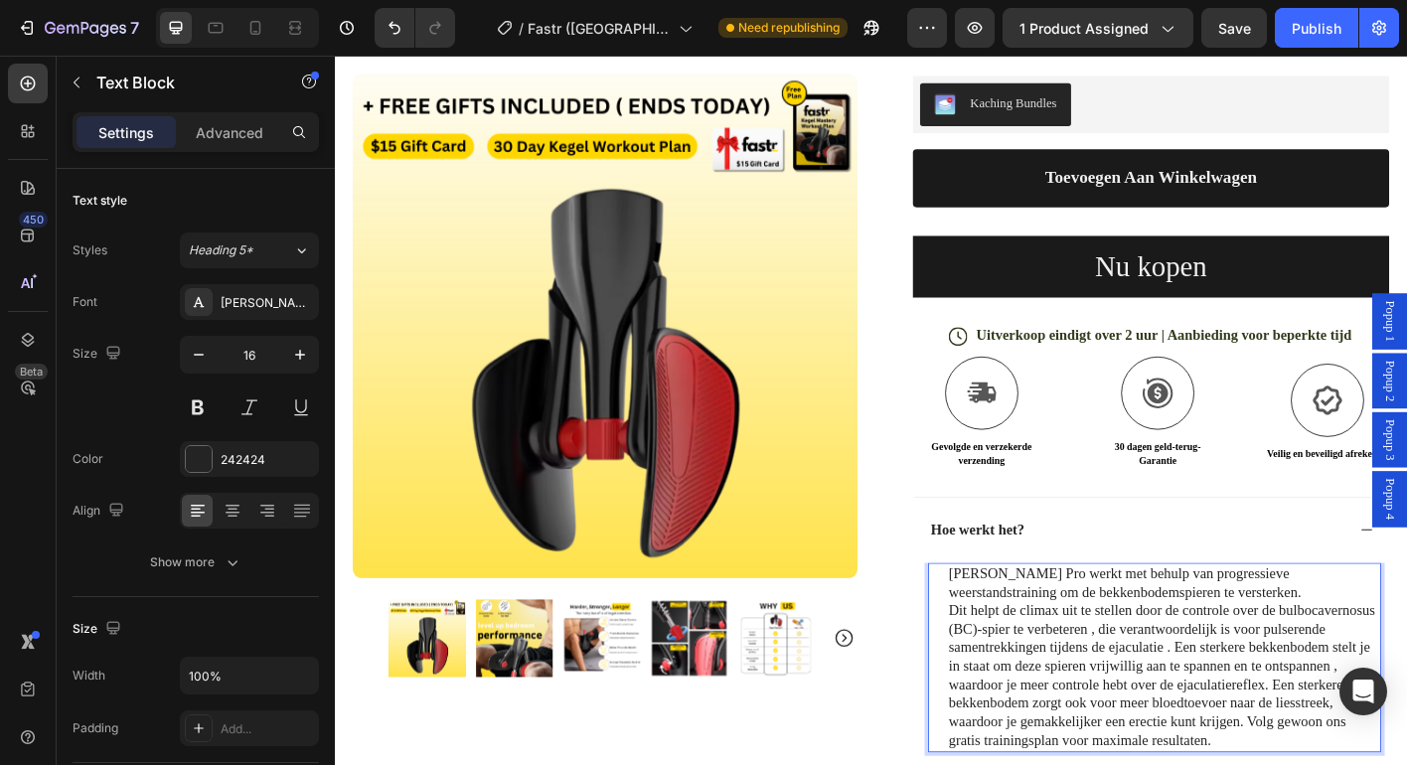
scroll to position [330, 0]
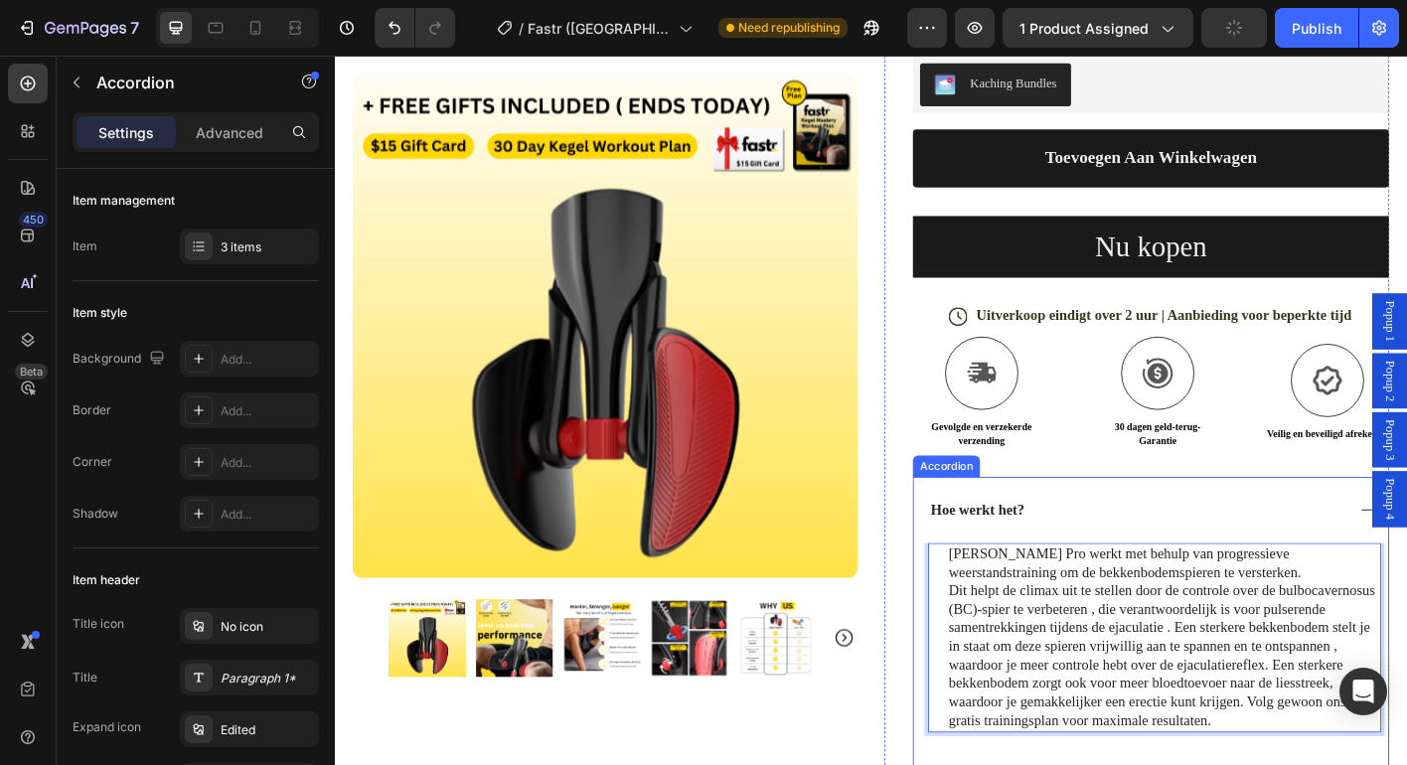
click at [1406, 556] on div "Hoe werkt het?" at bounding box center [1243, 561] width 528 height 74
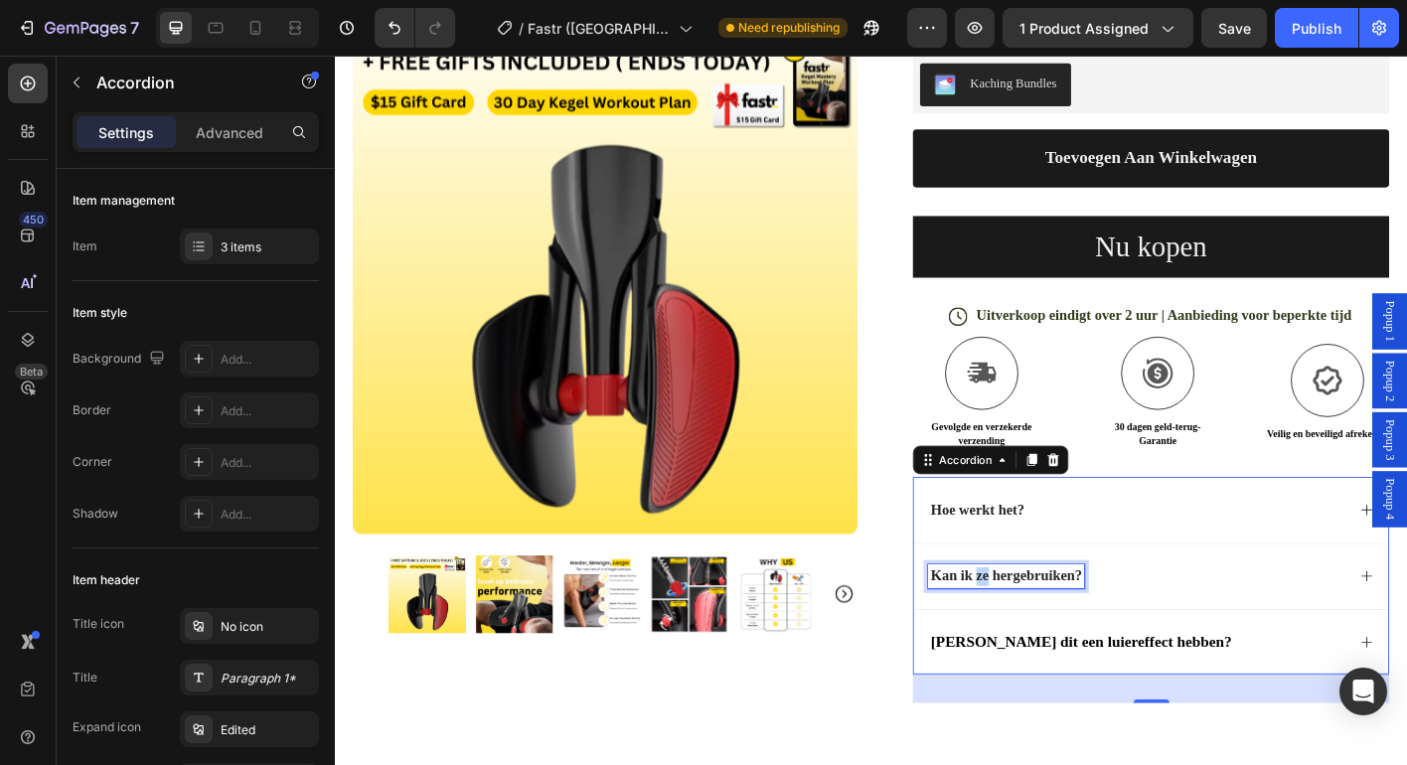
click at [1039, 632] on strong "Kan ik ze hergebruiken?" at bounding box center [1081, 633] width 168 height 17
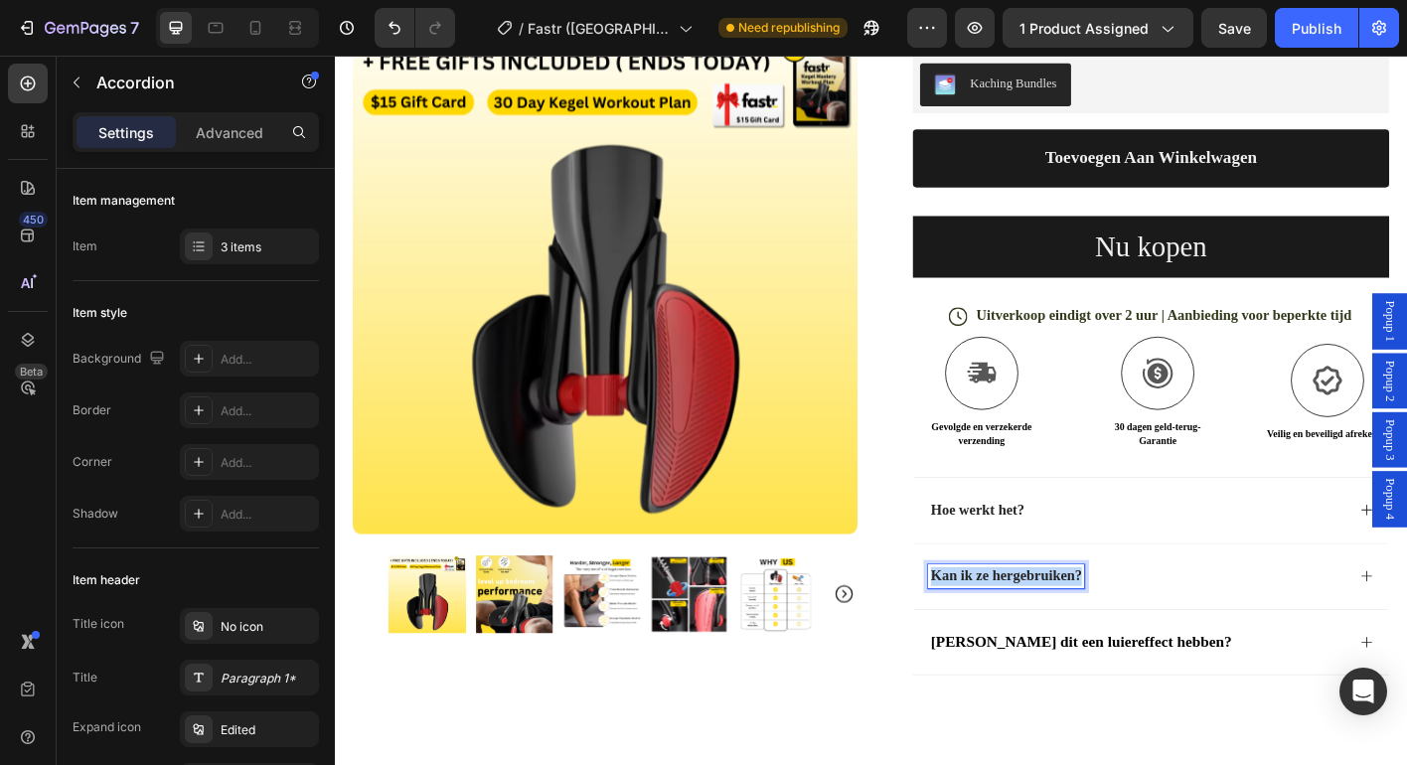
click at [1039, 632] on strong "Kan ik ze hergebruiken?" at bounding box center [1081, 633] width 168 height 17
click at [1381, 638] on div "Wat als het niet voor mij werkt?" at bounding box center [1226, 634] width 464 height 27
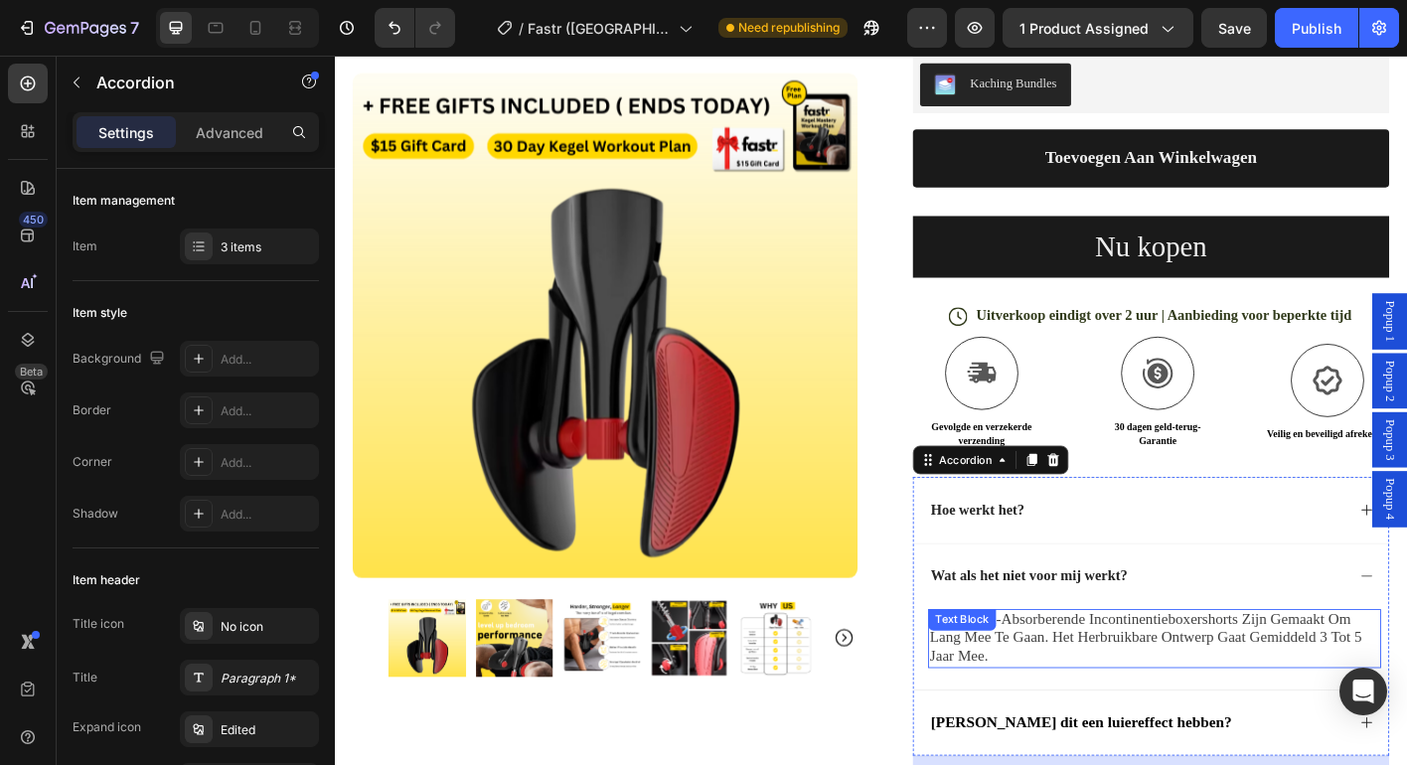
click at [1176, 686] on span "onze ultra-absorberende incontinentieboxershorts zijn gemaakt om lang mee te ga…" at bounding box center [1236, 703] width 481 height 61
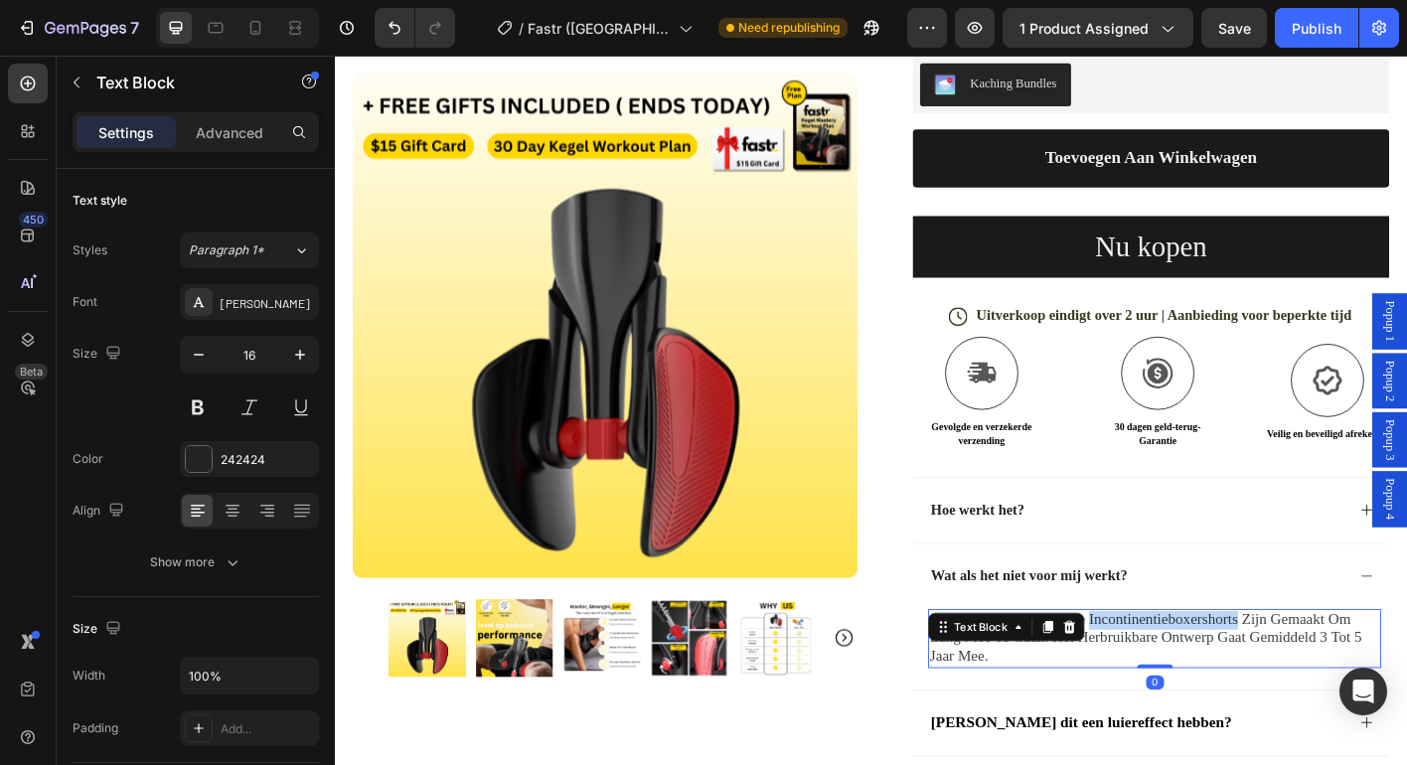
click at [1176, 686] on span "onze ultra-absorberende incontinentieboxershorts zijn gemaakt om lang mee te ga…" at bounding box center [1236, 703] width 481 height 61
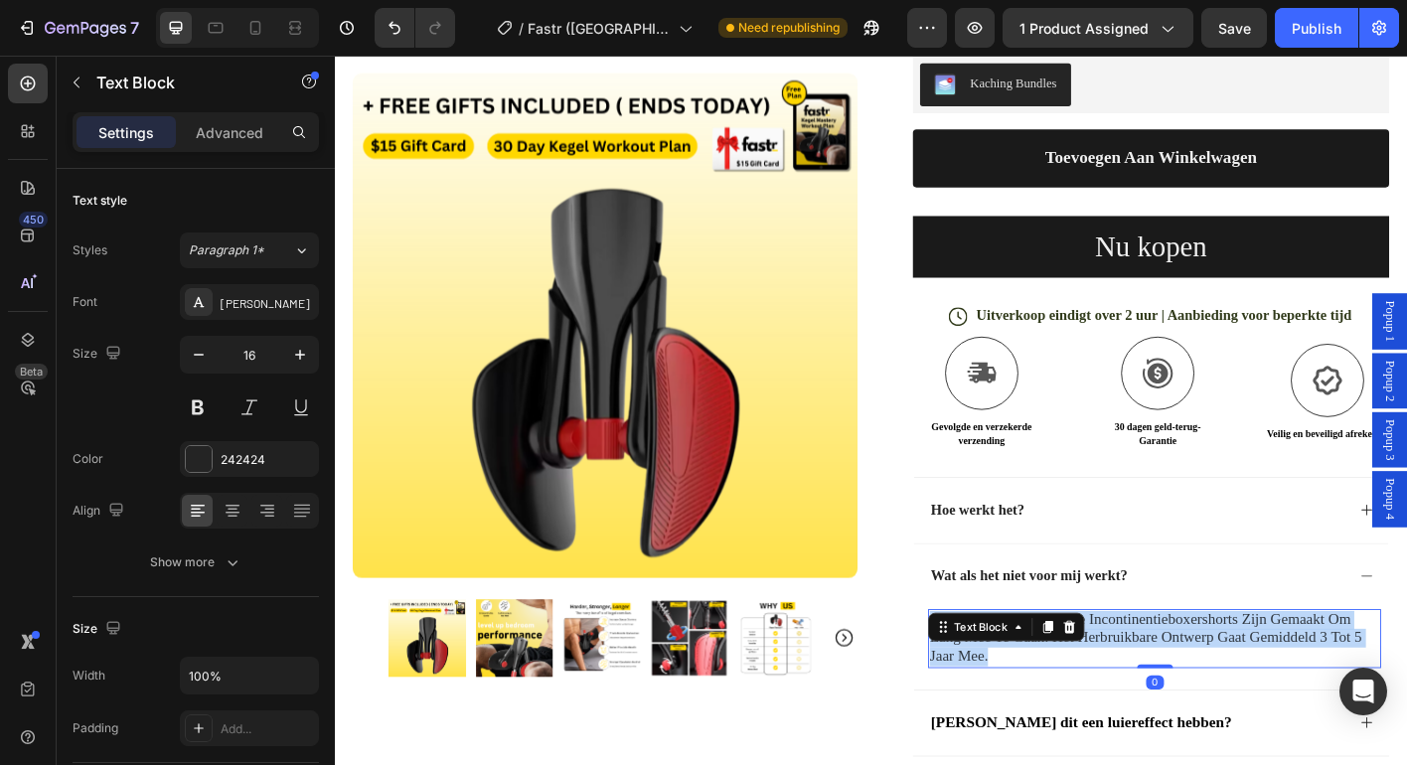
click at [1176, 686] on span "onze ultra-absorberende incontinentieboxershorts zijn gemaakt om lang mee te ga…" at bounding box center [1236, 703] width 481 height 61
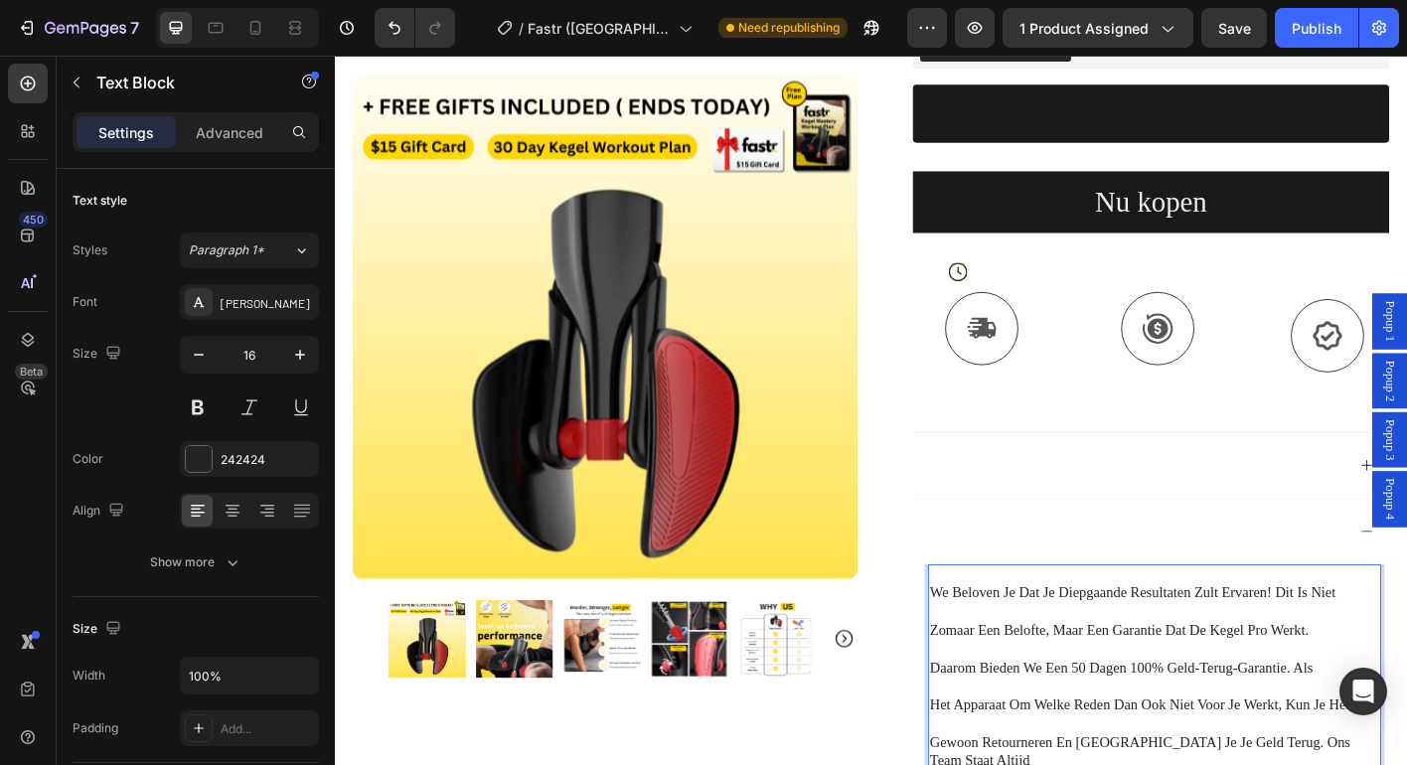
scroll to position [424, 0]
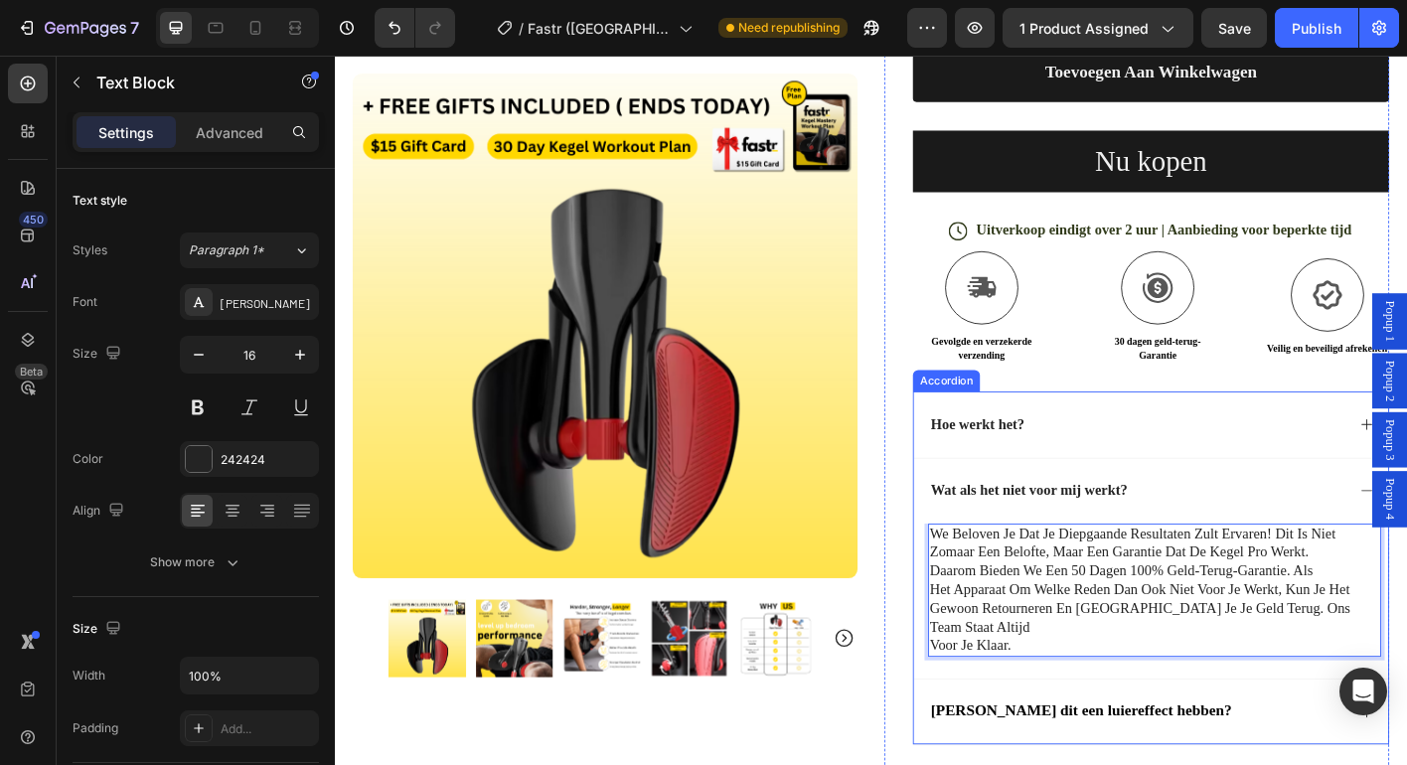
click at [1386, 542] on div "Wat als het niet voor mij werkt?" at bounding box center [1226, 540] width 464 height 27
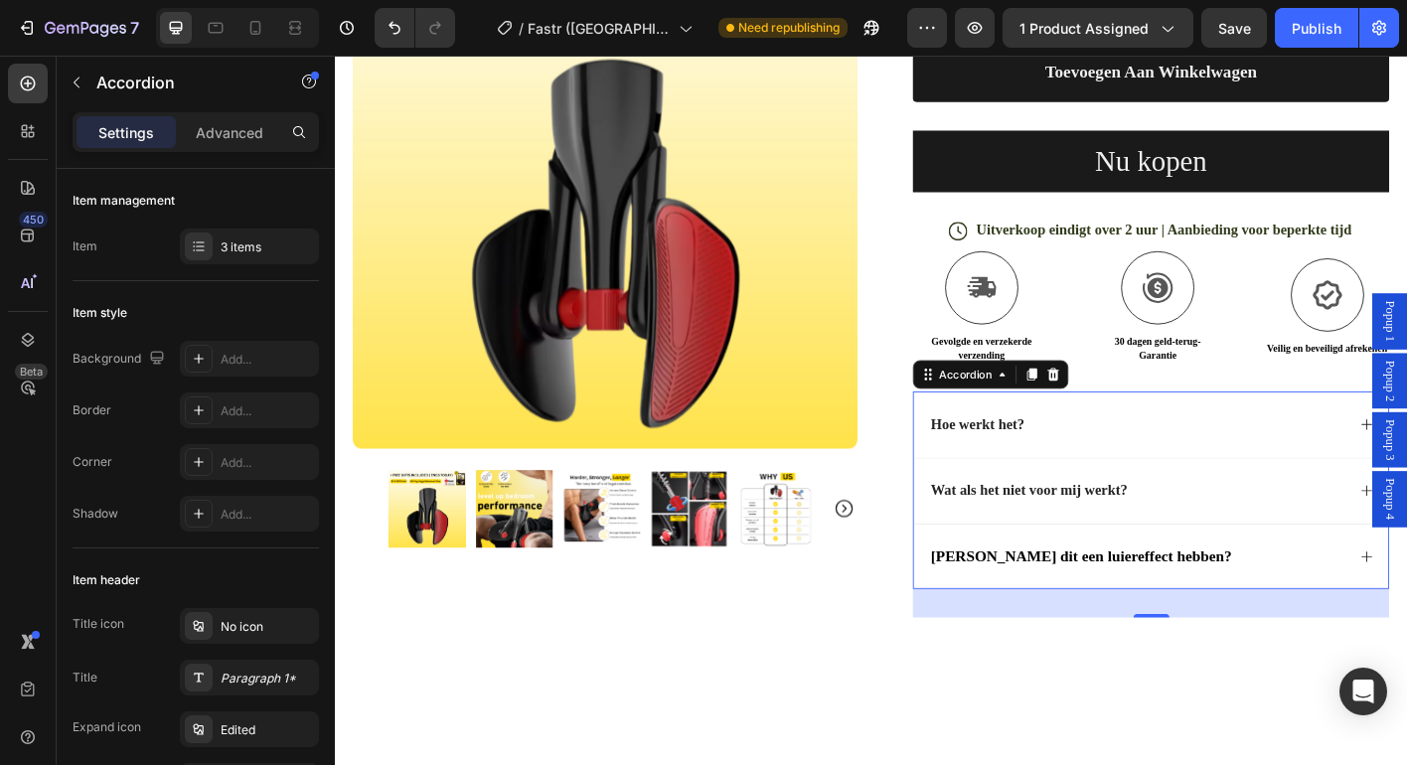
click at [1271, 528] on div "Wat als het niet voor mij werkt?" at bounding box center [1226, 540] width 464 height 27
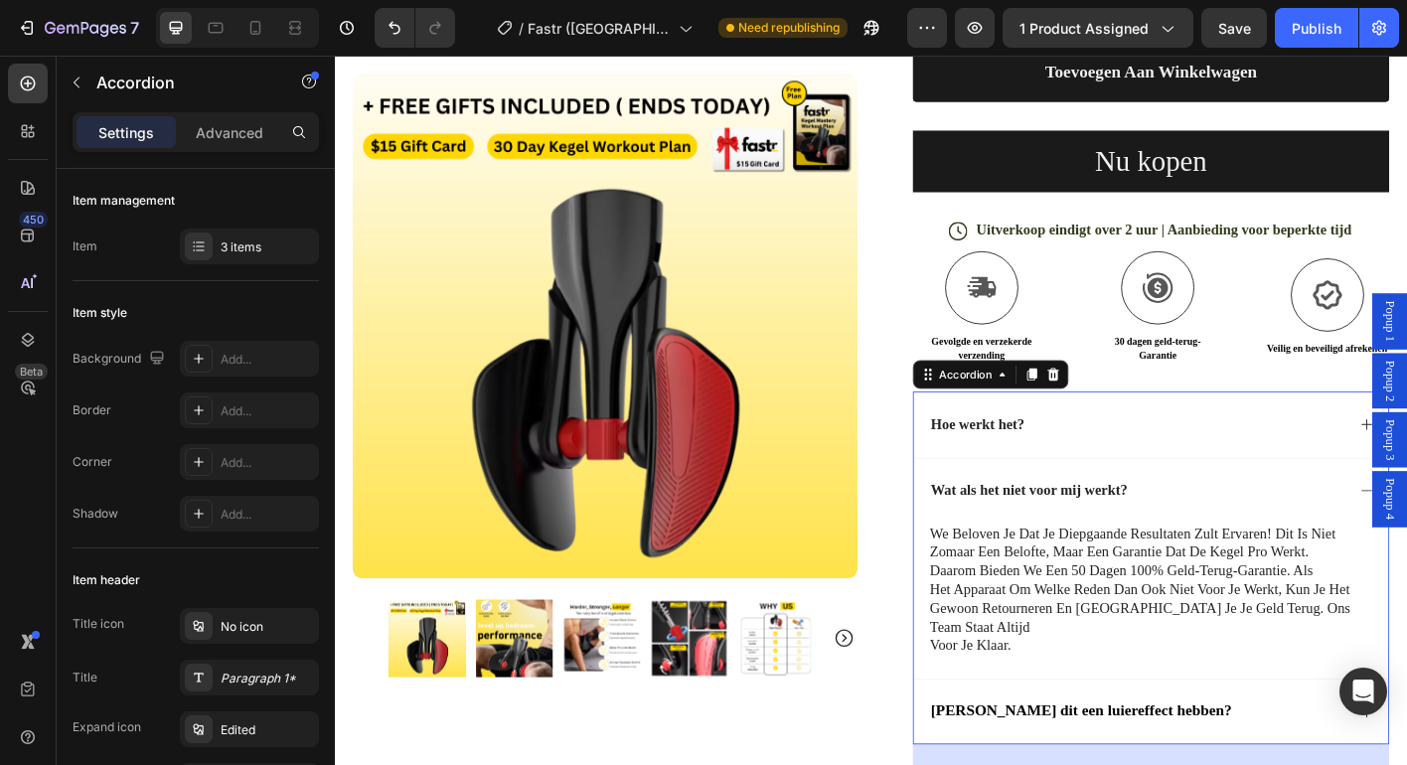
click at [1298, 539] on div "Wat als het niet voor mij werkt?" at bounding box center [1226, 540] width 464 height 27
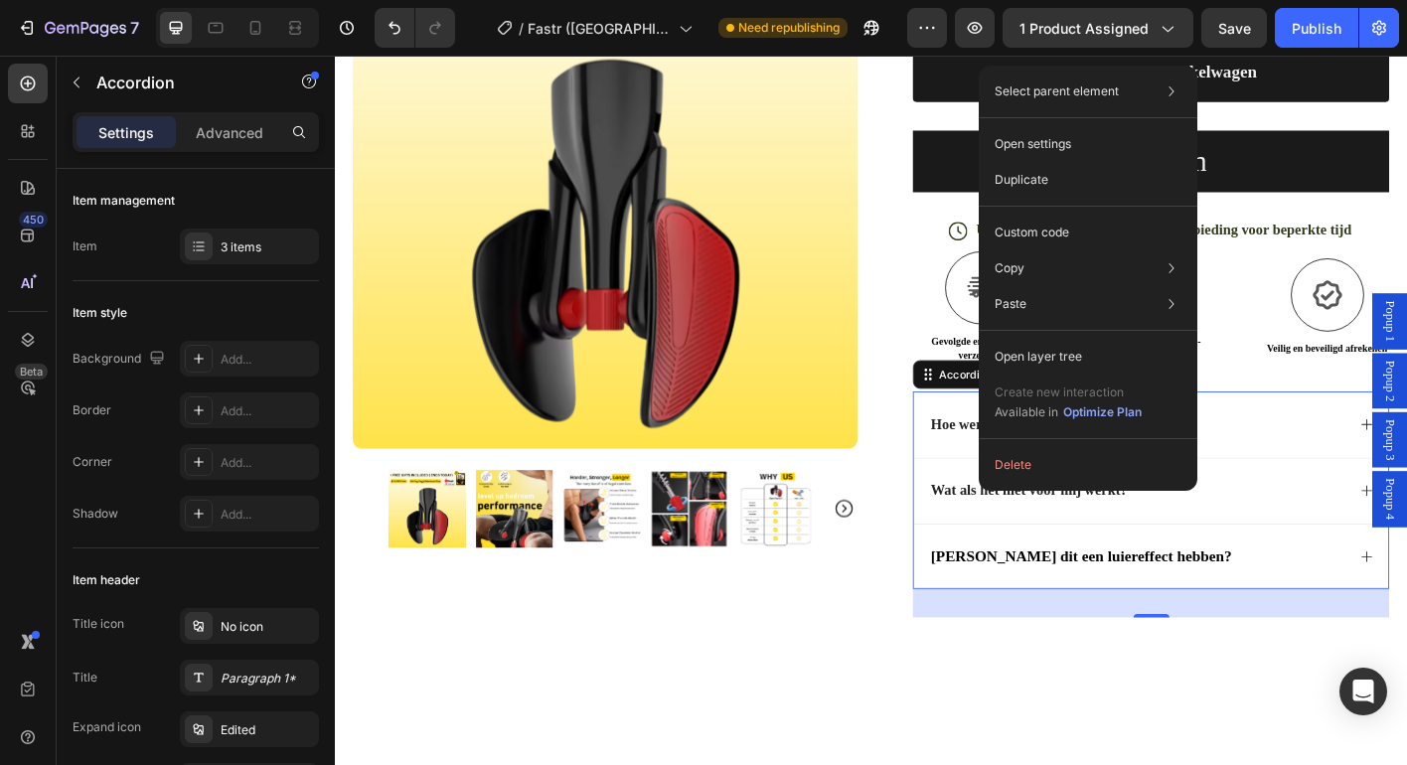
click at [1360, 544] on div "Wat als het niet voor mij werkt?" at bounding box center [1226, 540] width 464 height 27
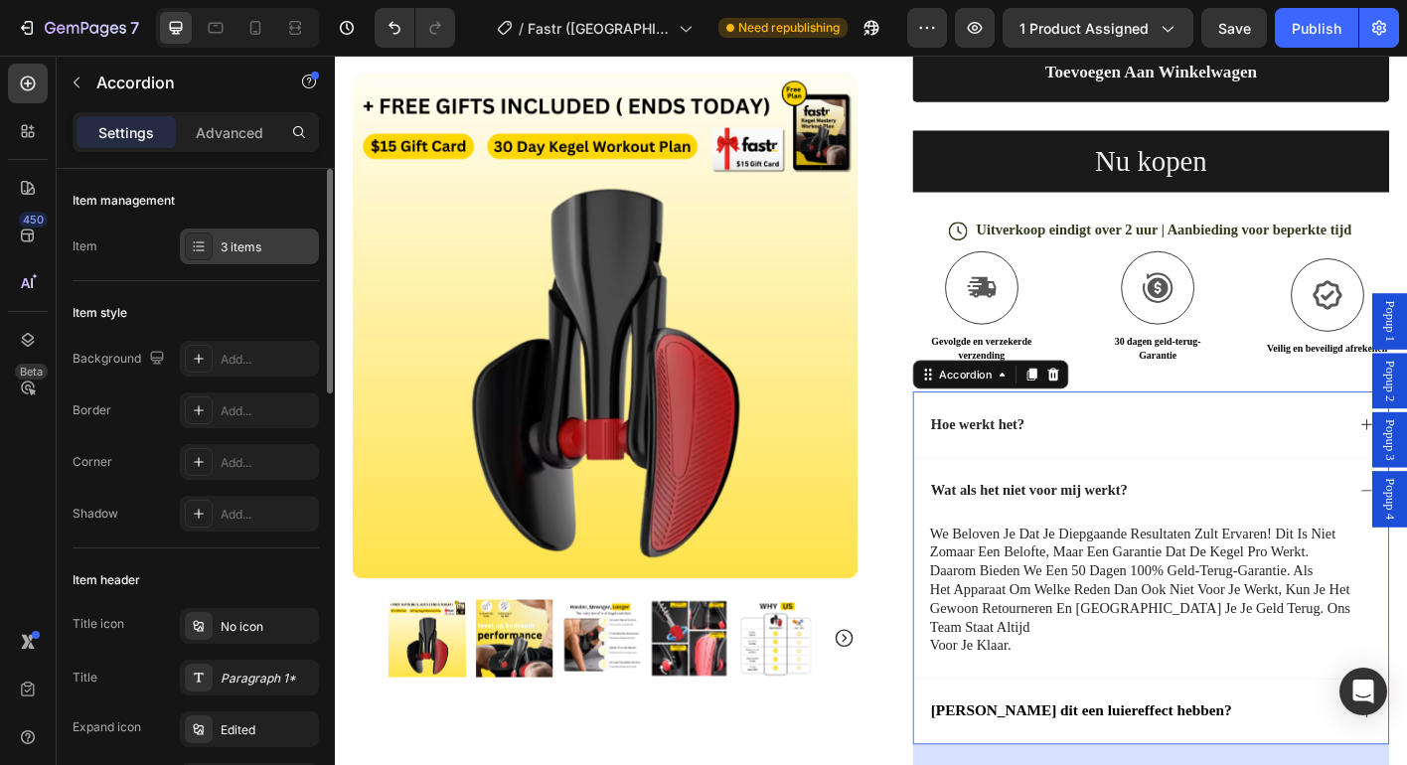
click at [286, 251] on div "3 items" at bounding box center [267, 247] width 93 height 18
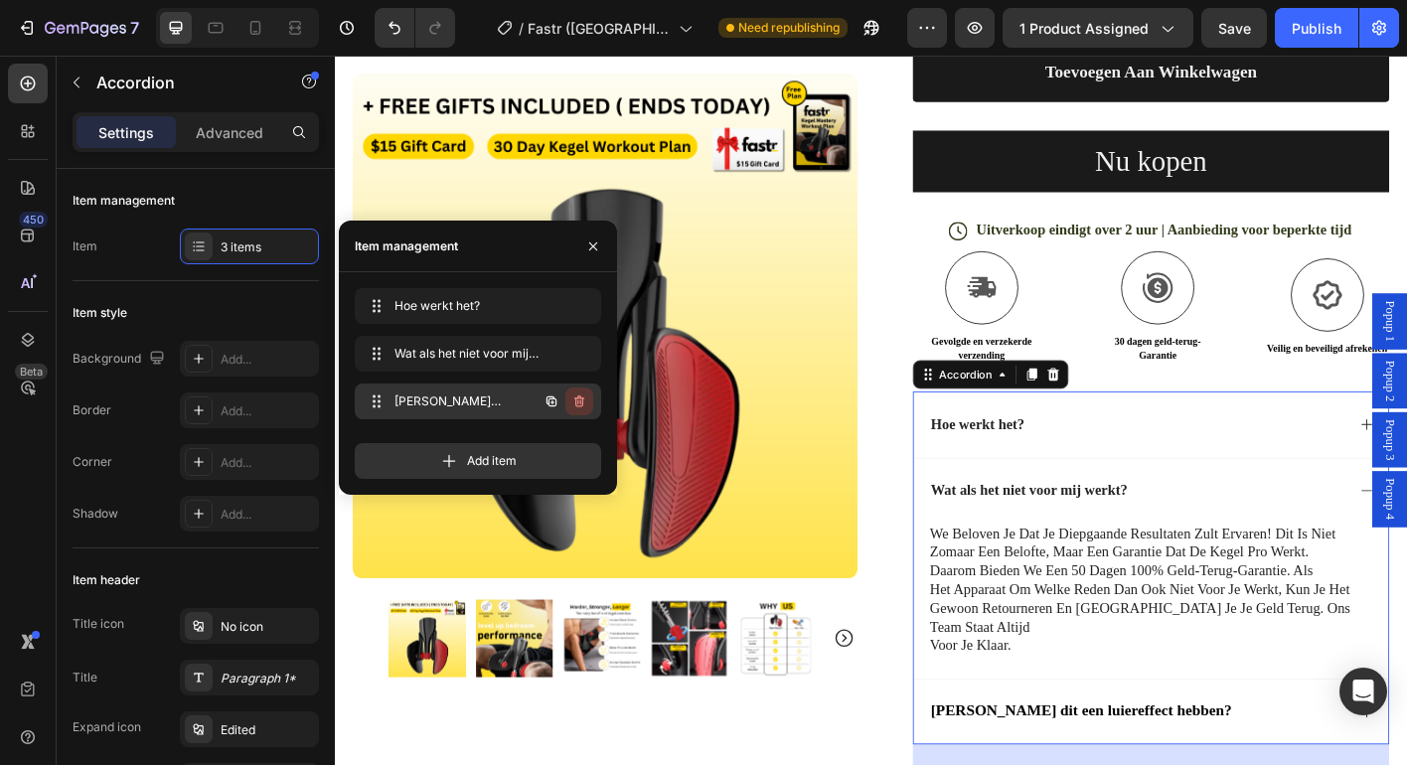
click at [581, 405] on icon "button" at bounding box center [579, 401] width 16 height 16
click at [574, 401] on div "Delete" at bounding box center [565, 401] width 37 height 18
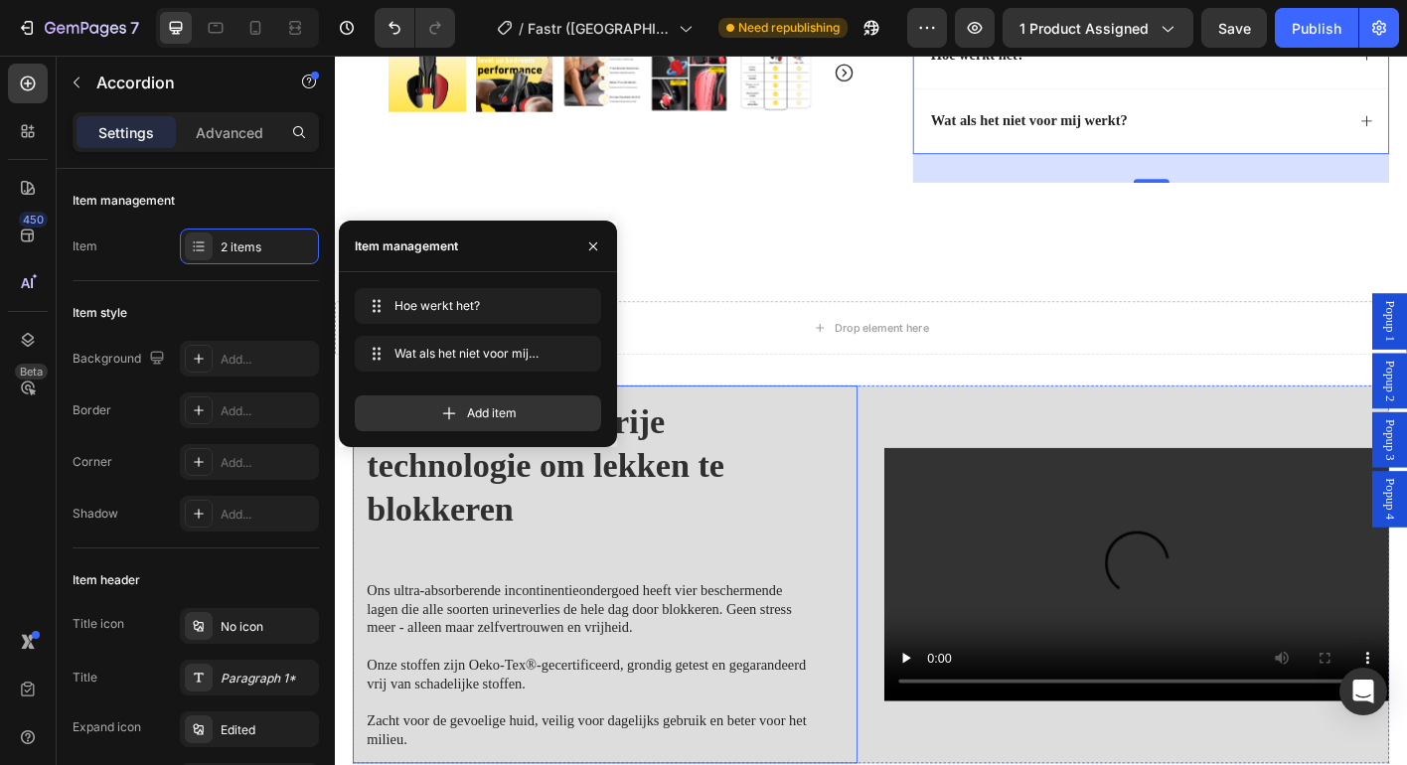
scroll to position [926, 0]
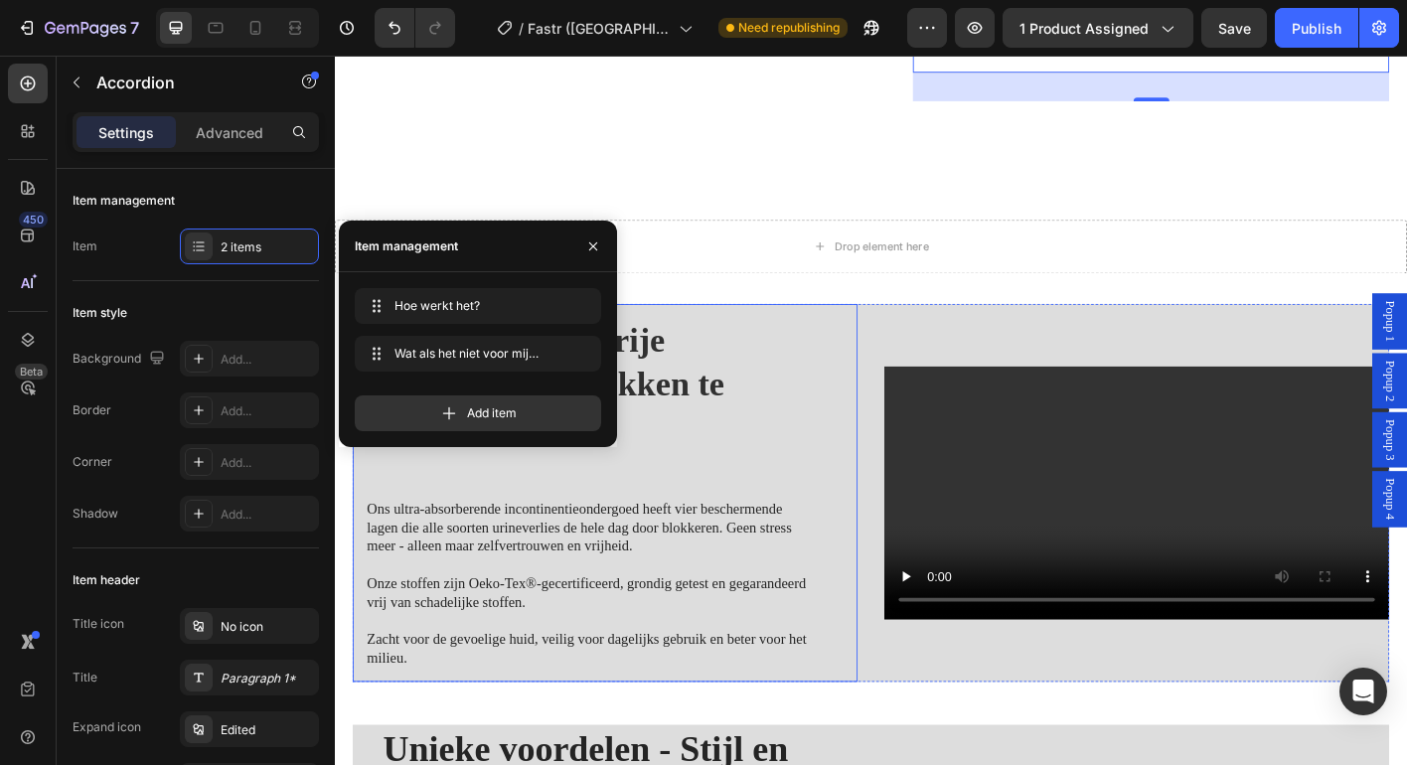
click at [888, 502] on div "Innovatieve, lekvrije technologie om lekken te blokkeren Heading Ons ultra-abso…" at bounding box center [635, 542] width 561 height 420
